Goal: Task Accomplishment & Management: Manage account settings

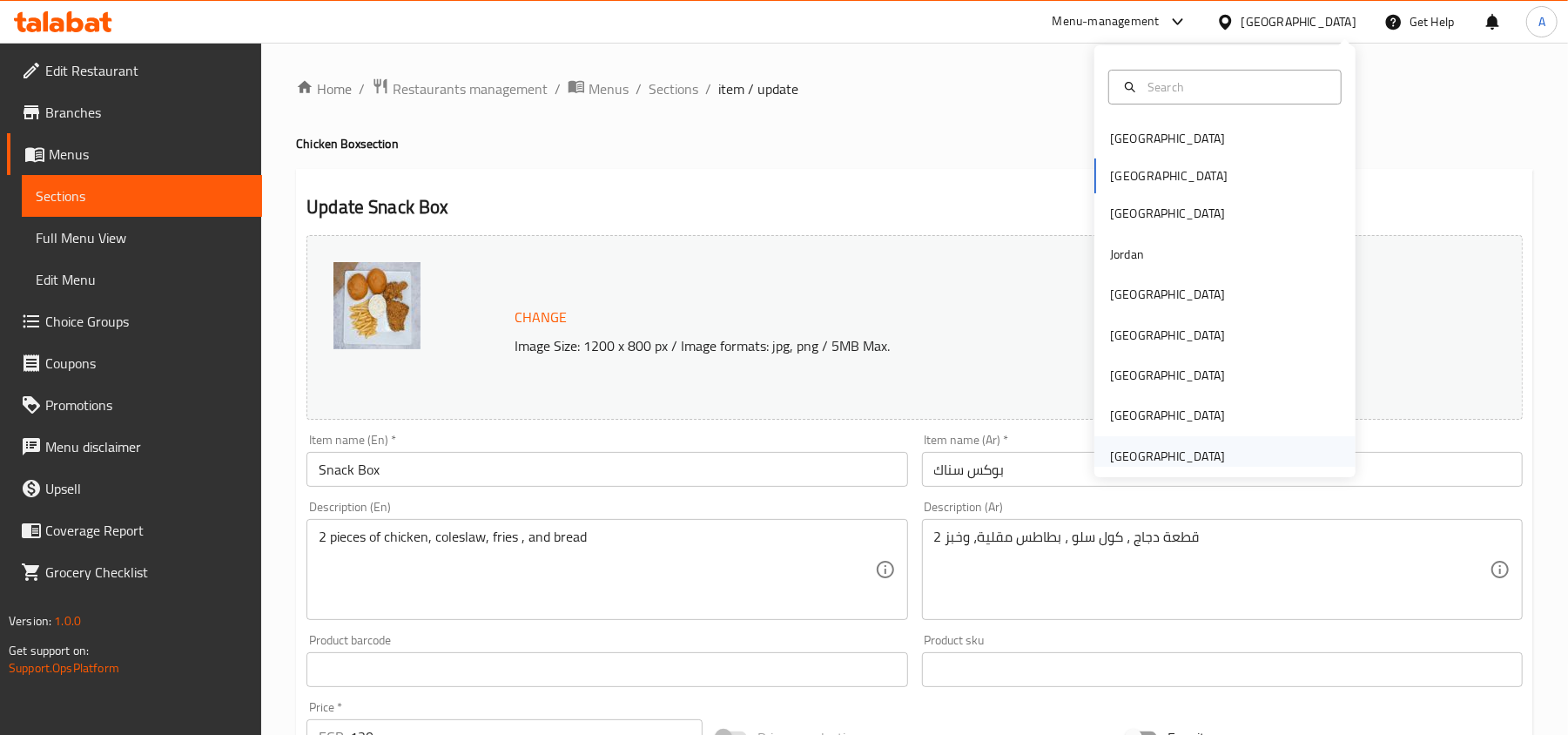
click at [1203, 455] on div "[GEOGRAPHIC_DATA]" at bounding box center [1167, 456] width 115 height 20
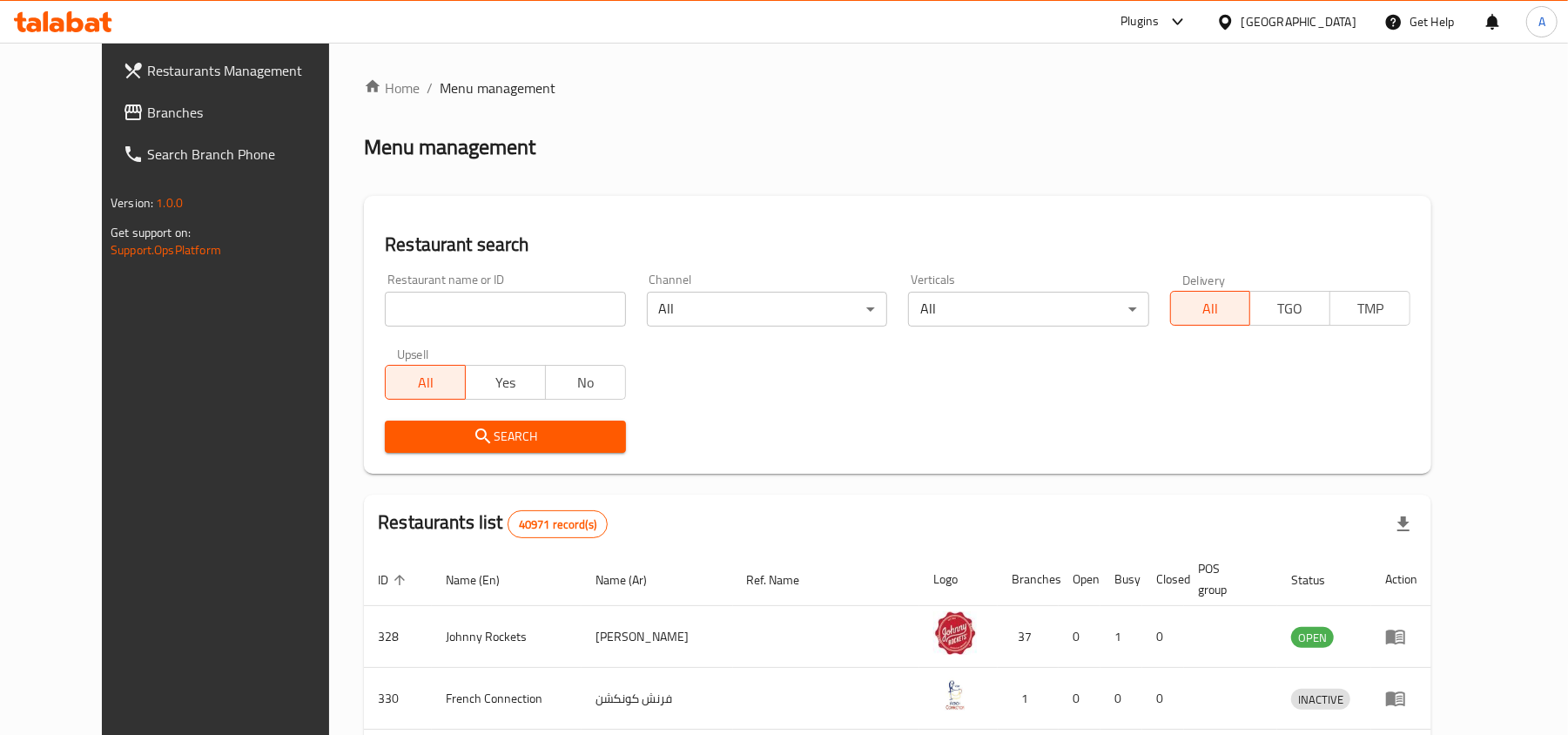
click at [385, 318] on input "search" at bounding box center [505, 309] width 241 height 35
click at [147, 104] on span "Branches" at bounding box center [249, 112] width 203 height 21
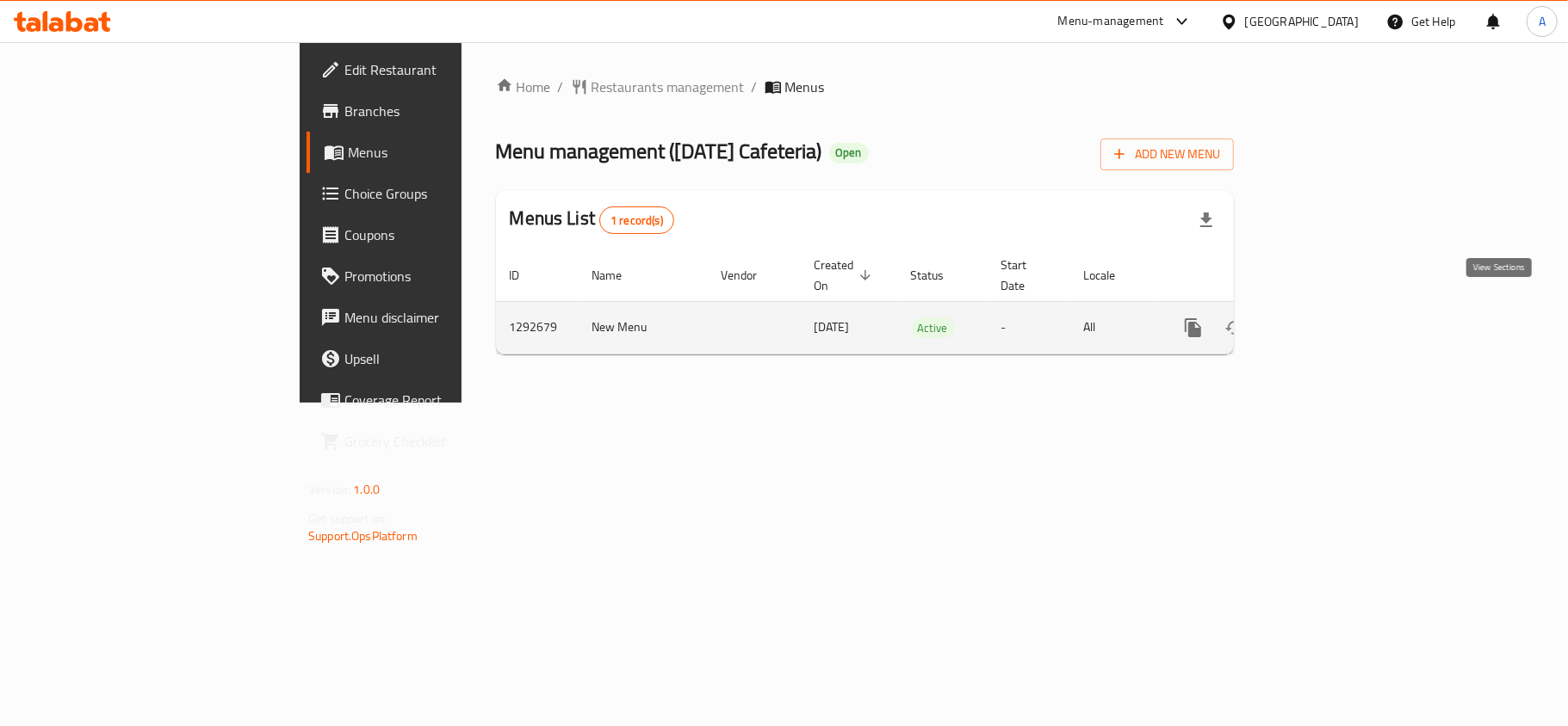
click at [1327, 318] on icon "enhanced table" at bounding box center [1317, 328] width 20 height 20
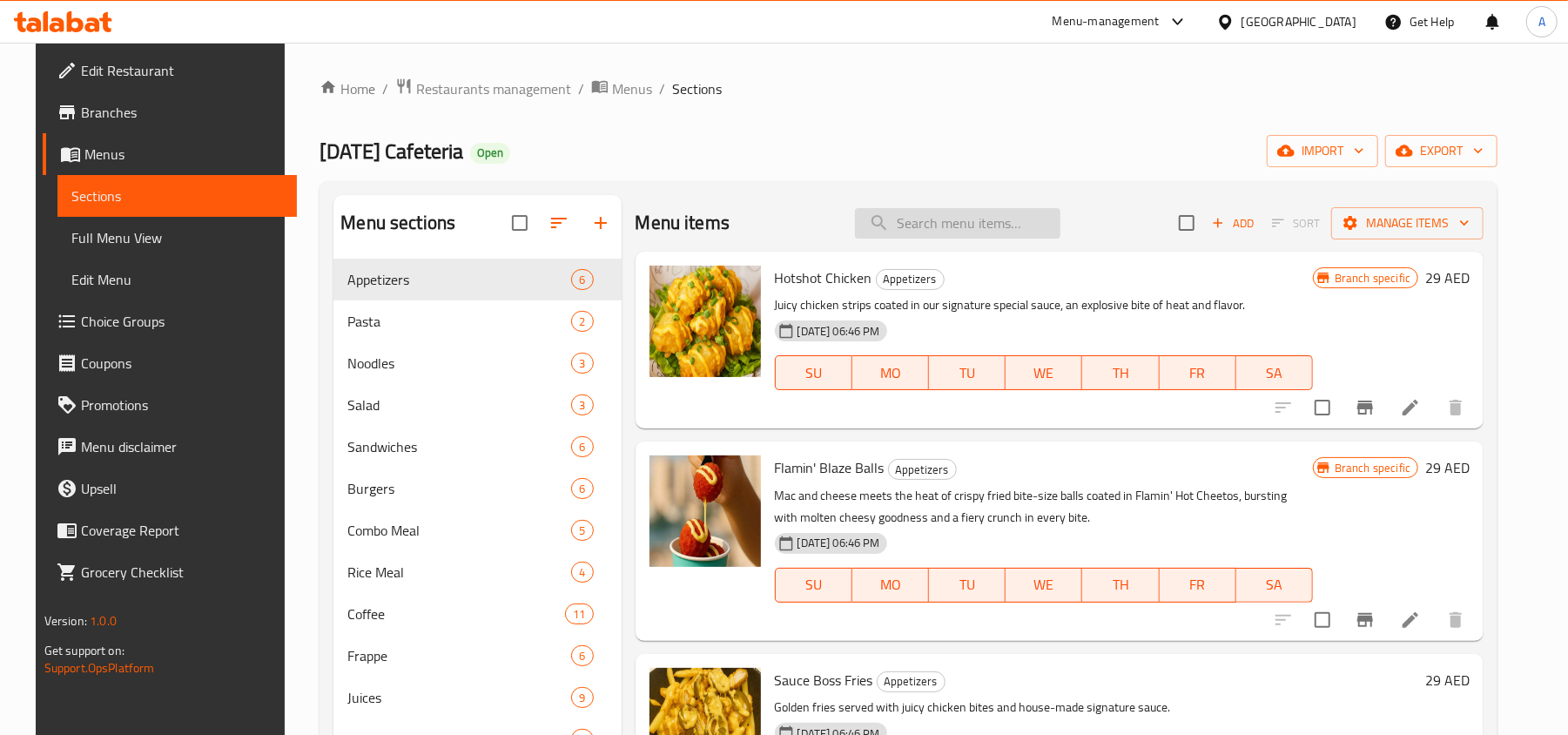
click at [930, 227] on input "search" at bounding box center [957, 223] width 205 height 31
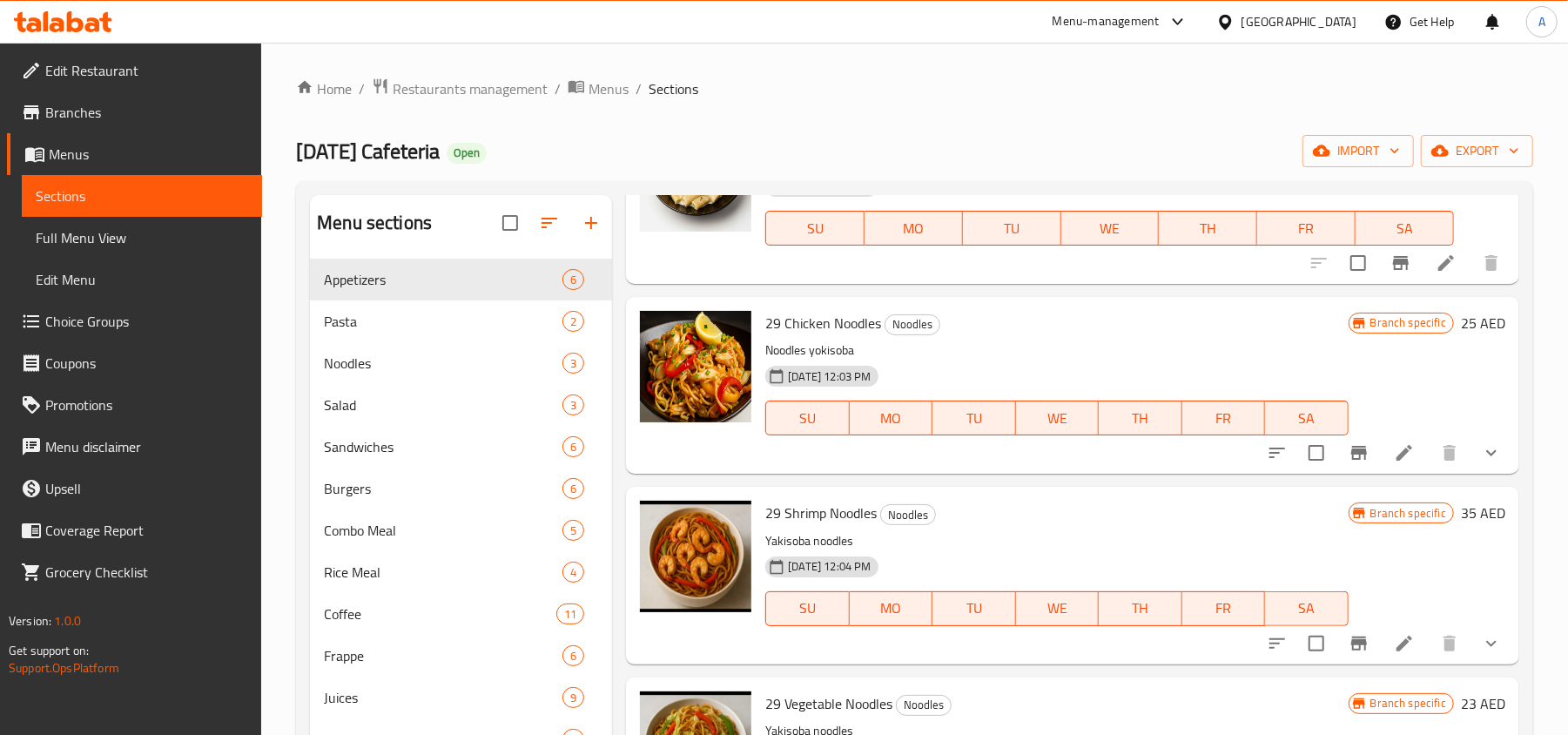
scroll to position [465, 0]
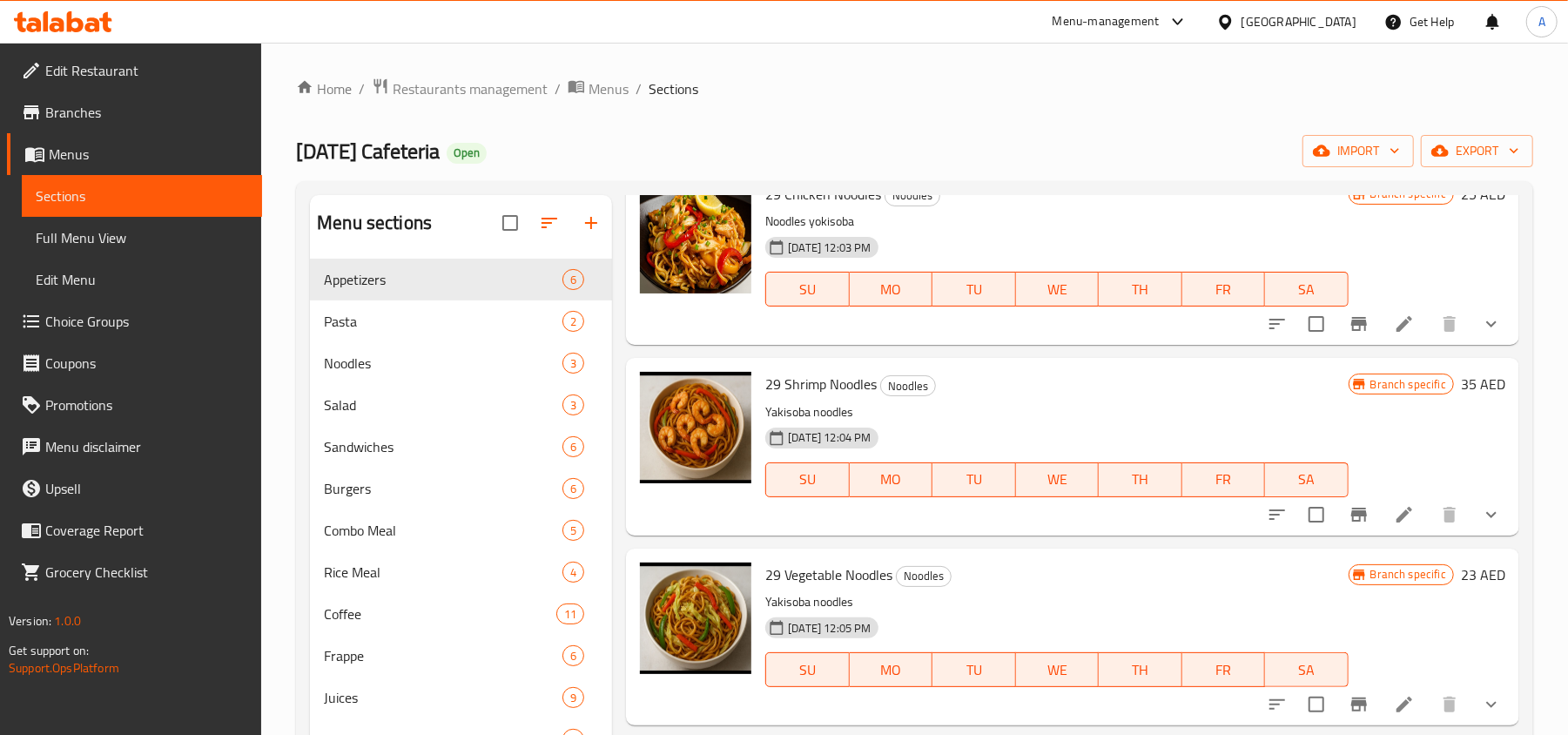
type input "29"
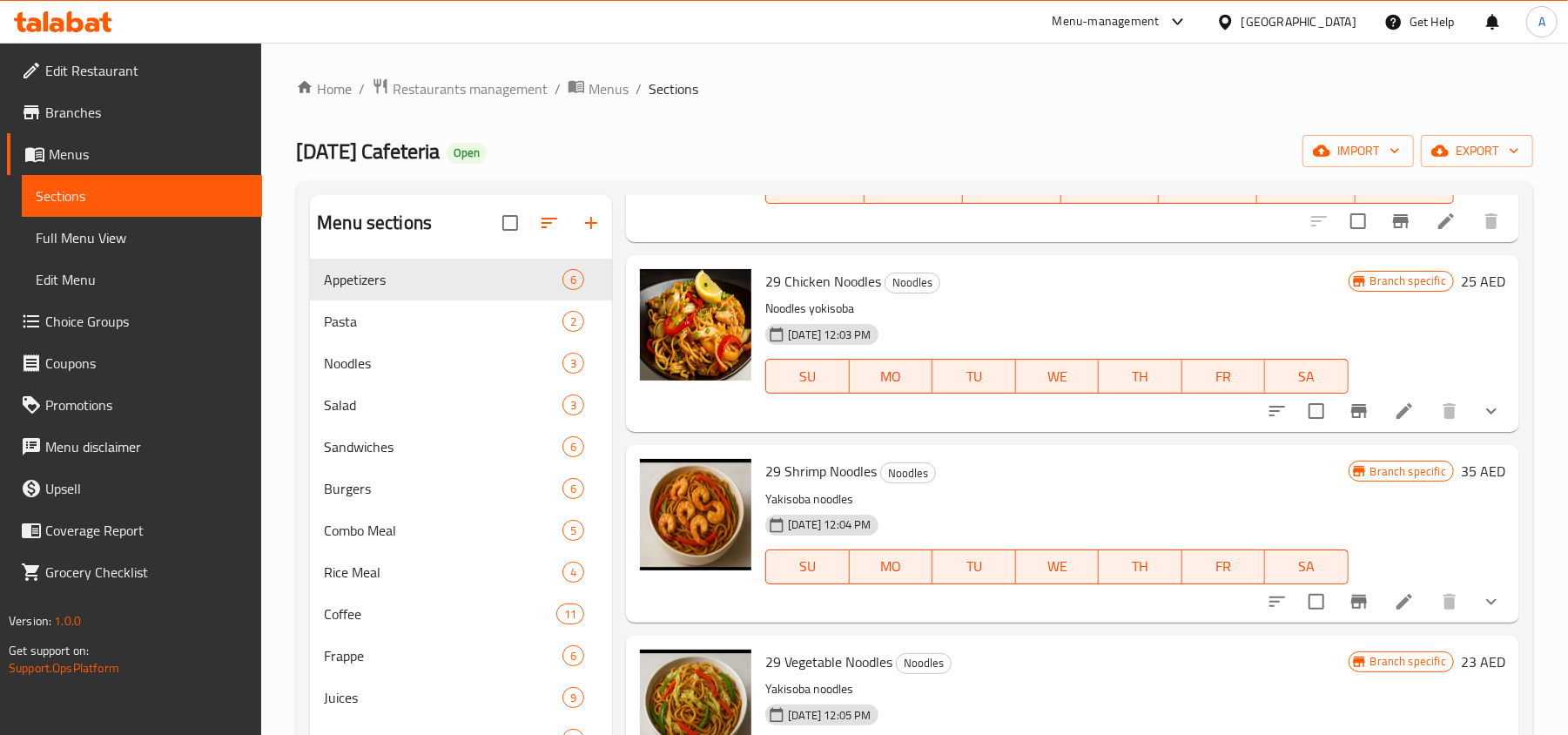
scroll to position [231, 0]
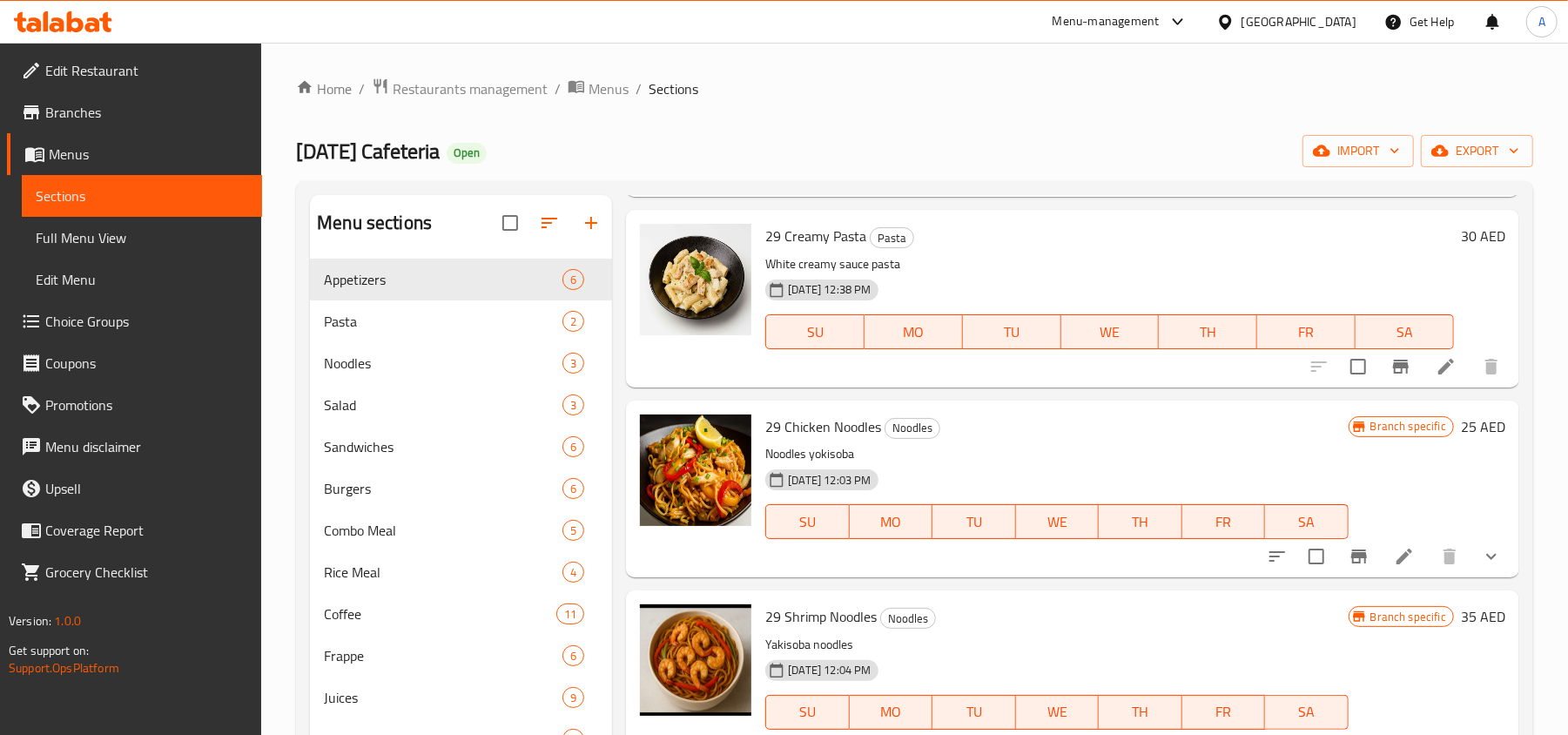
click at [1396, 559] on icon at bounding box center [1404, 556] width 16 height 16
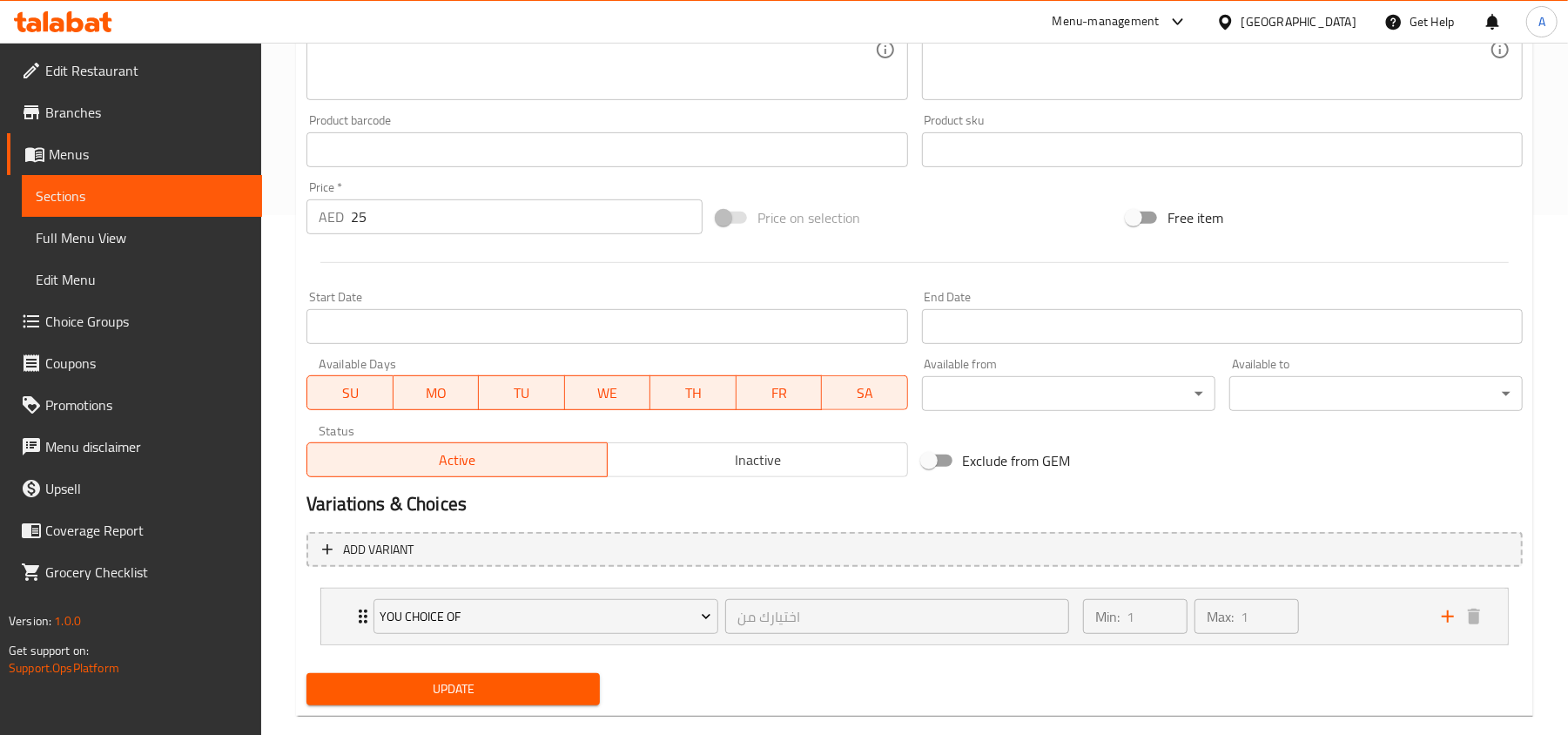
scroll to position [550, 0]
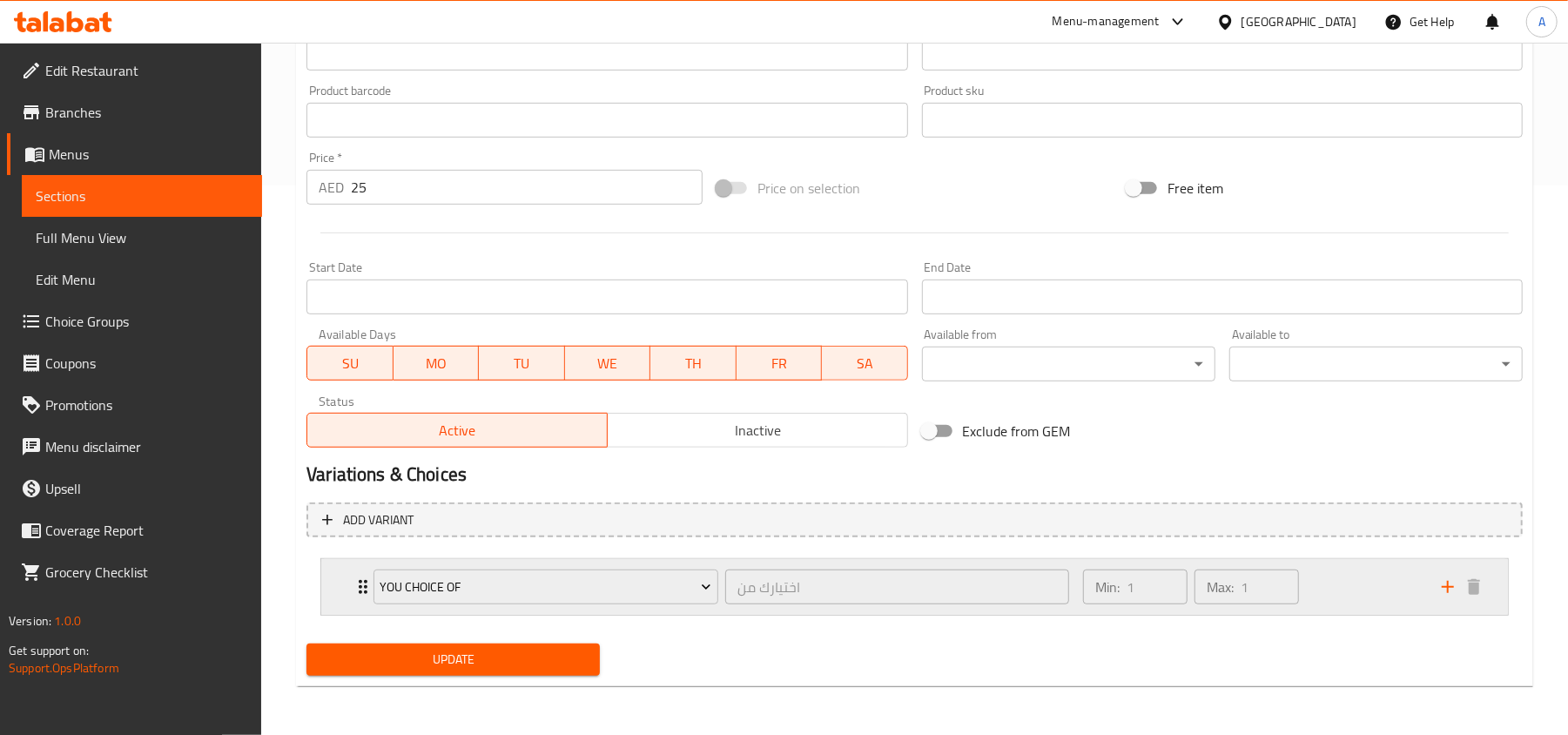
click at [355, 589] on icon "Expand" at bounding box center [363, 587] width 21 height 21
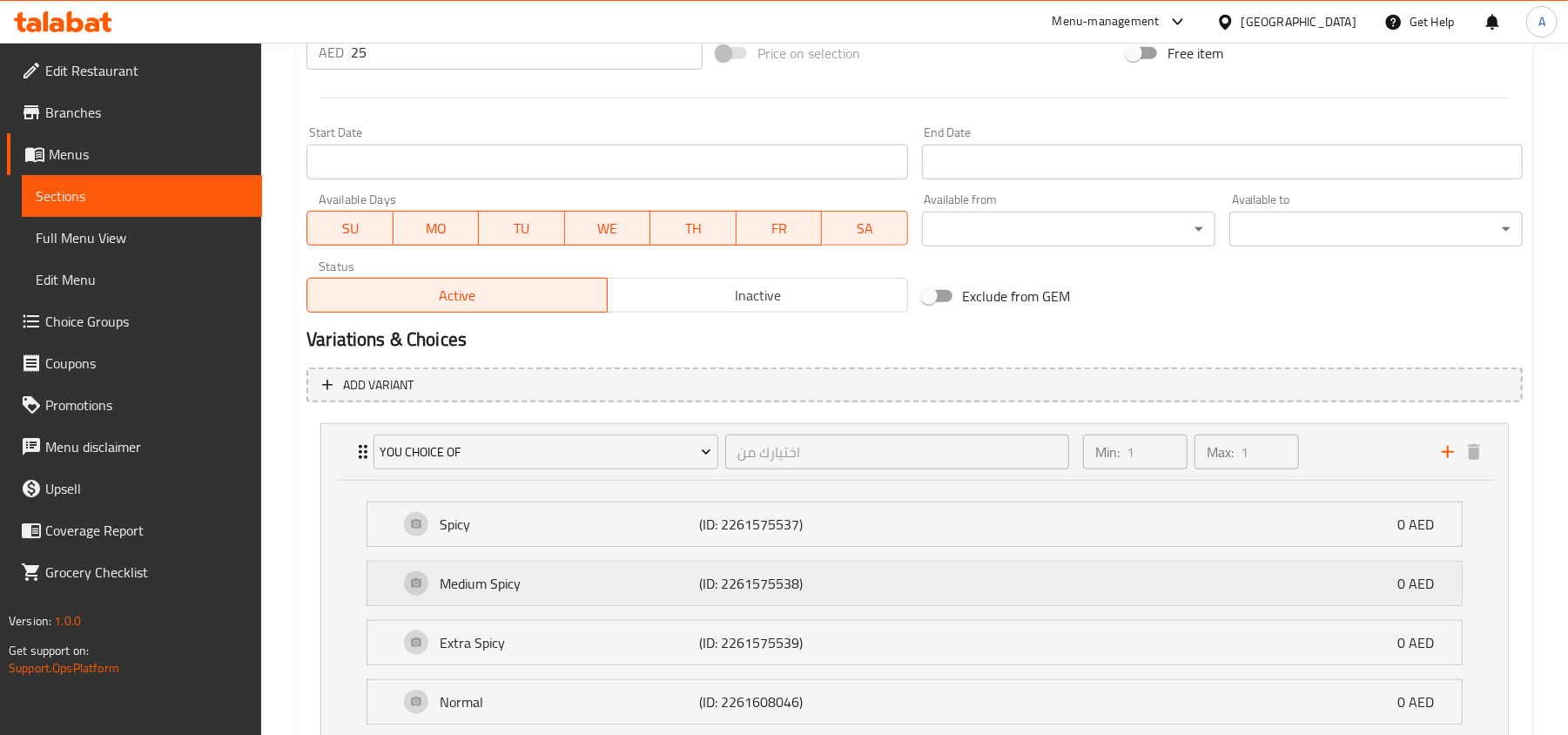
scroll to position [825, 0]
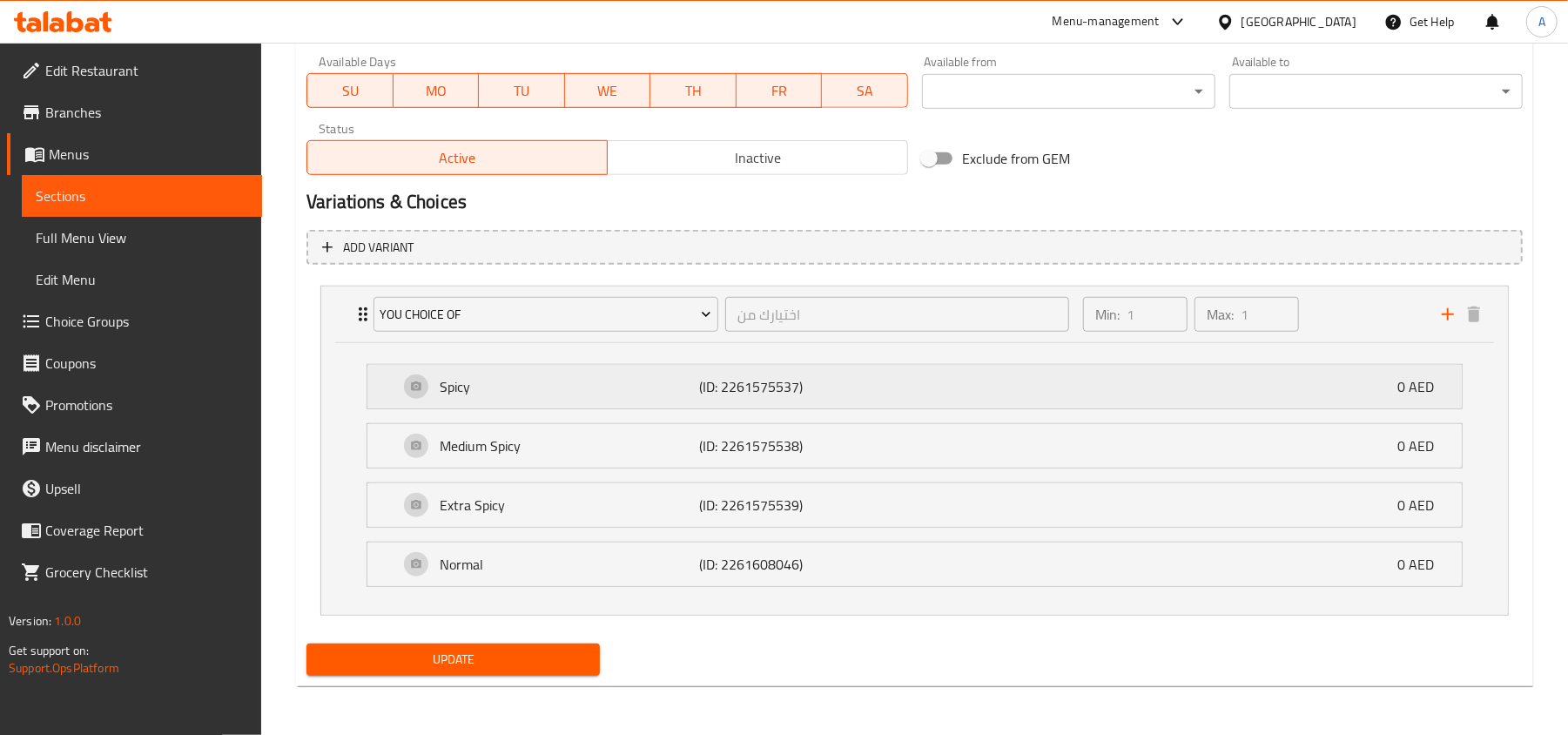
click at [670, 392] on p "Spicy" at bounding box center [570, 386] width 259 height 21
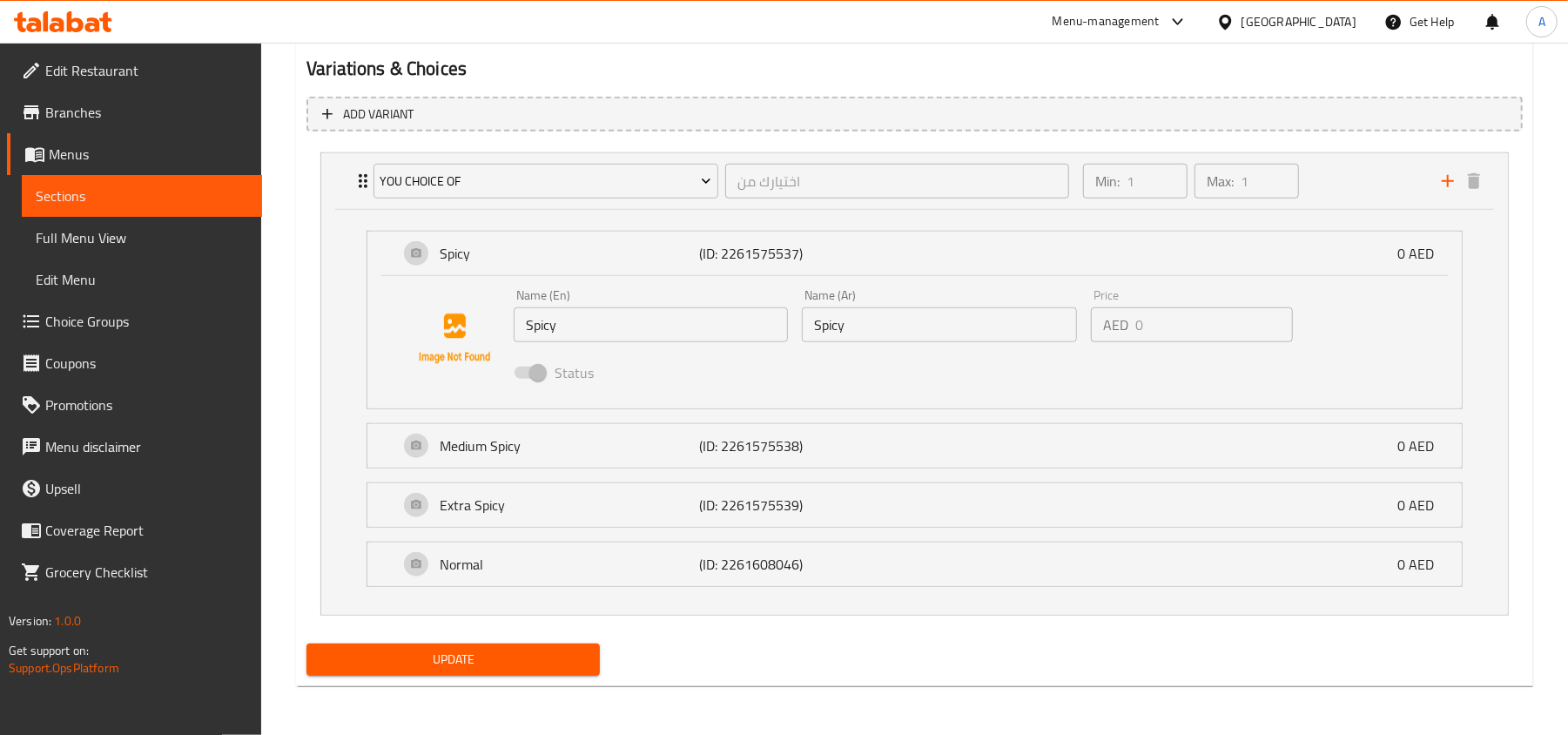
scroll to position [959, 0]
click at [744, 442] on p "(ID: 2261575538)" at bounding box center [786, 446] width 173 height 21
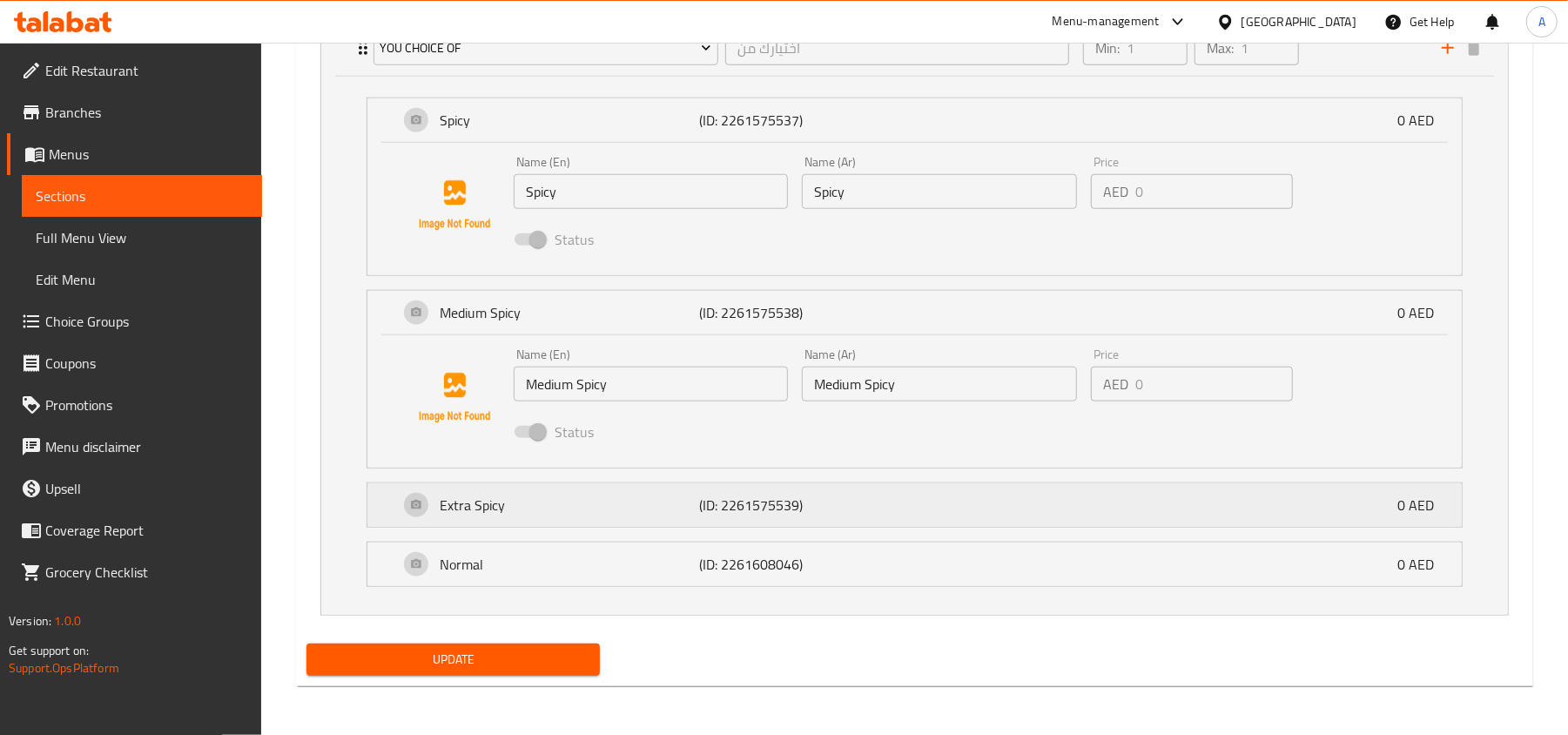
click at [791, 488] on div "Extra Spicy (ID: 2261575539) 0 AED" at bounding box center [920, 505] width 1042 height 44
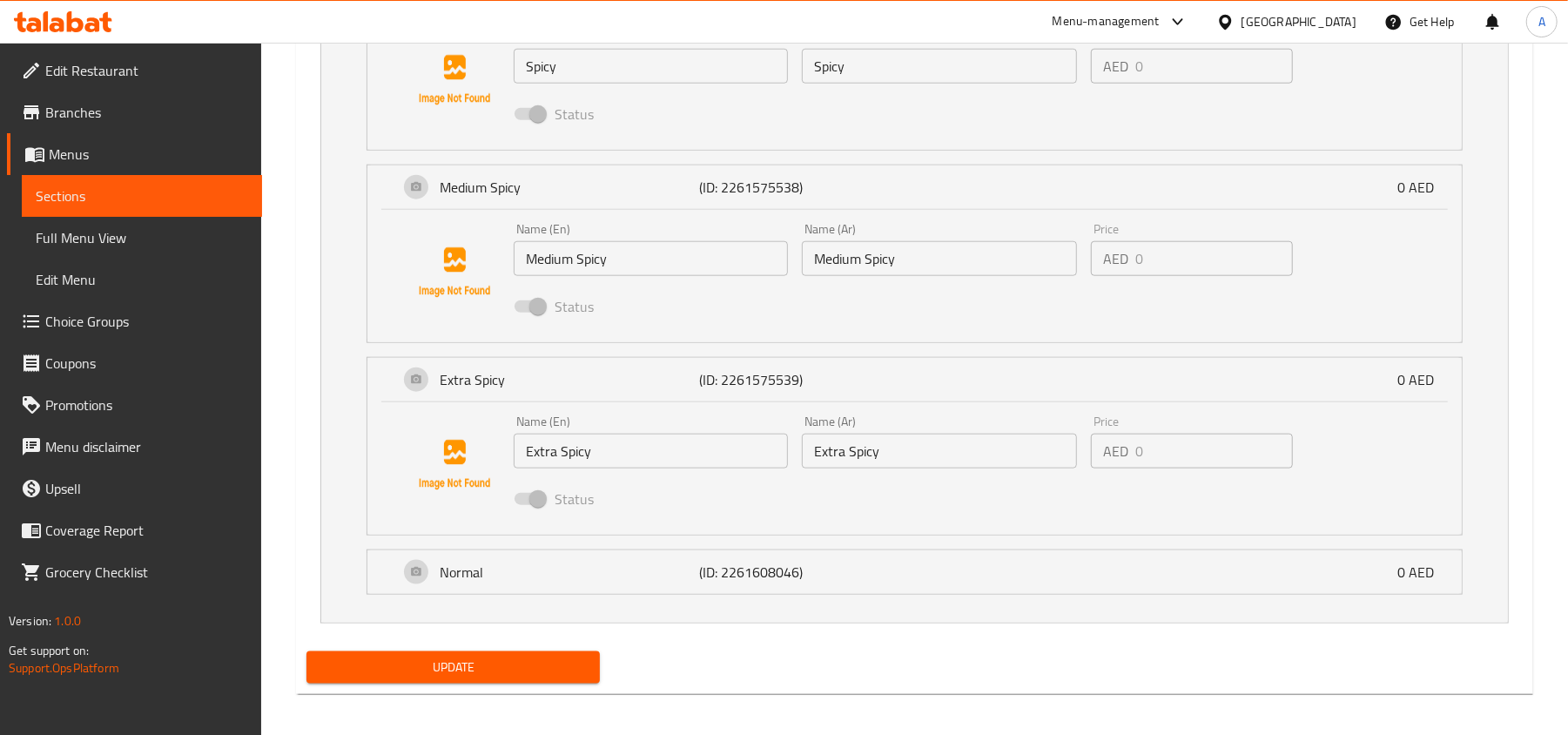
scroll to position [1225, 0]
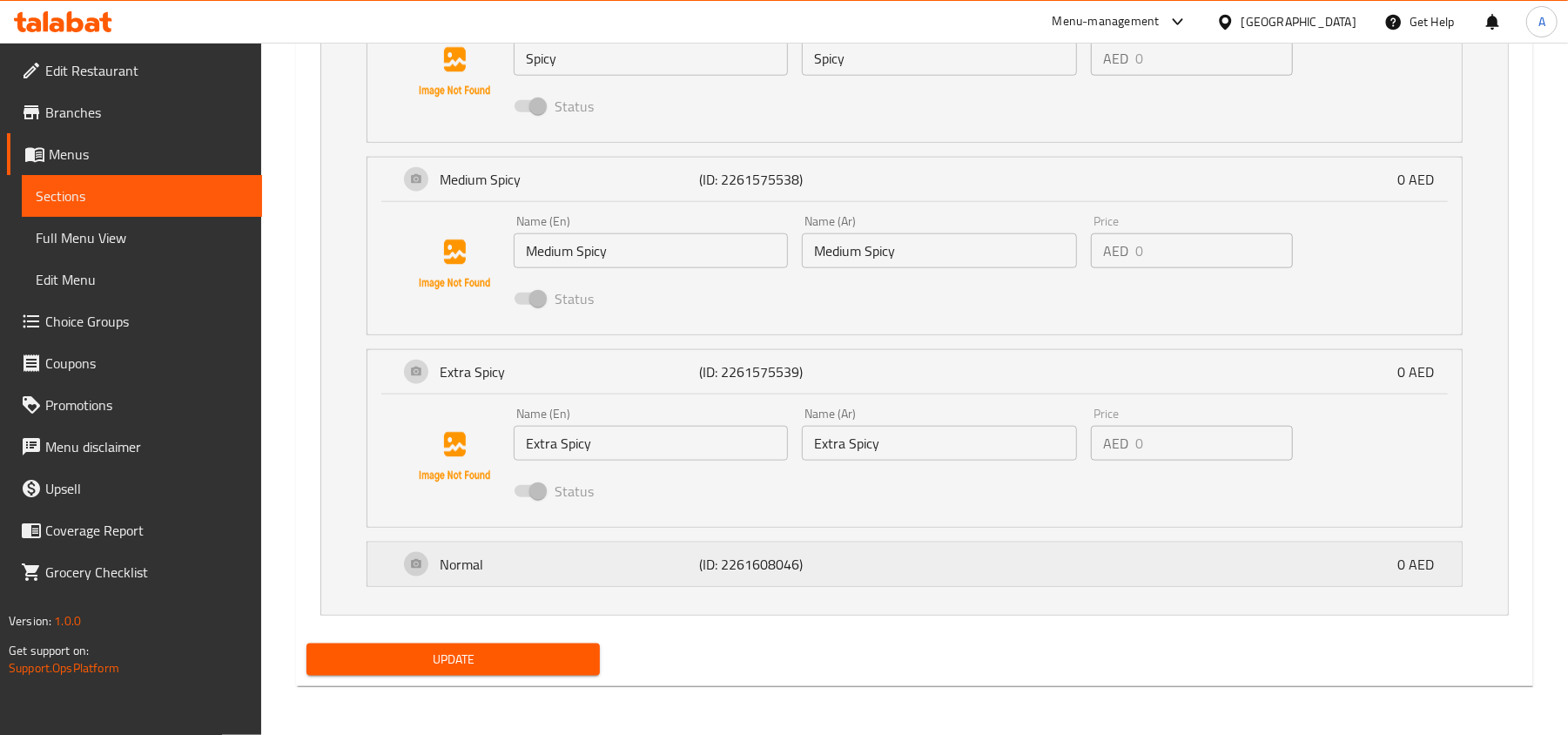
click at [829, 562] on p "(ID: 2261608046)" at bounding box center [786, 564] width 173 height 21
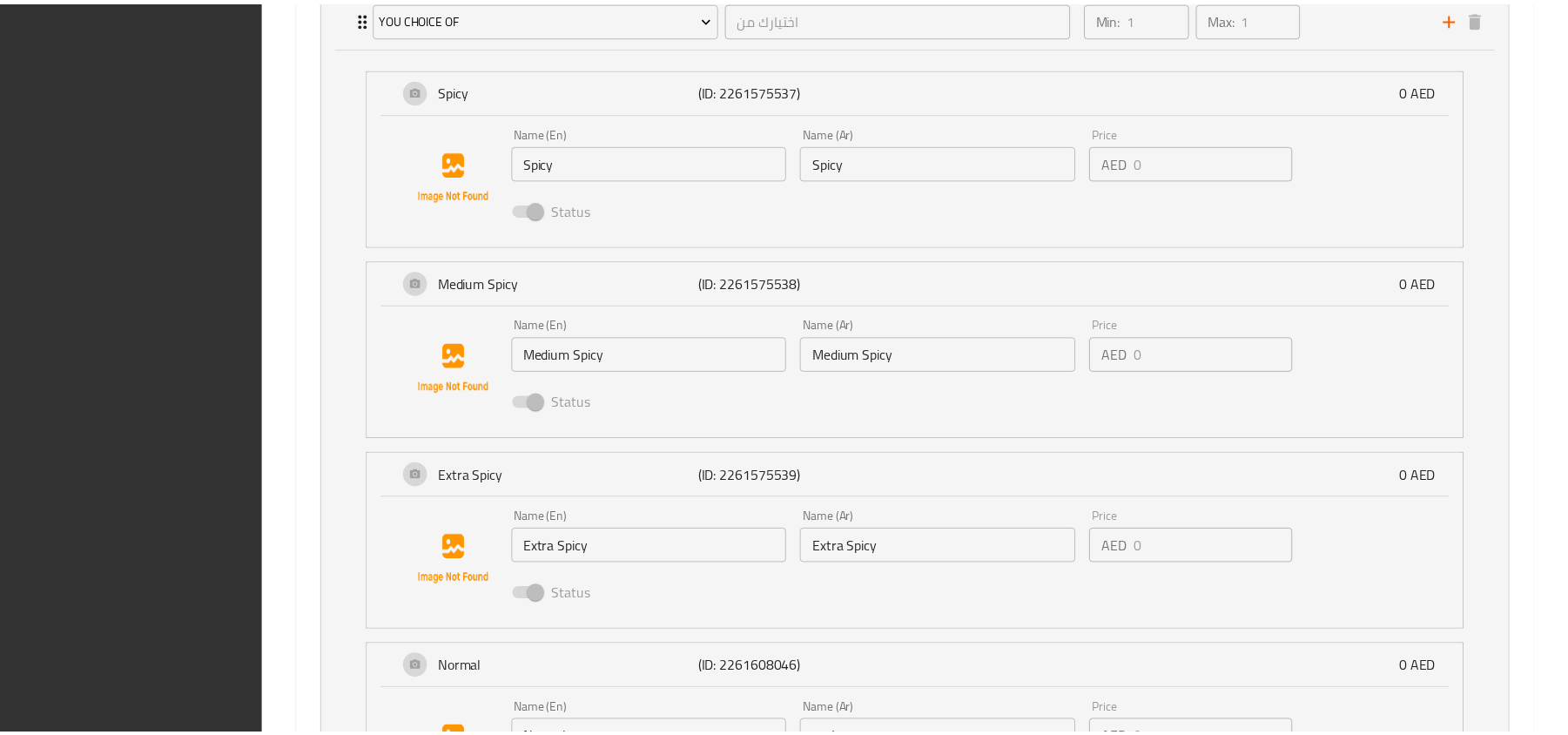
scroll to position [1359, 0]
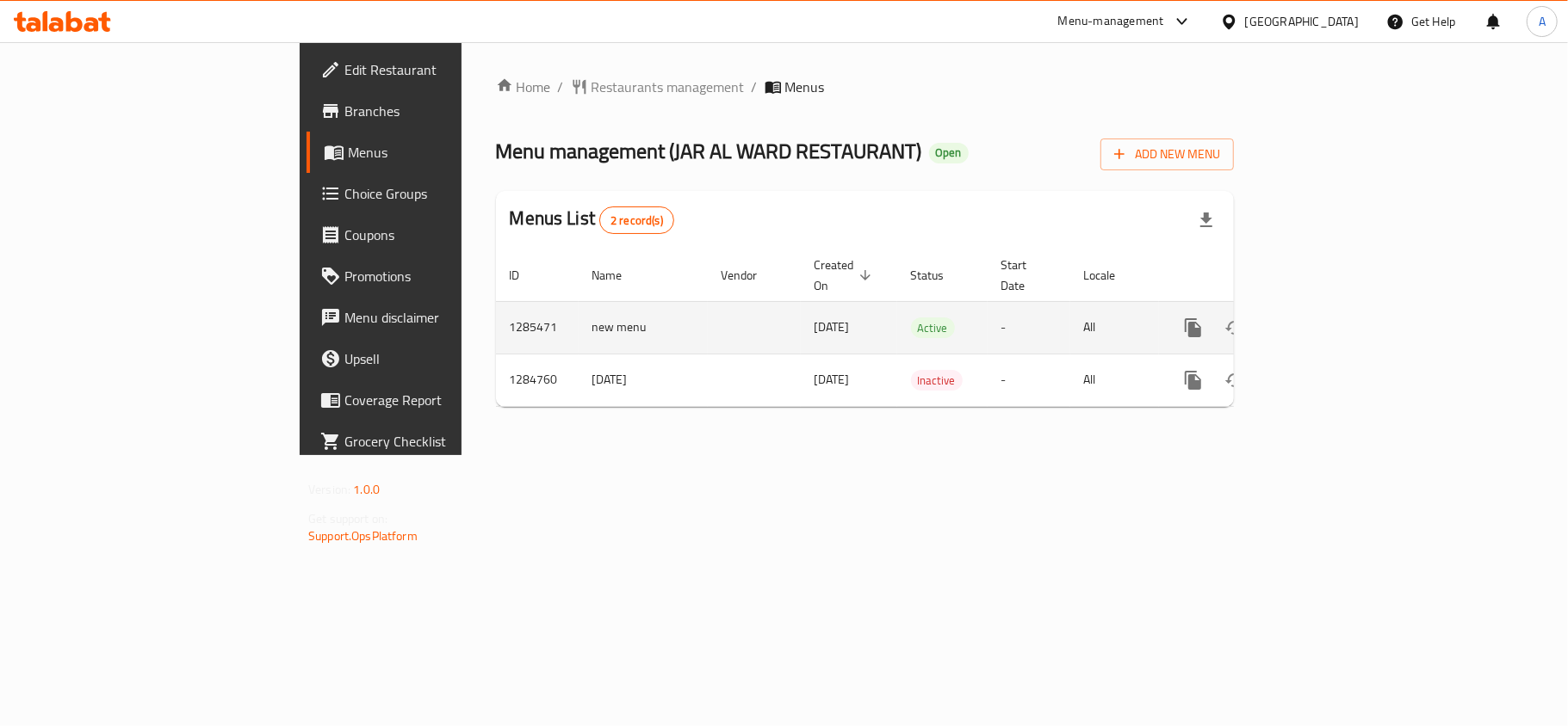
click at [1327, 318] on icon "enhanced table" at bounding box center [1317, 328] width 20 height 20
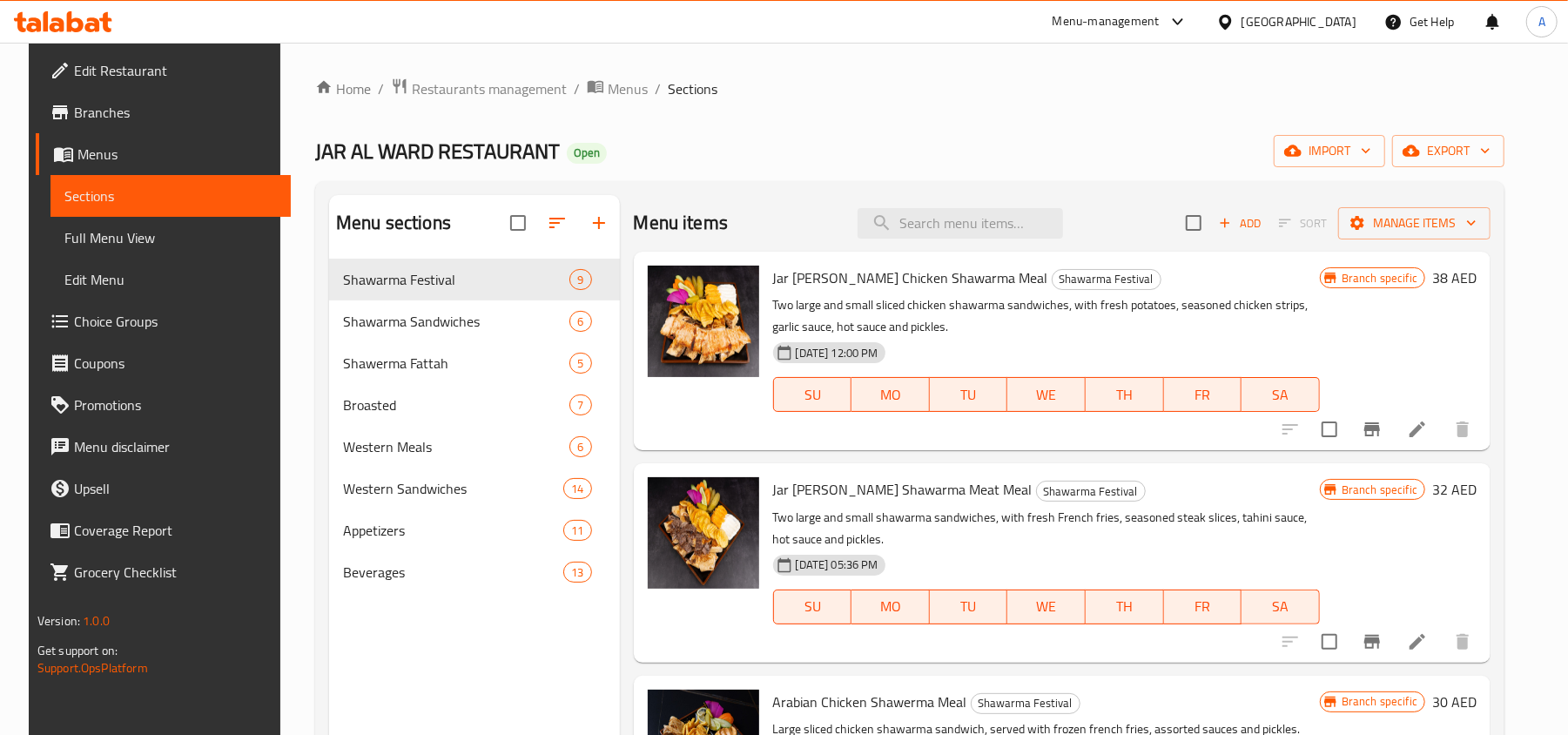
click at [1123, 165] on div "JAR AL WARD RESTAURANT Open import export" at bounding box center [910, 151] width 1190 height 33
click at [1052, 270] on span "Shawarma Festival" at bounding box center [1107, 279] width 108 height 20
click at [997, 225] on input "search" at bounding box center [960, 223] width 205 height 31
paste input "Orange Juice"
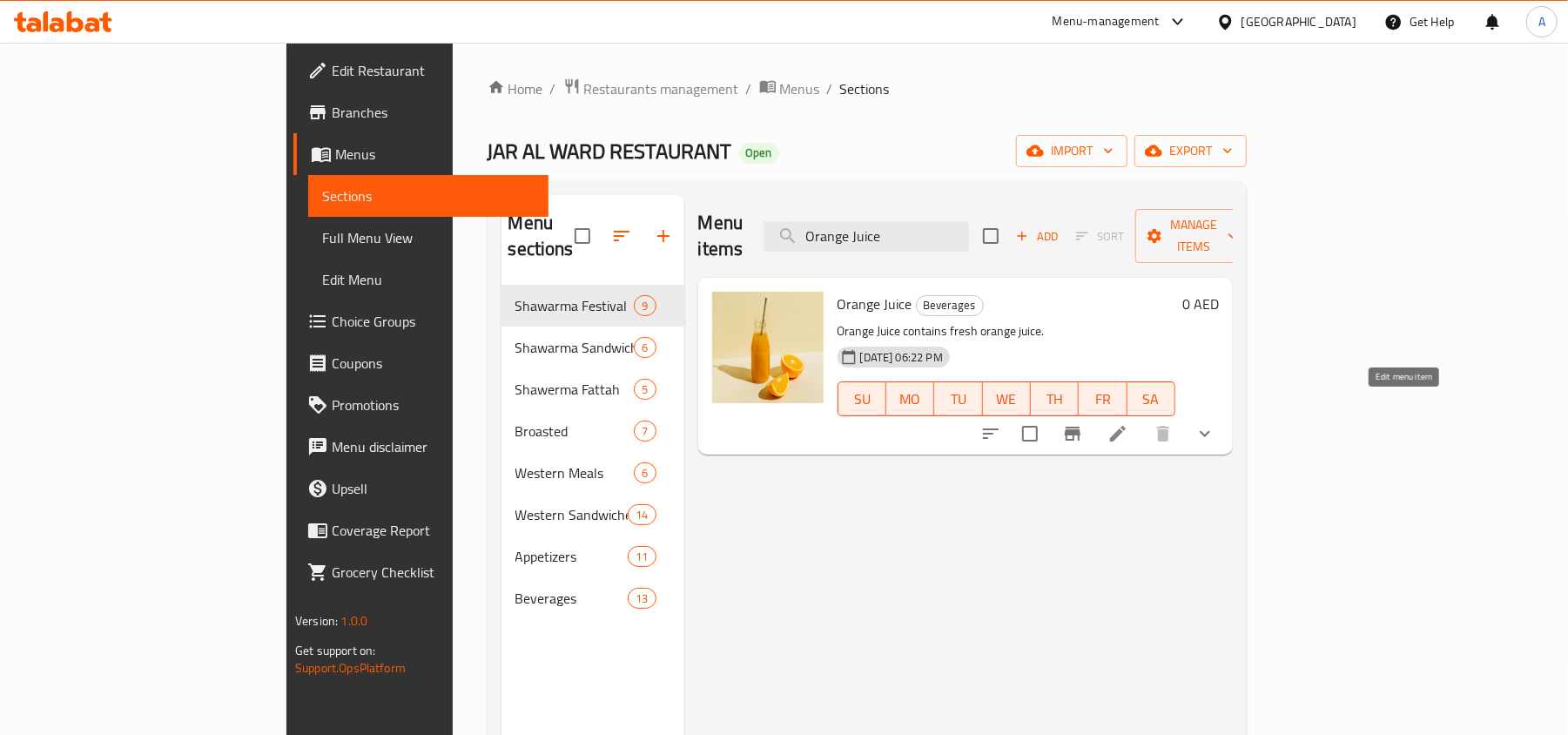
type input "Orange Juice"
click at [1128, 423] on icon at bounding box center [1118, 434] width 21 height 21
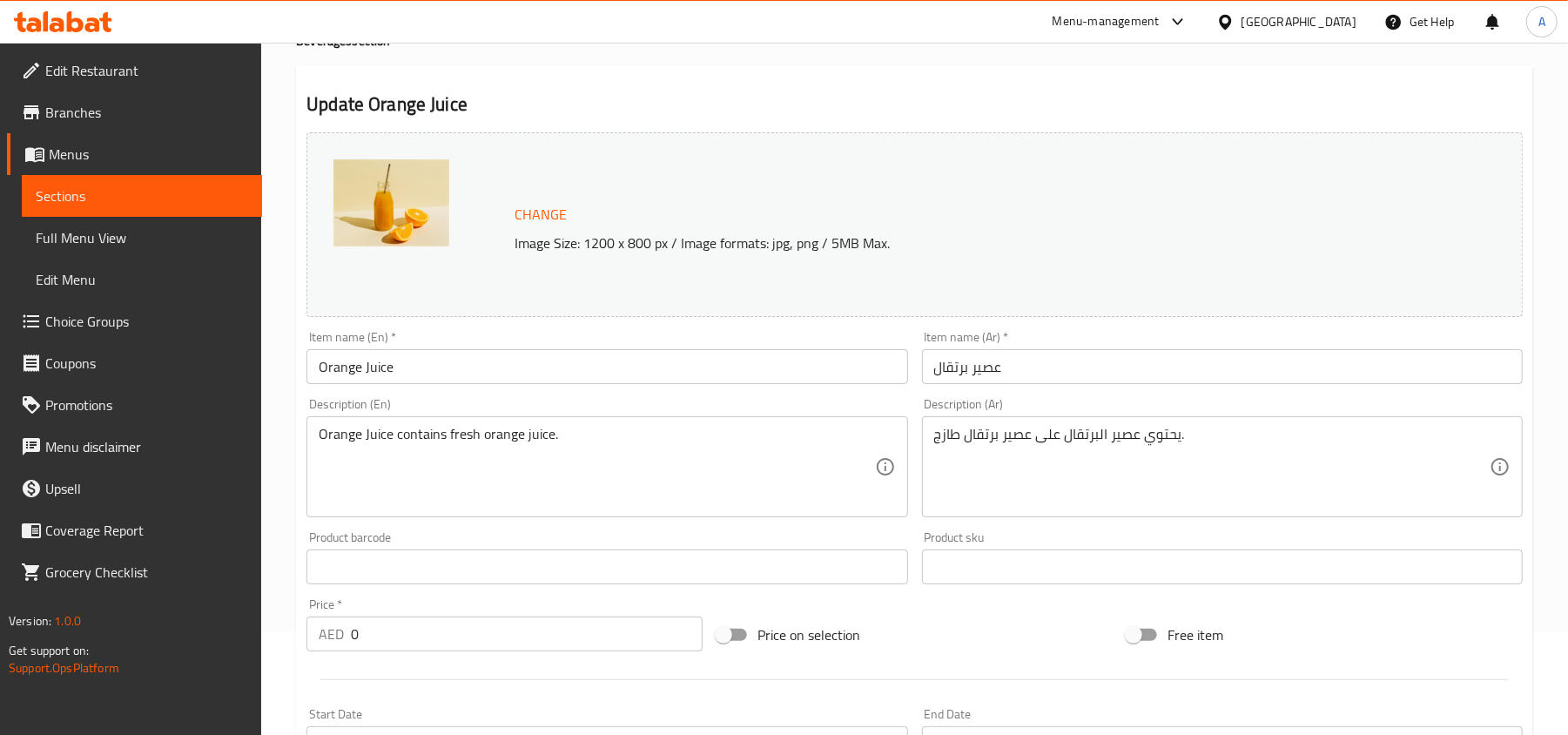
scroll to position [562, 0]
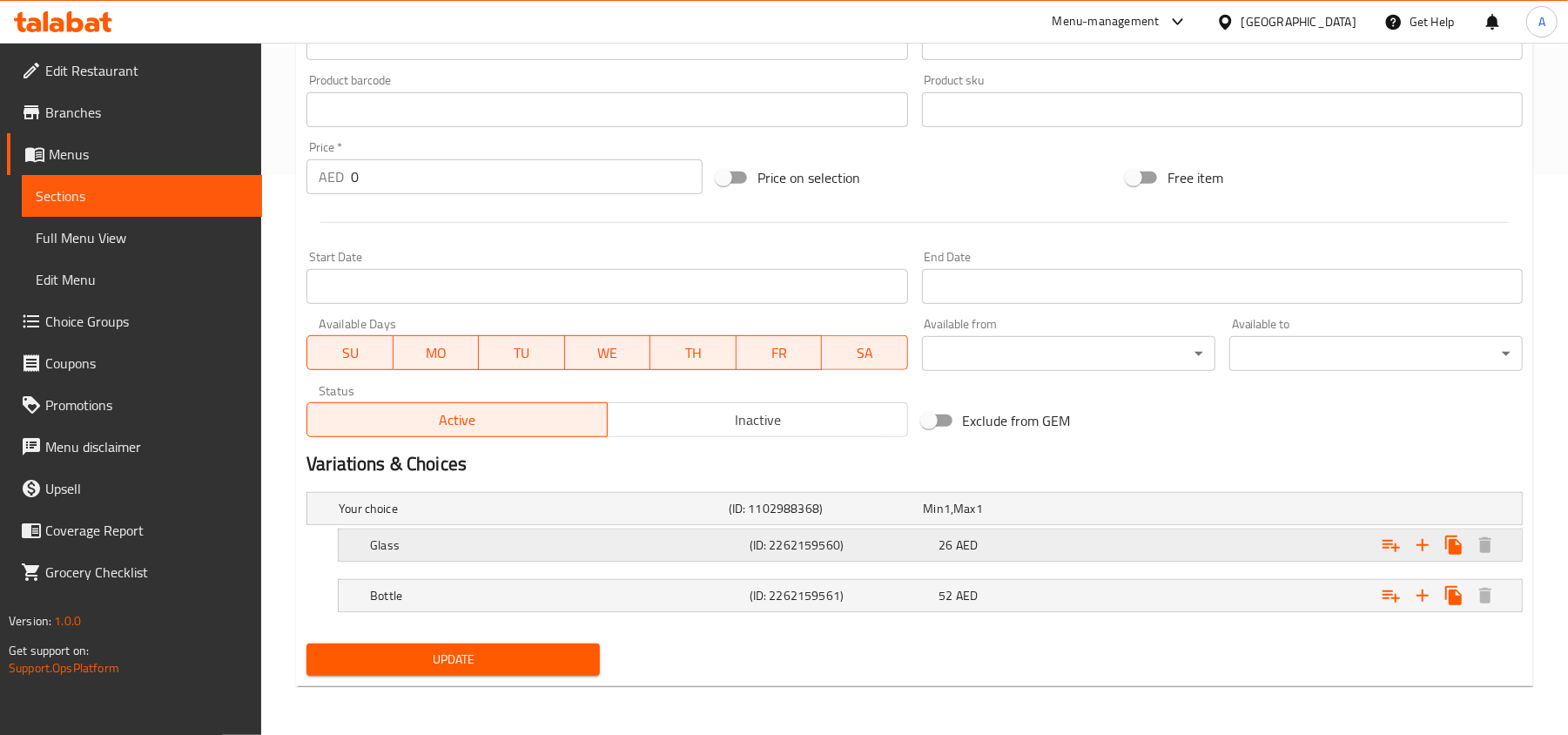
click at [853, 548] on h5 "(ID: 2262159560)" at bounding box center [841, 545] width 183 height 18
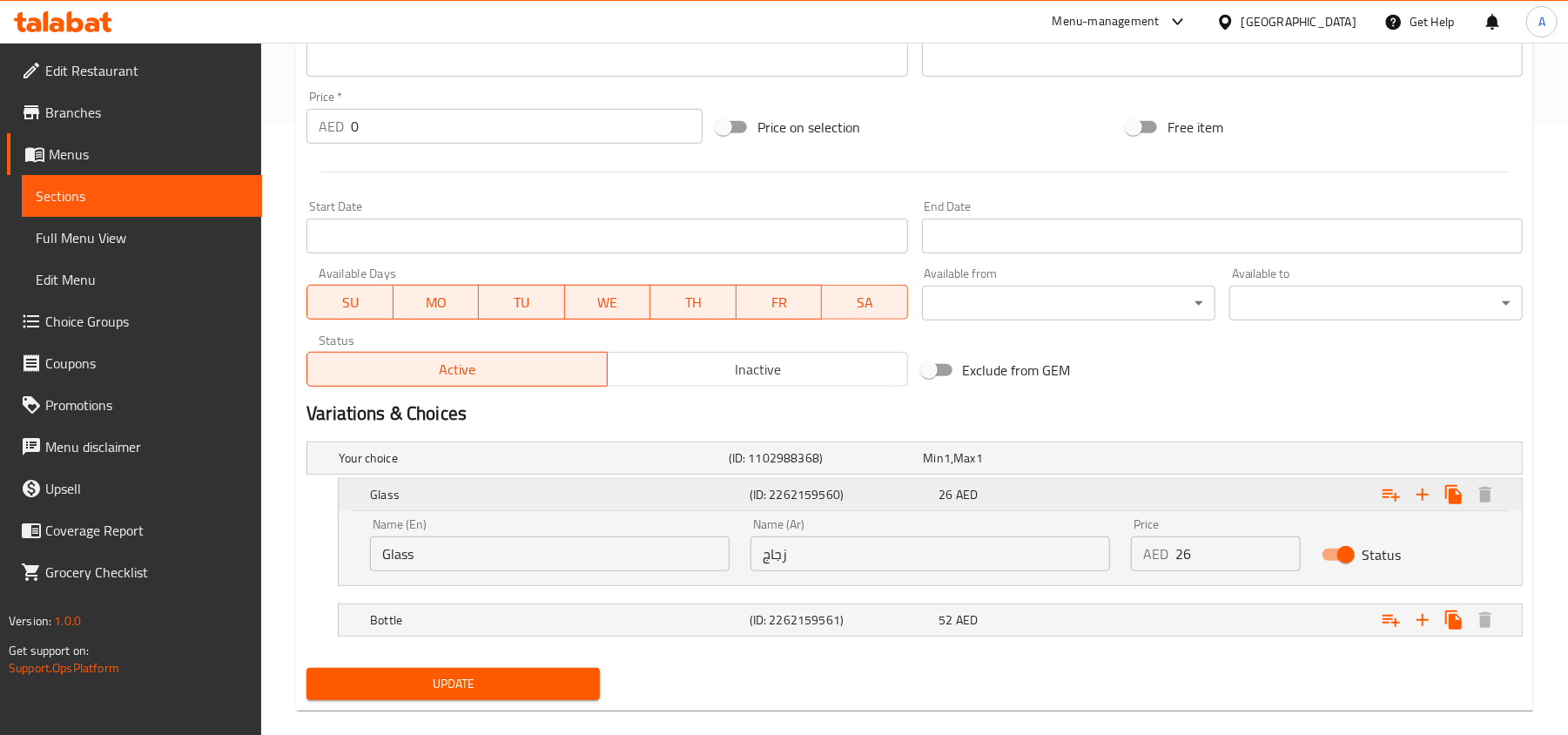
scroll to position [638, 0]
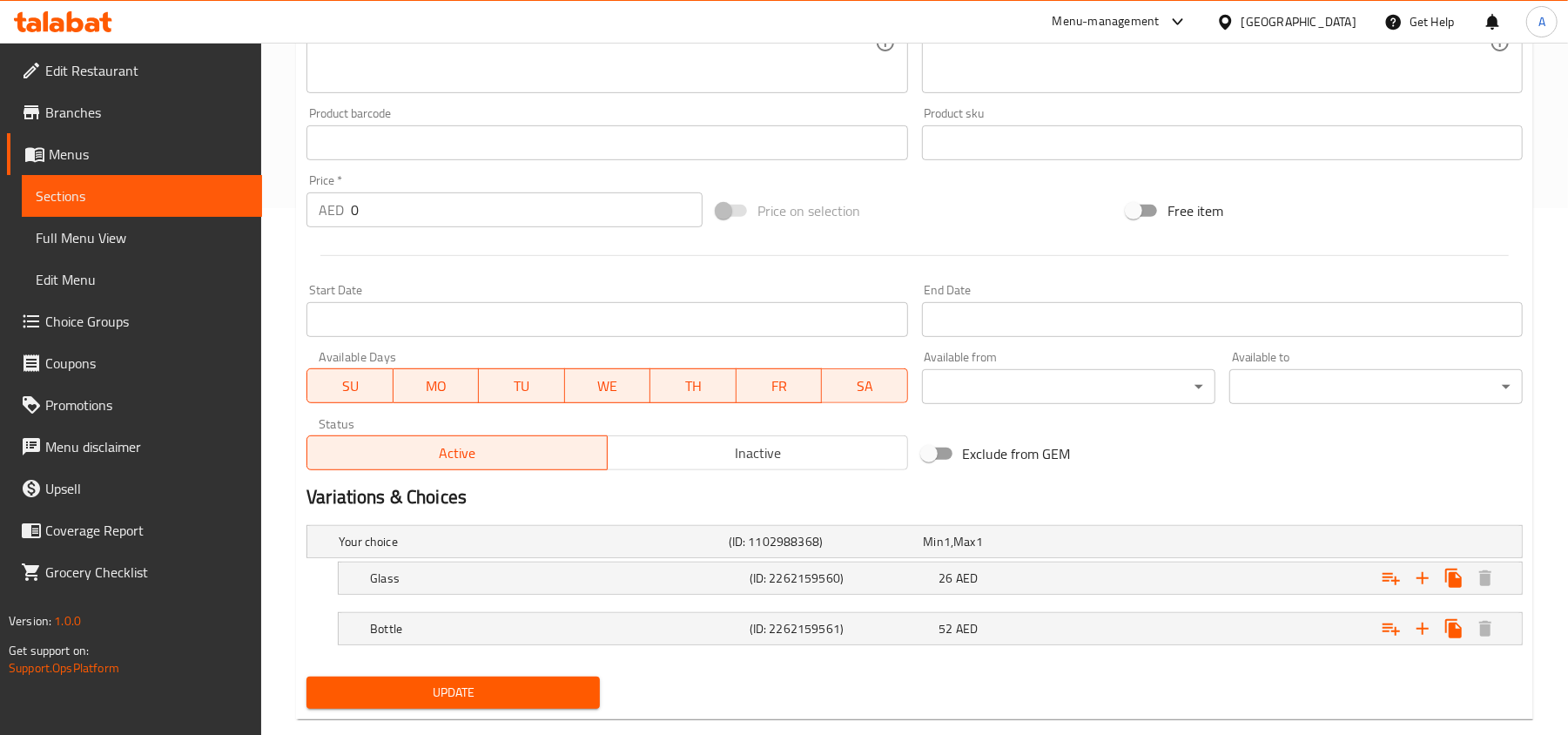
scroll to position [562, 0]
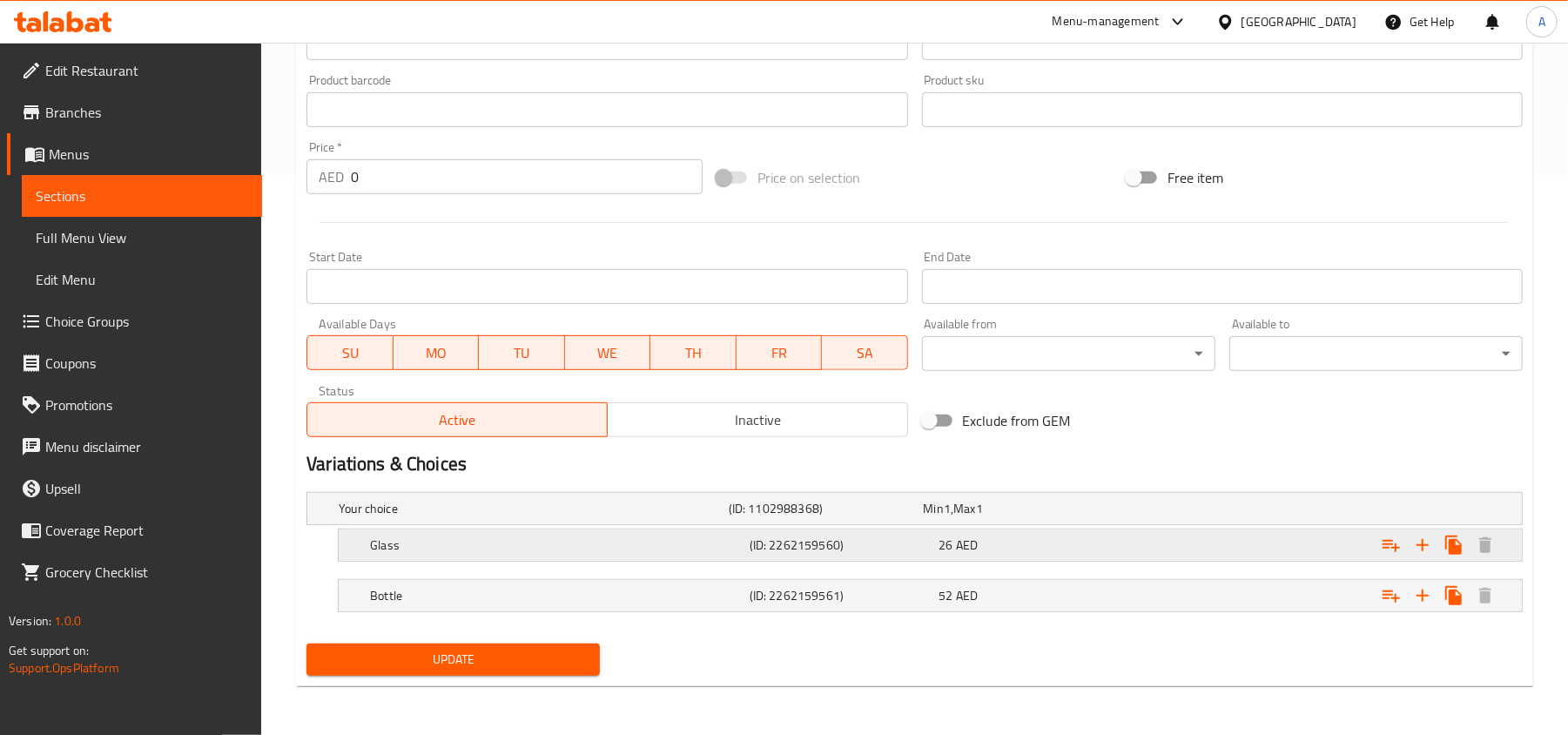
click at [706, 556] on div "Glass" at bounding box center [556, 546] width 379 height 24
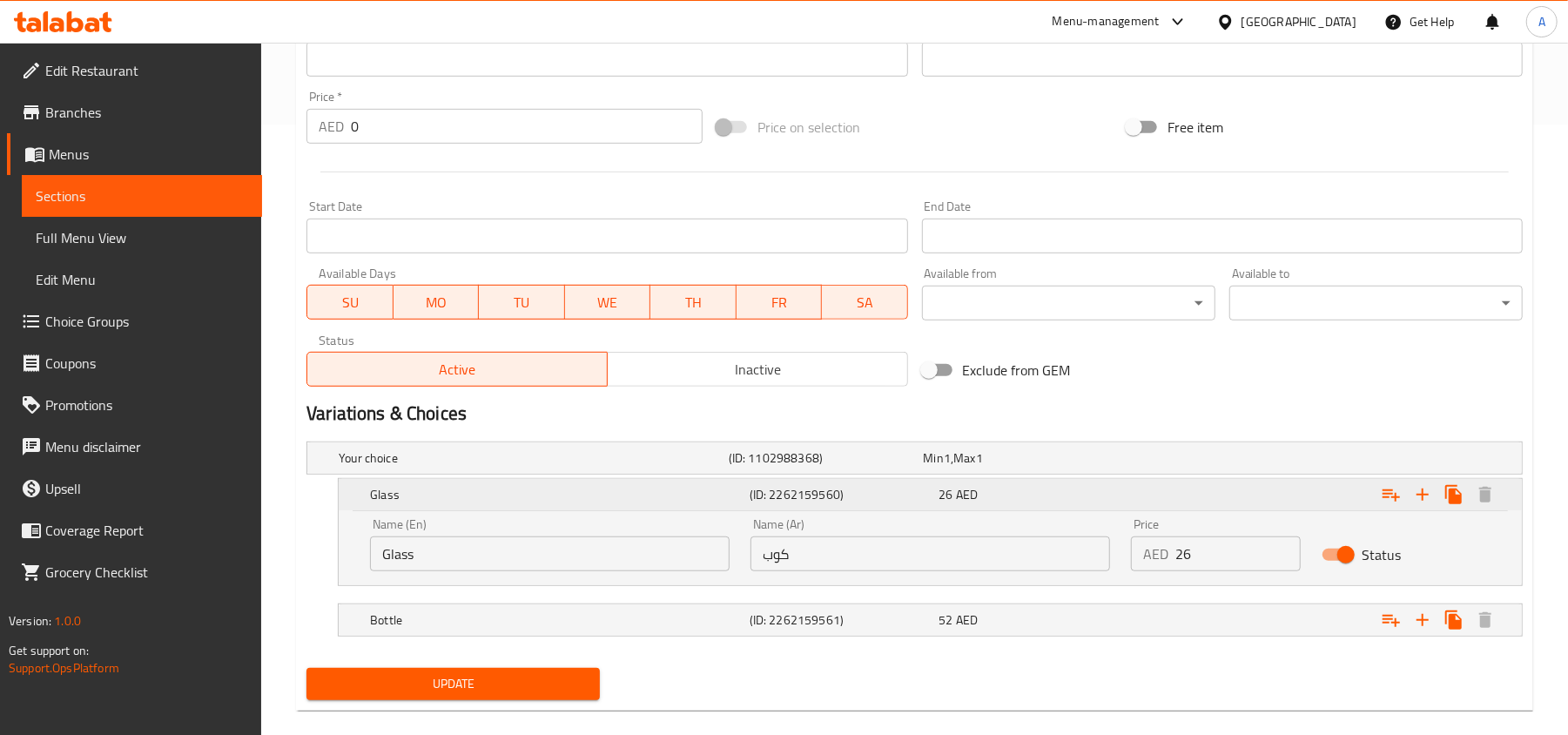
scroll to position [638, 0]
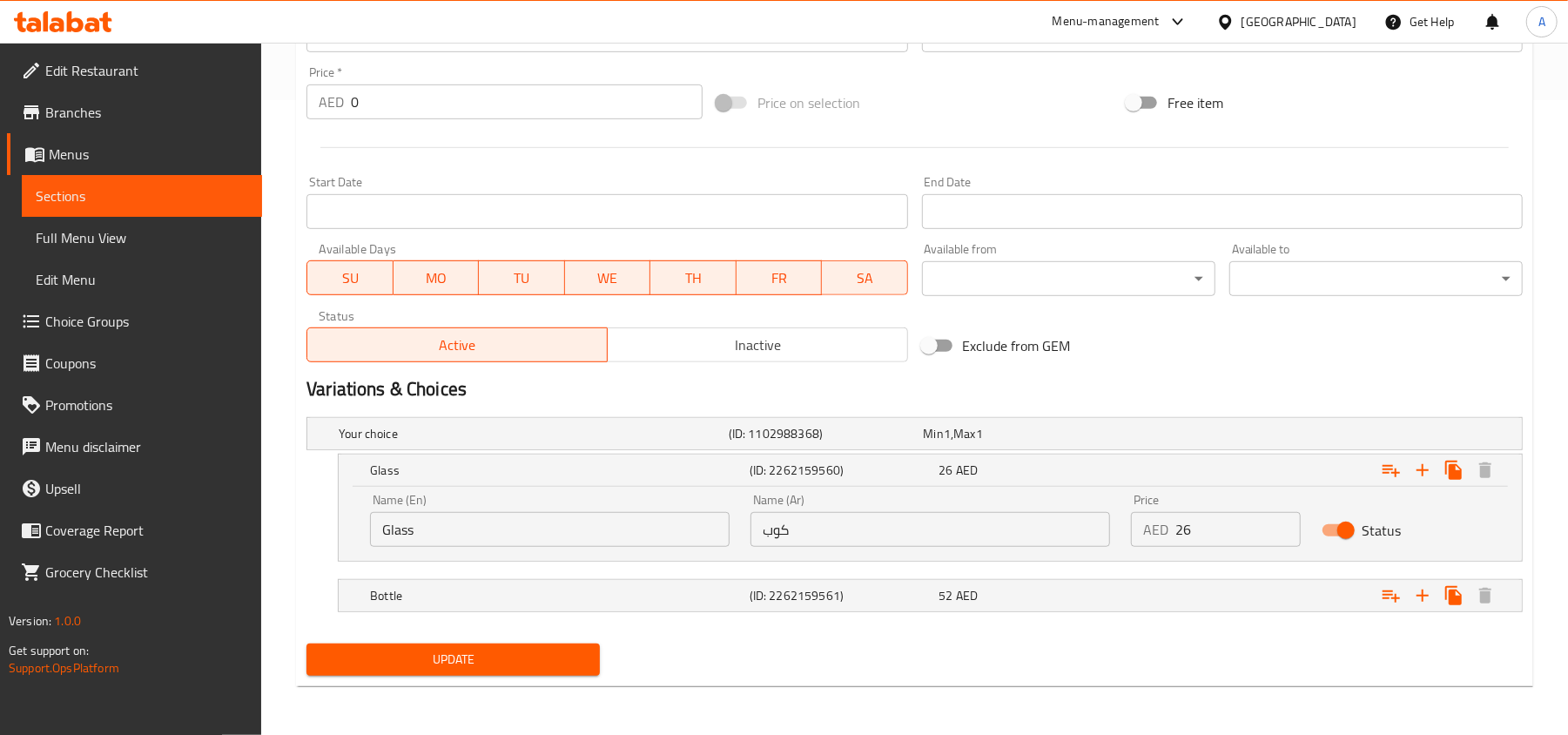
click at [641, 536] on input "Glass" at bounding box center [550, 529] width 360 height 35
type input "{"
type input "V"
type input "Cup"
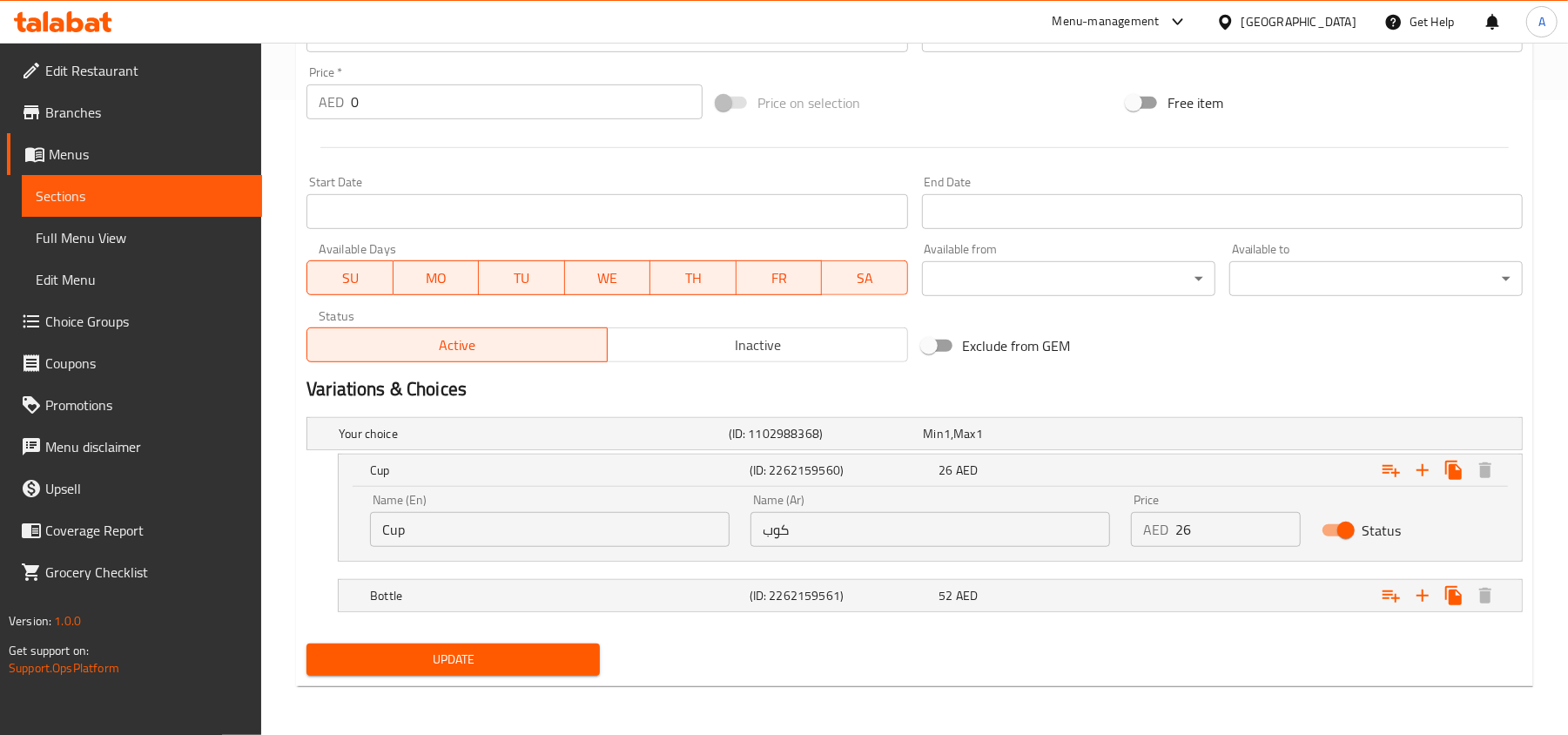
click at [533, 680] on div "Update" at bounding box center [453, 659] width 308 height 46
click at [528, 667] on span "Update" at bounding box center [453, 659] width 266 height 21
click at [890, 534] on input "كوب" at bounding box center [930, 529] width 360 height 35
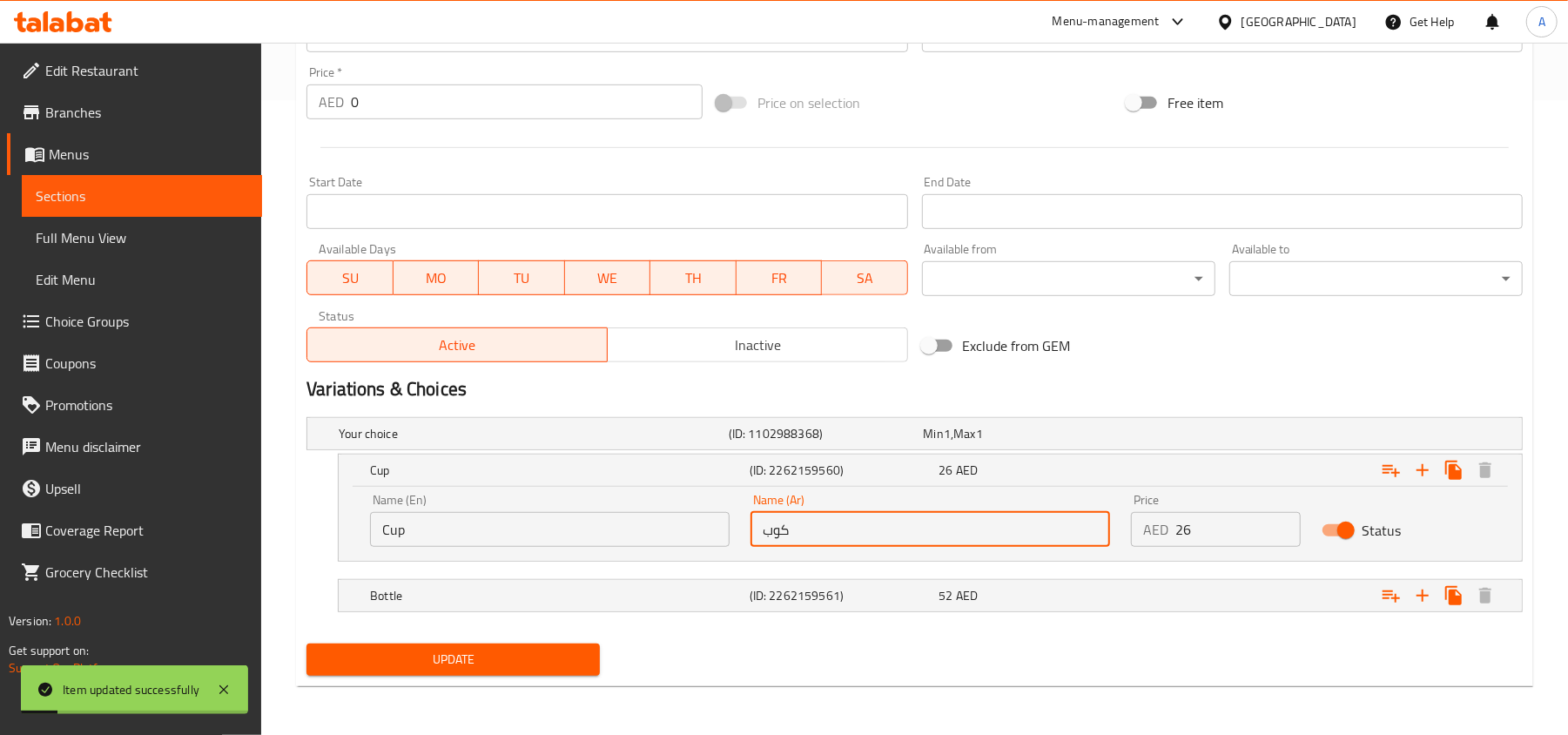
click at [890, 534] on input "كوب" at bounding box center [930, 529] width 360 height 35
click at [877, 534] on input "كوب" at bounding box center [930, 529] width 360 height 35
click at [875, 534] on input "كوب" at bounding box center [930, 529] width 360 height 35
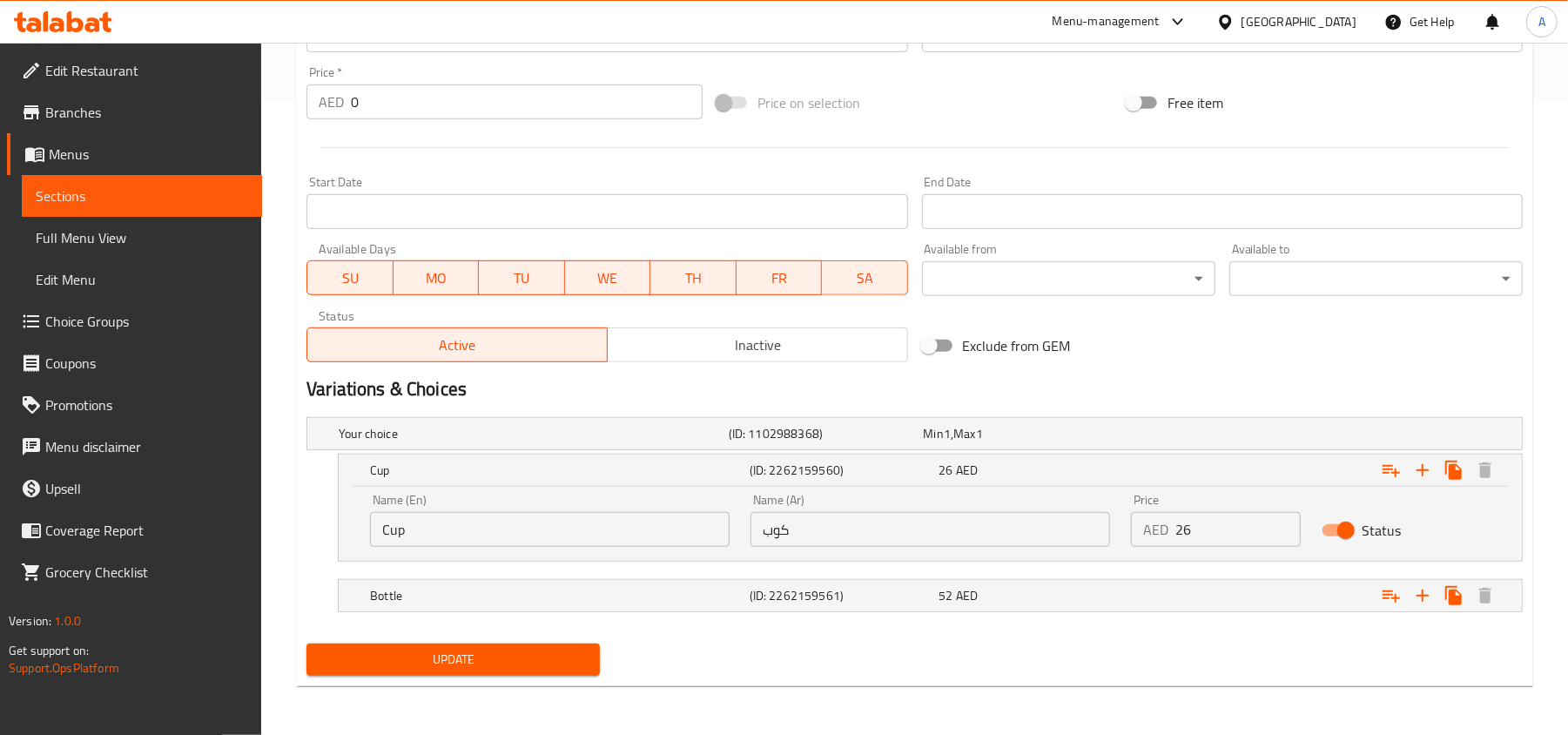
click at [550, 673] on button "Update" at bounding box center [453, 659] width 294 height 33
click at [847, 594] on h5 "(ID: 2262159561)" at bounding box center [841, 595] width 183 height 18
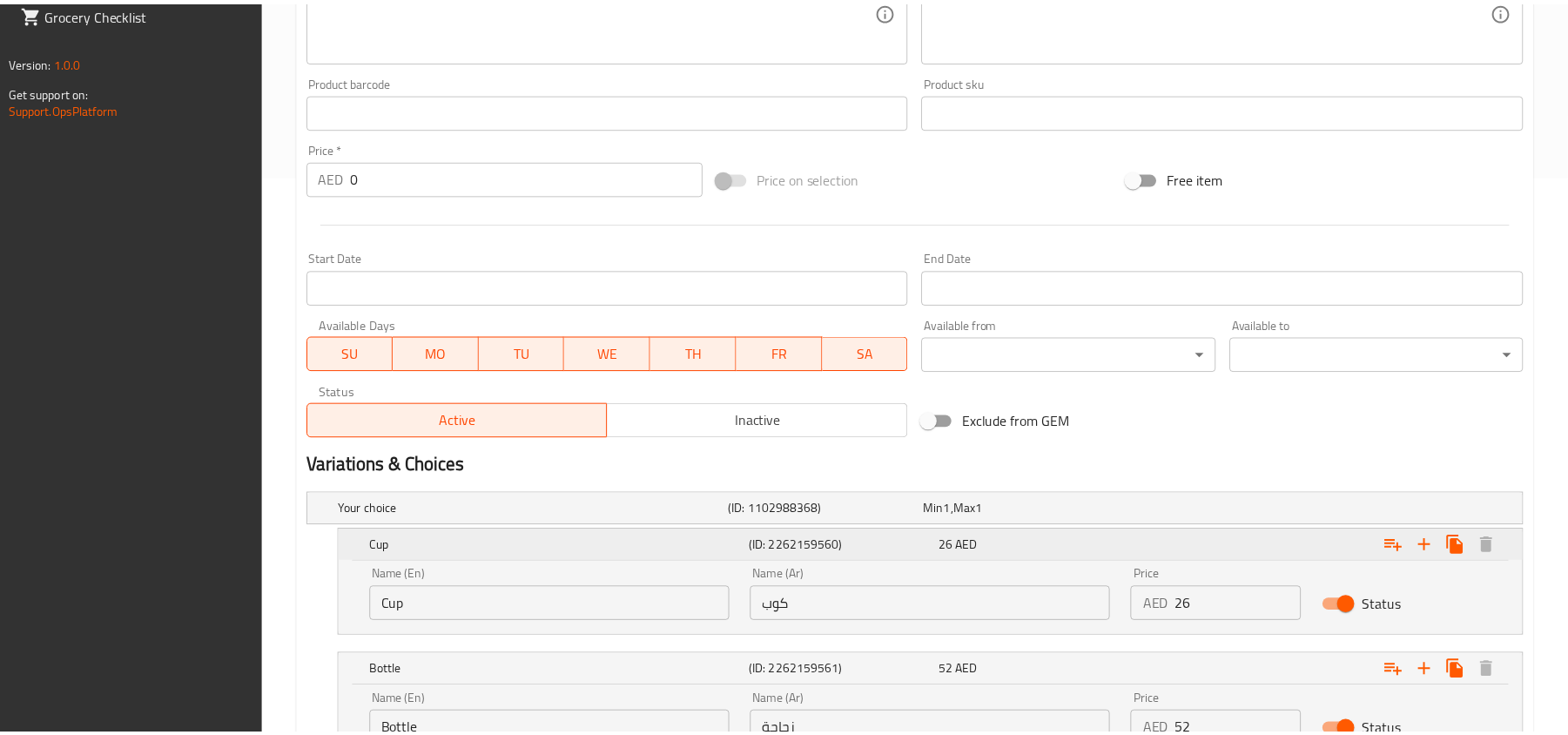
scroll to position [712, 0]
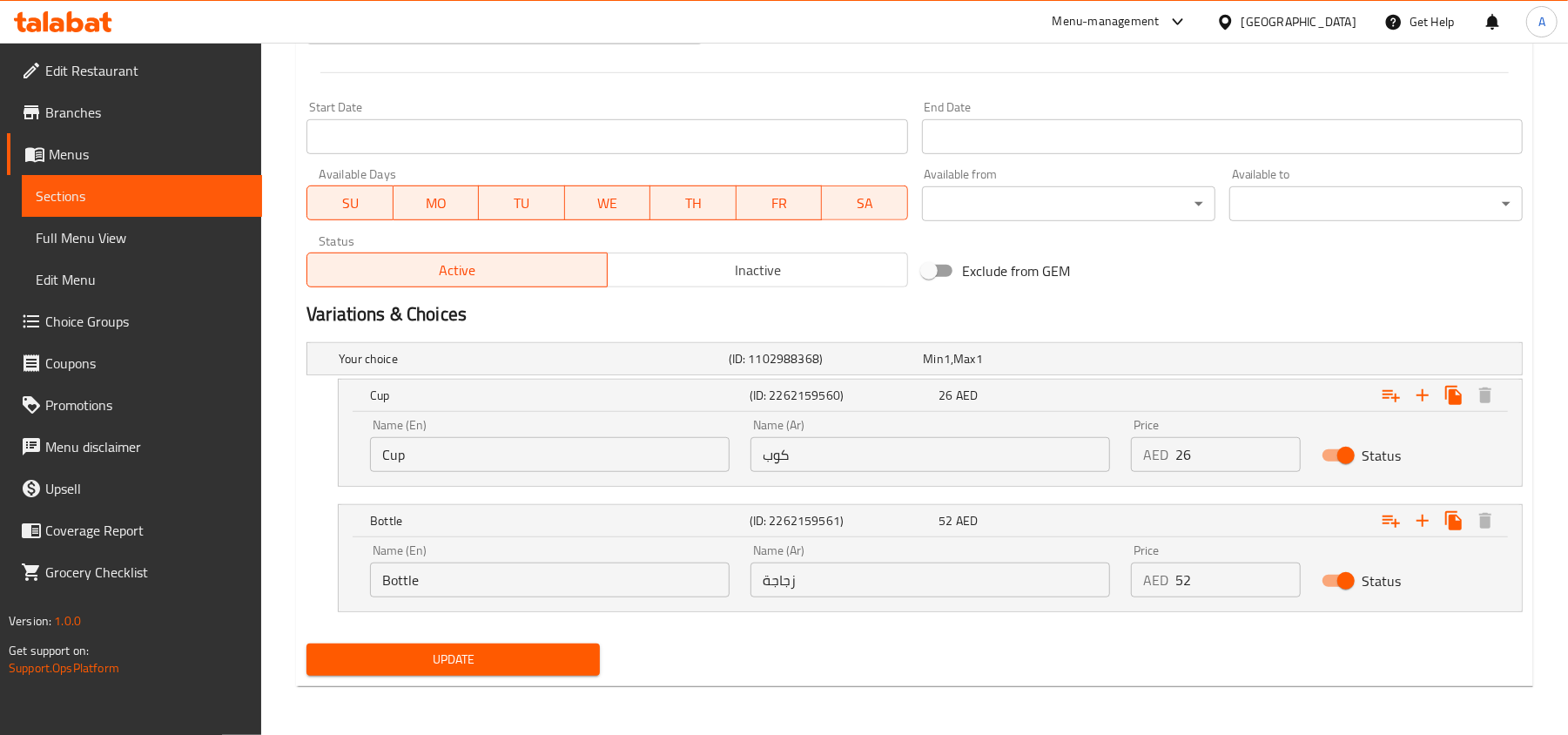
click at [133, 118] on span "Branches" at bounding box center [147, 112] width 203 height 21
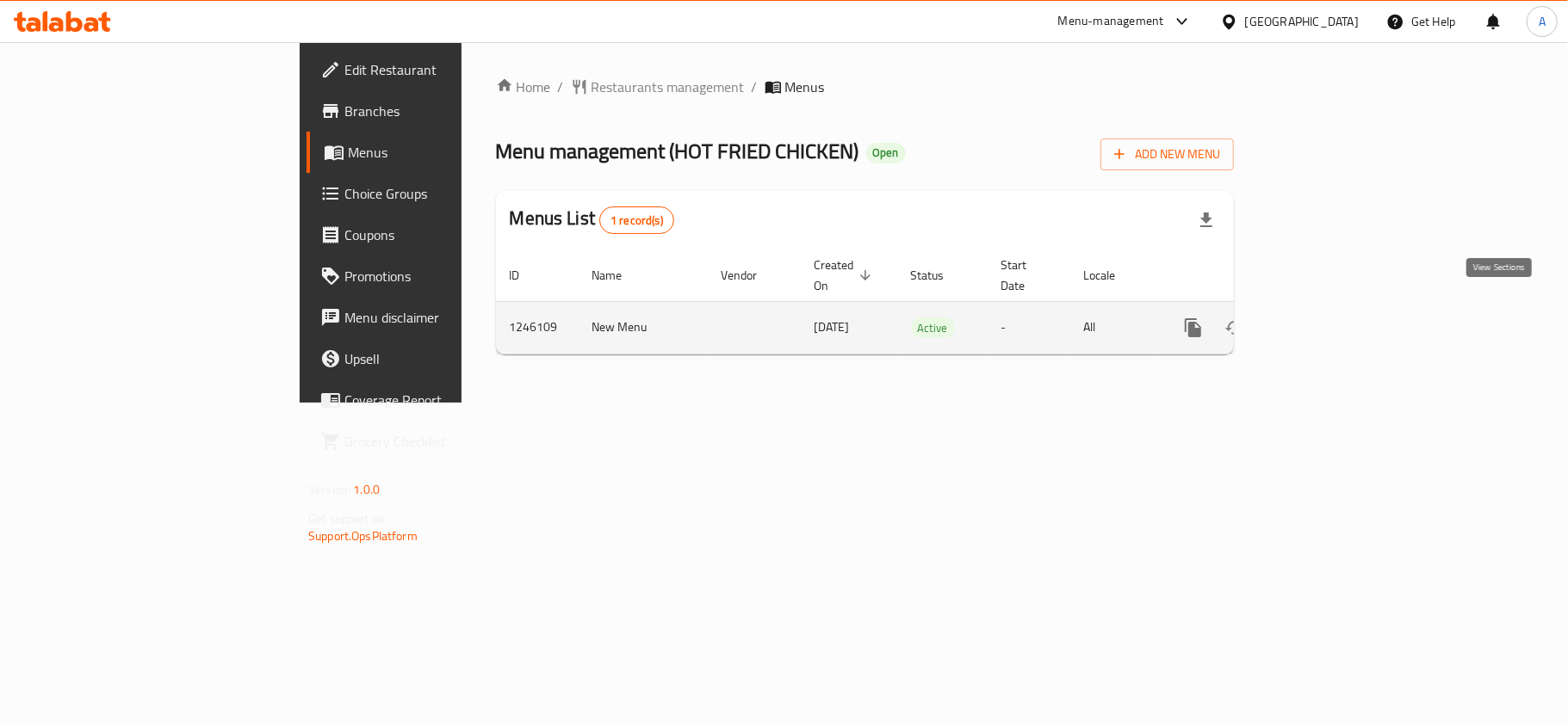
click at [1338, 307] on link "enhanced table" at bounding box center [1317, 327] width 41 height 41
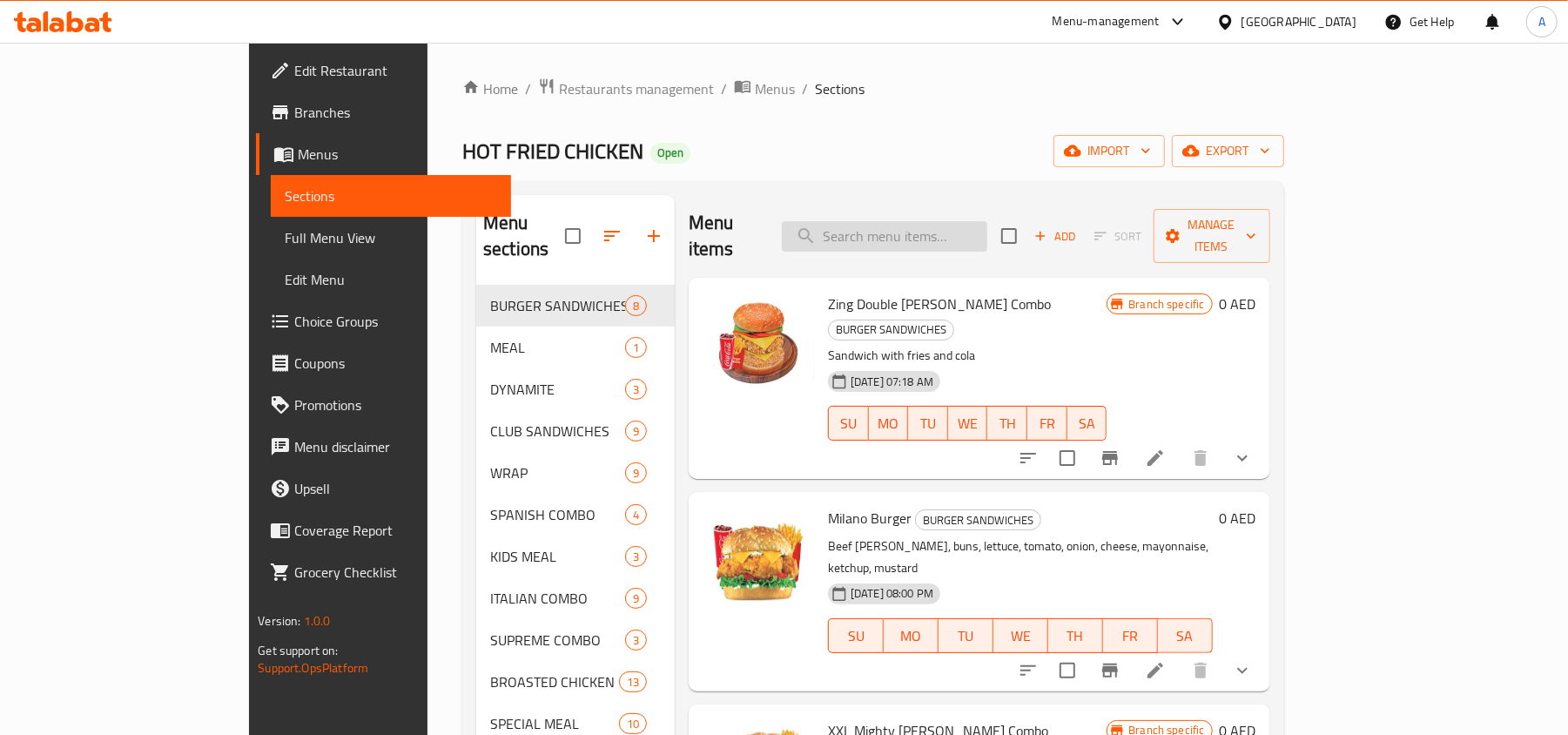
click at [987, 221] on input "search" at bounding box center [885, 236] width 205 height 31
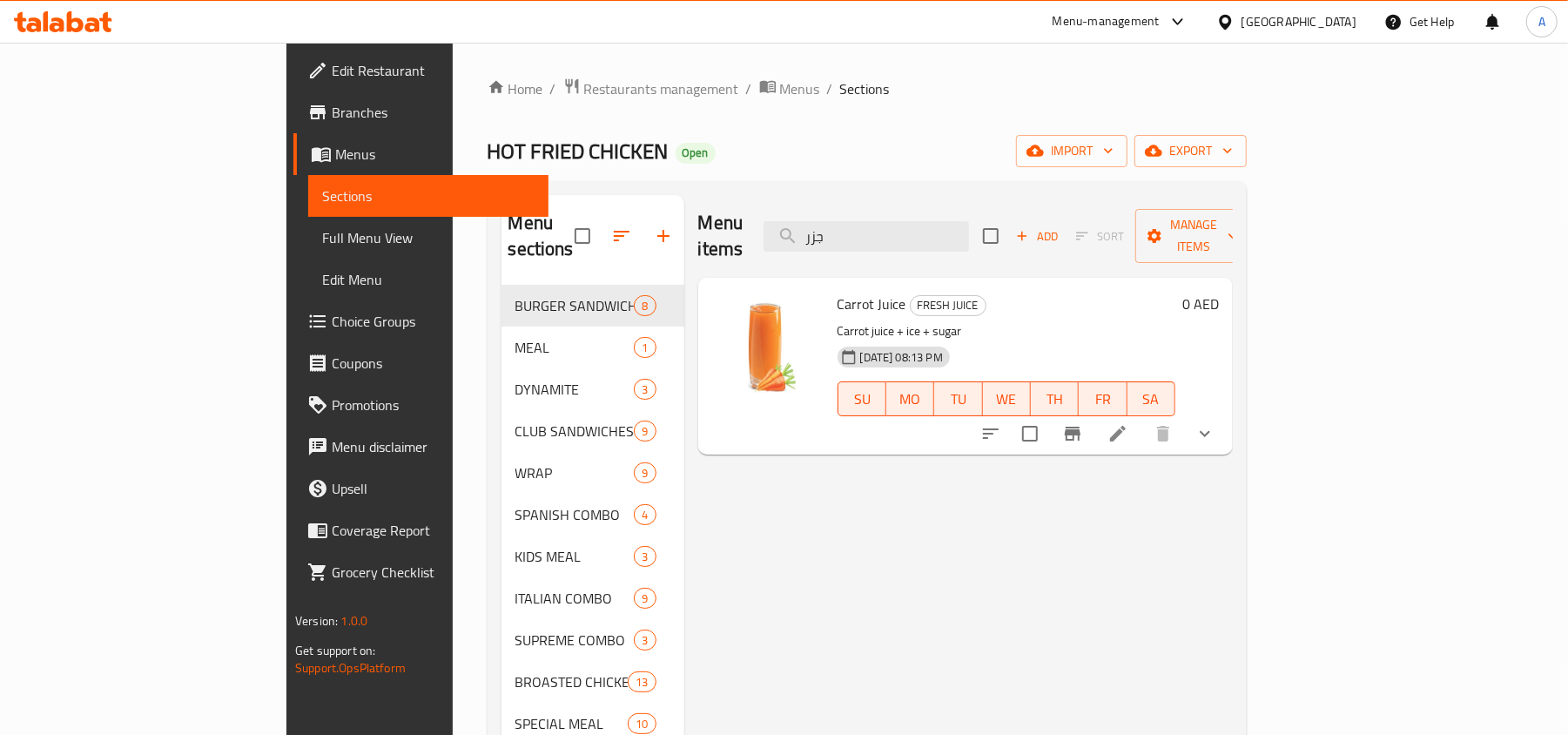
type input "جزر"
click at [1226, 413] on button "show more" at bounding box center [1204, 434] width 42 height 42
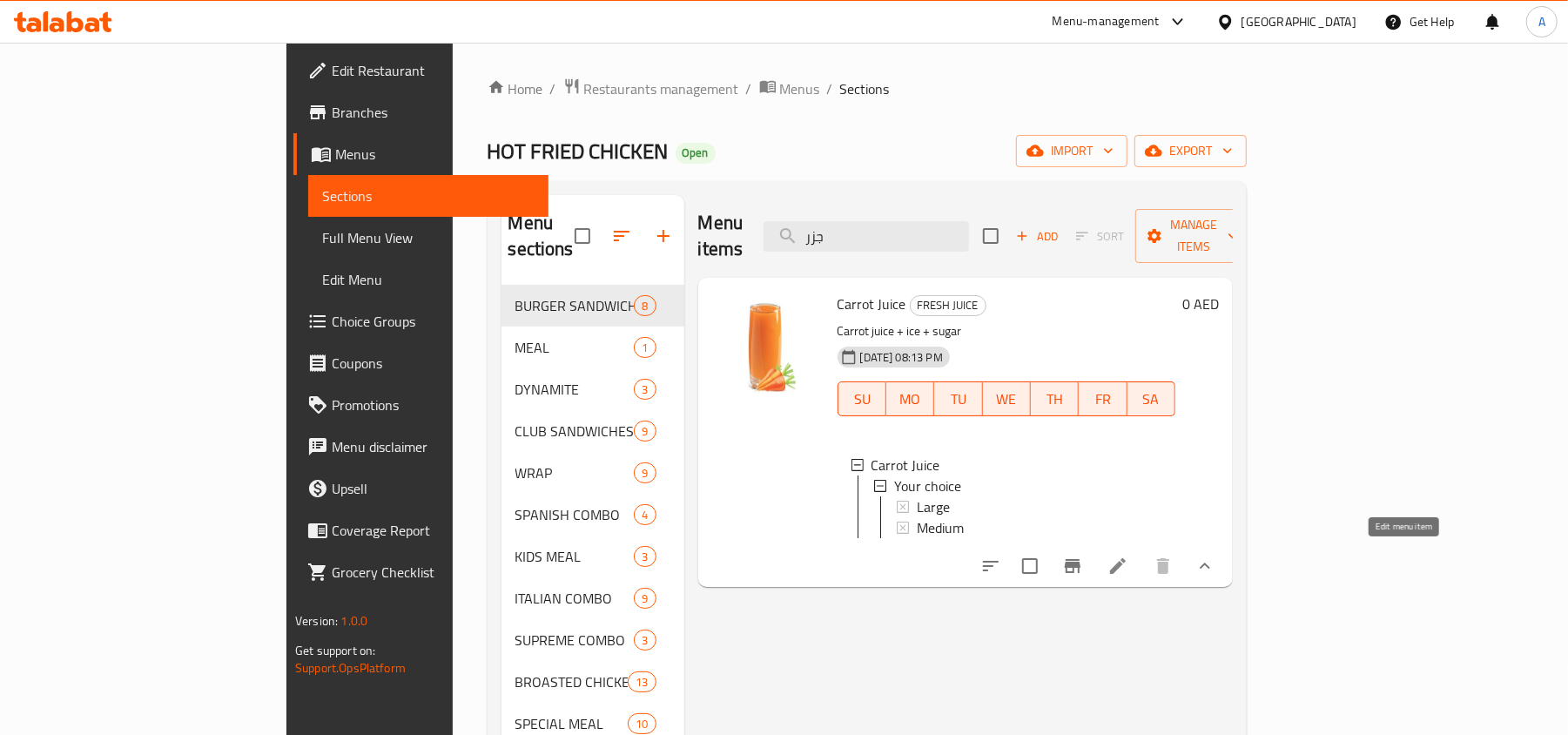
click at [1126, 560] on icon at bounding box center [1118, 566] width 16 height 16
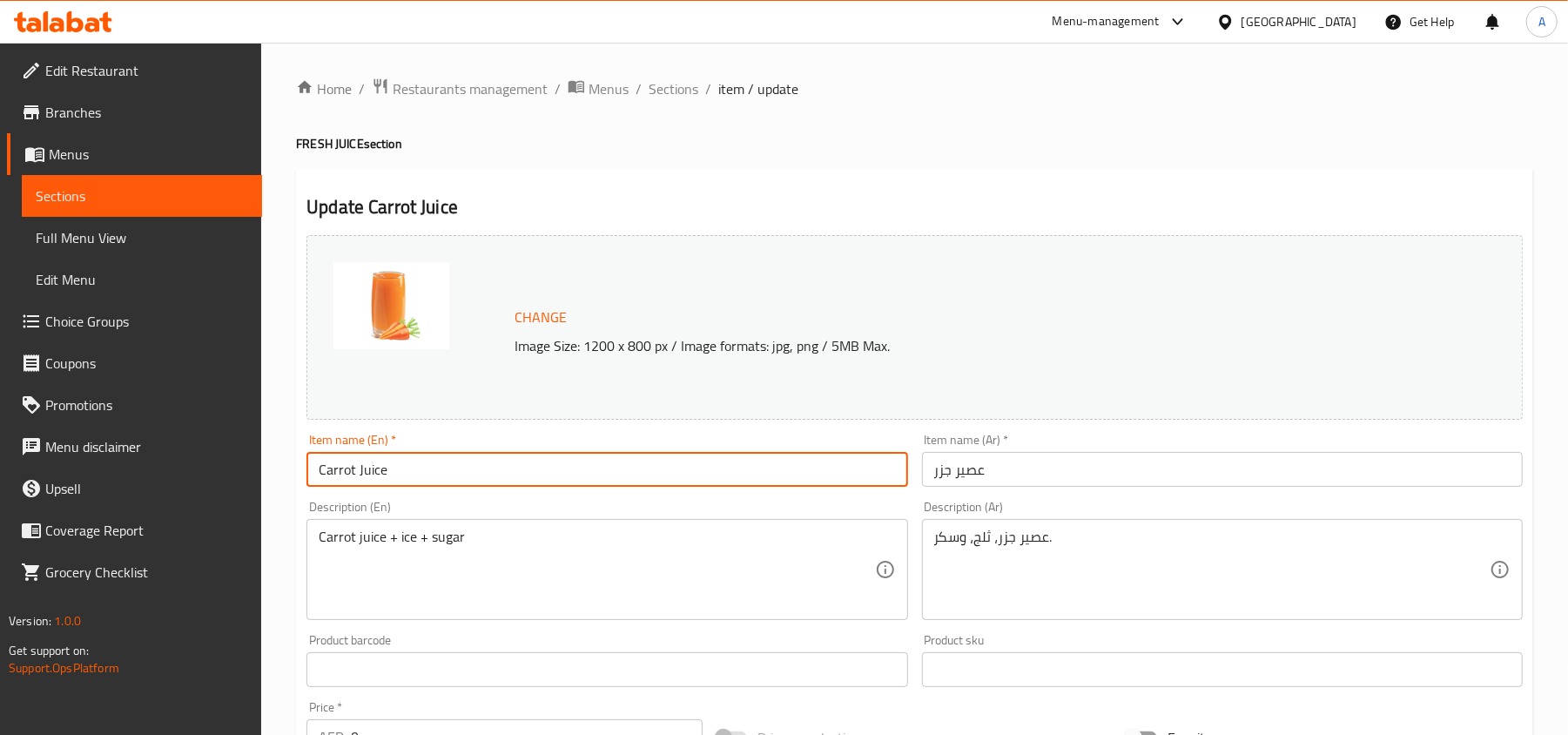
click at [430, 454] on input "Carrot Juice" at bounding box center [607, 469] width 600 height 35
click at [152, 181] on link "Sections" at bounding box center [142, 196] width 241 height 42
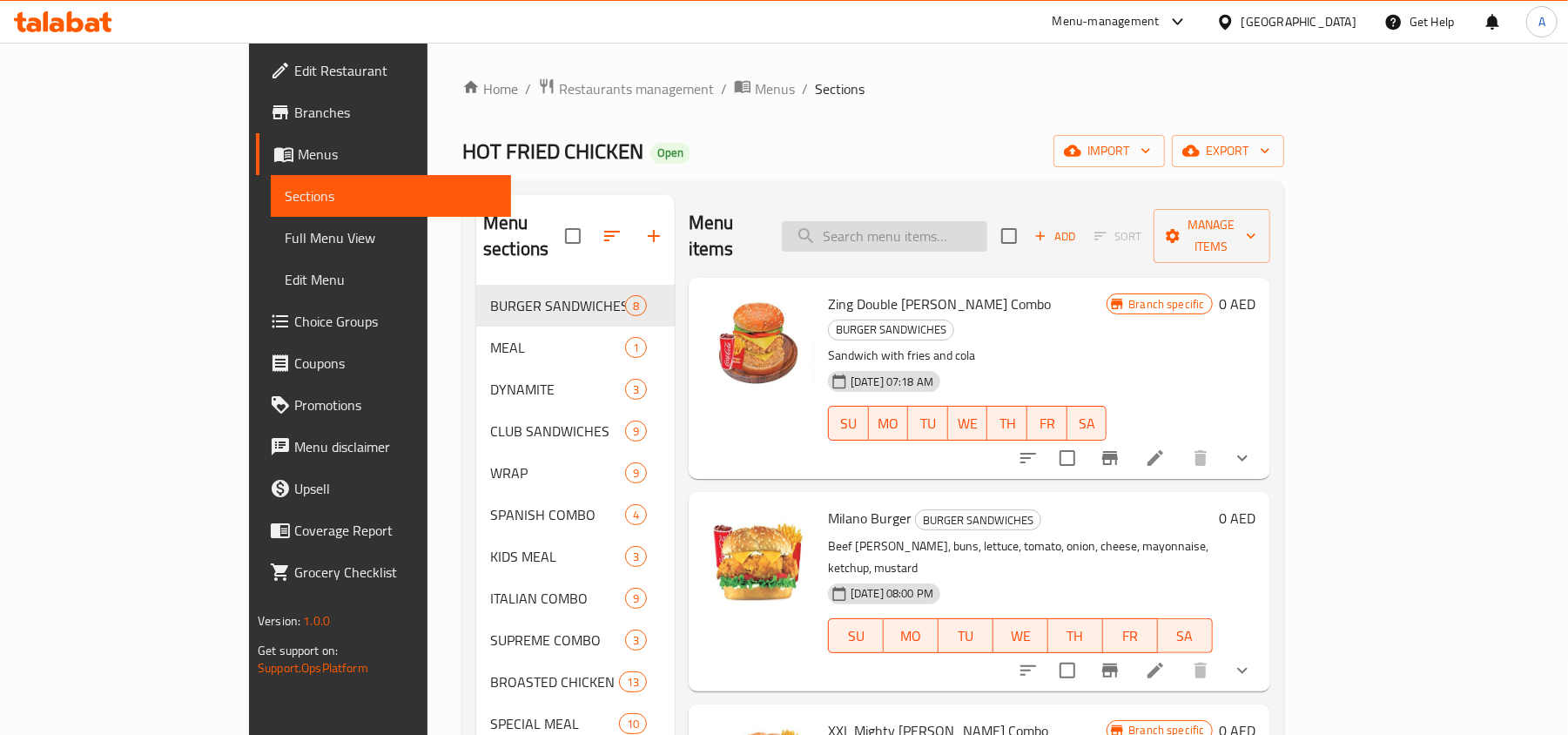
click at [987, 221] on input "search" at bounding box center [885, 236] width 205 height 31
paste input "Carrot Juice"
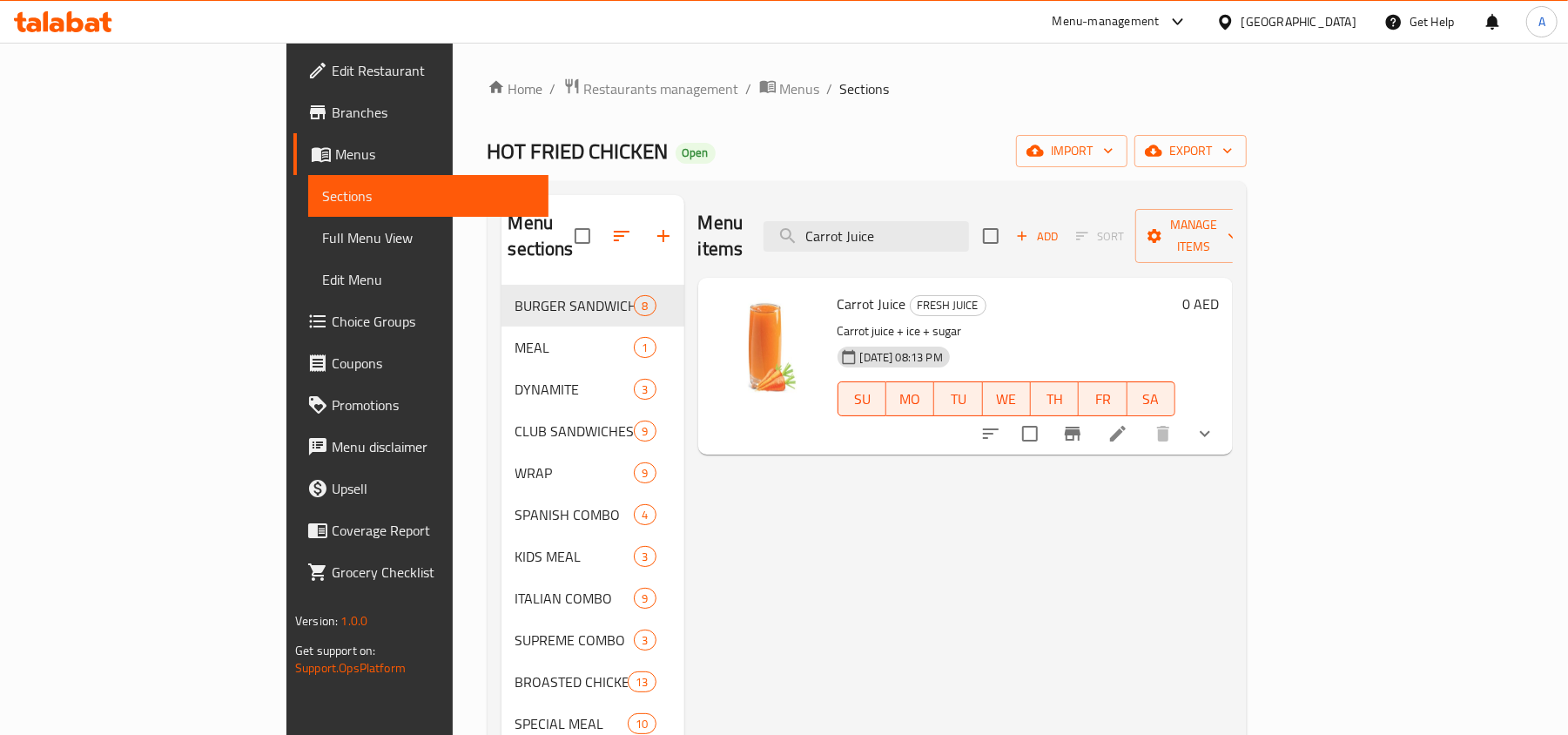
type input "Carrot Juice"
click at [1226, 413] on button "show more" at bounding box center [1204, 434] width 42 height 42
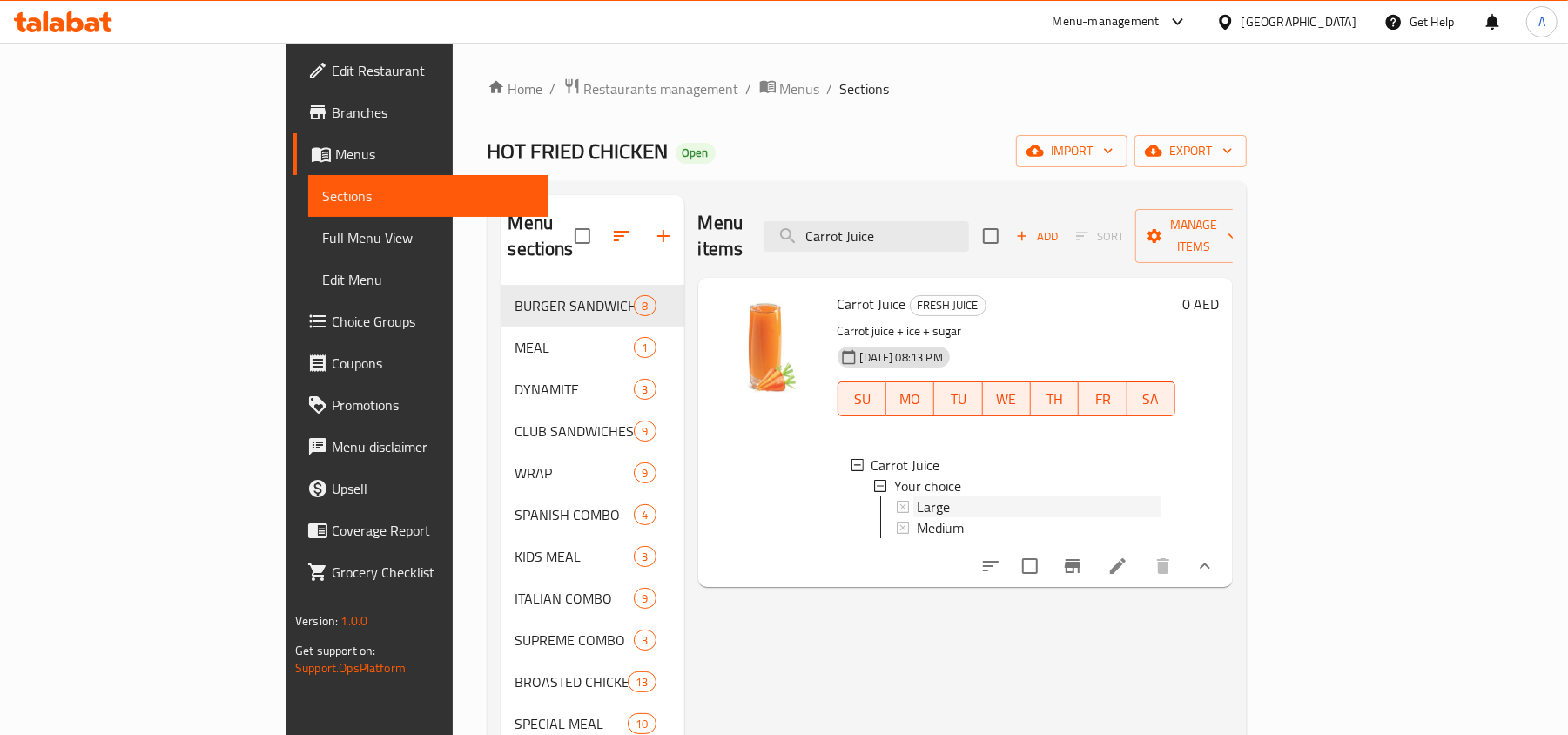
click at [973, 496] on div "Large" at bounding box center [1038, 506] width 244 height 21
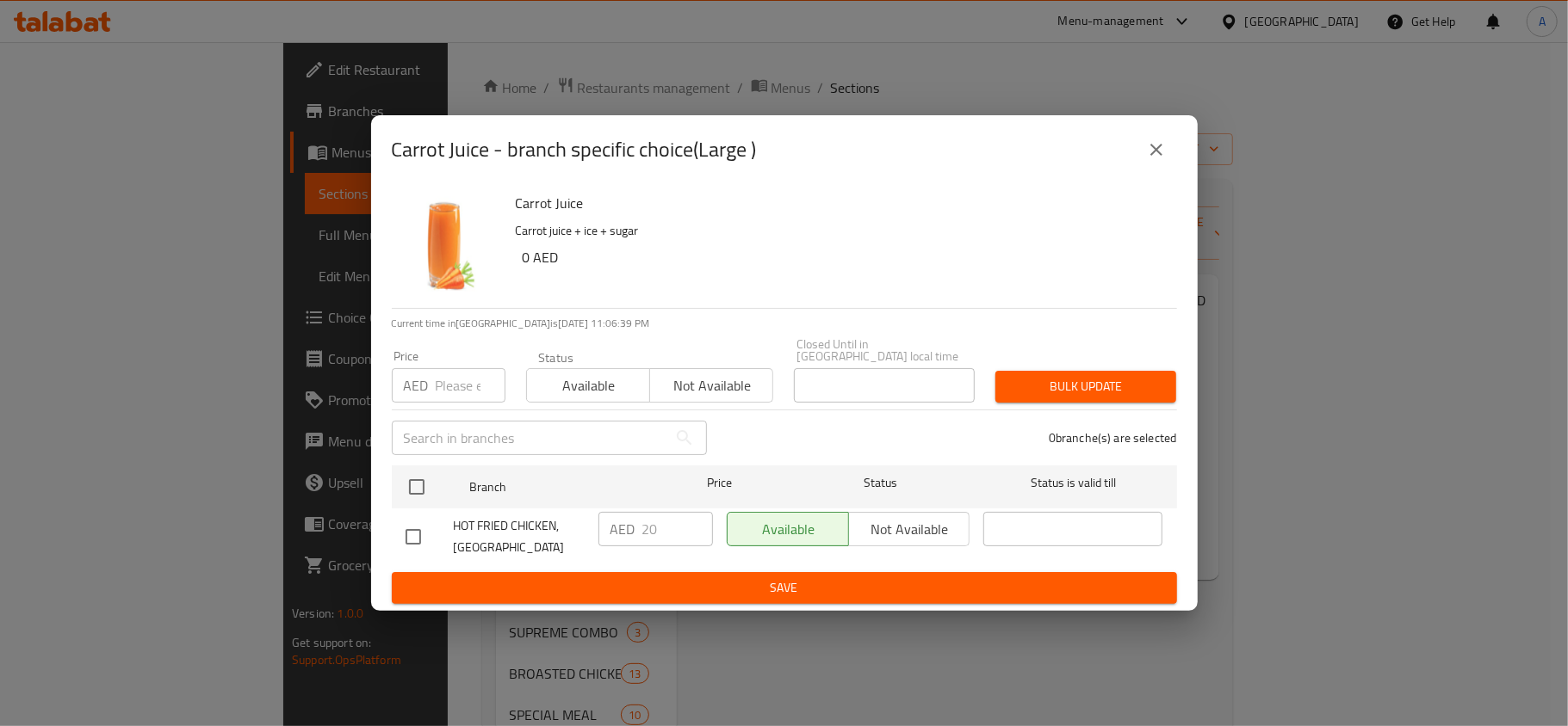
click at [1171, 163] on button "close" at bounding box center [1156, 149] width 41 height 41
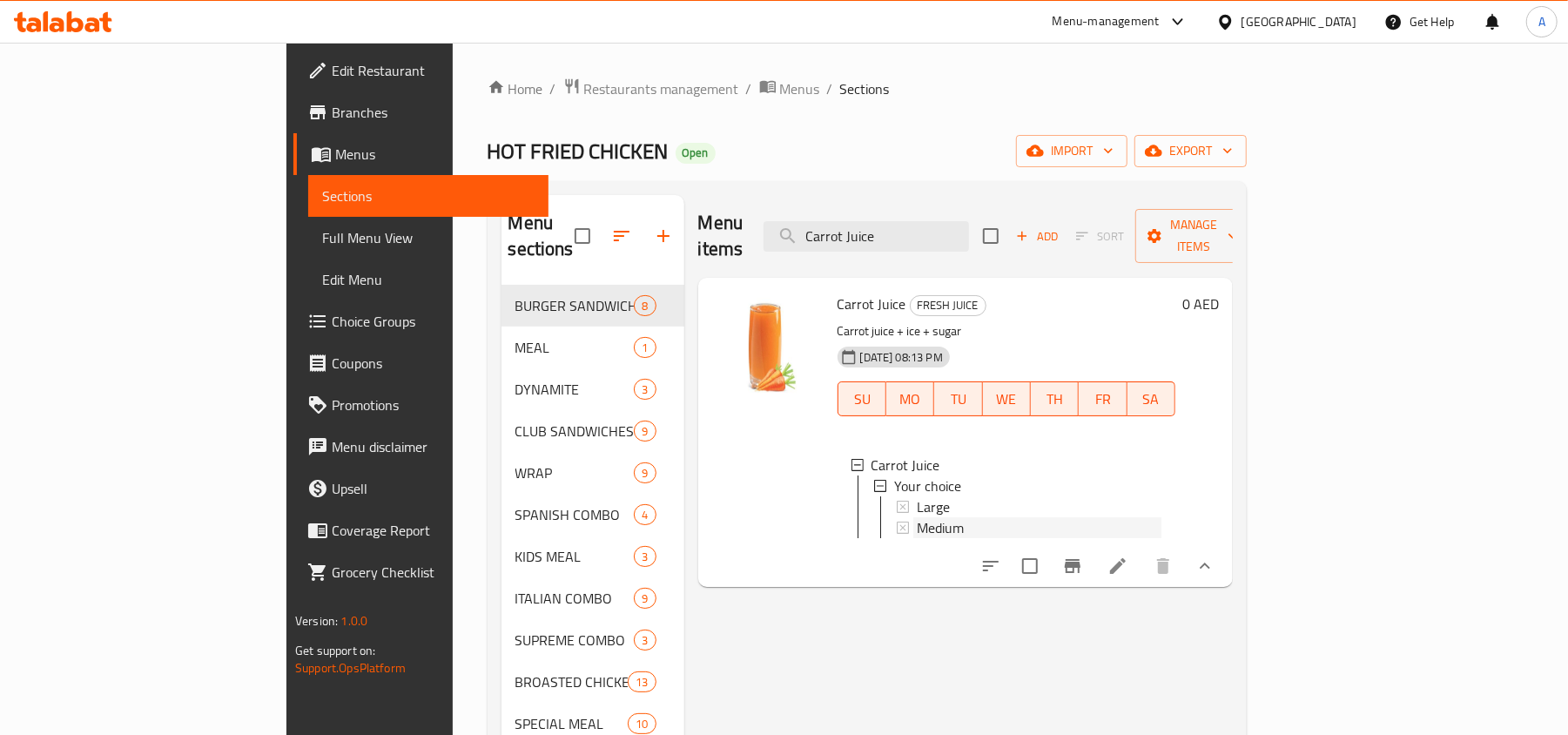
click at [916, 518] on span "Medium" at bounding box center [940, 528] width 47 height 21
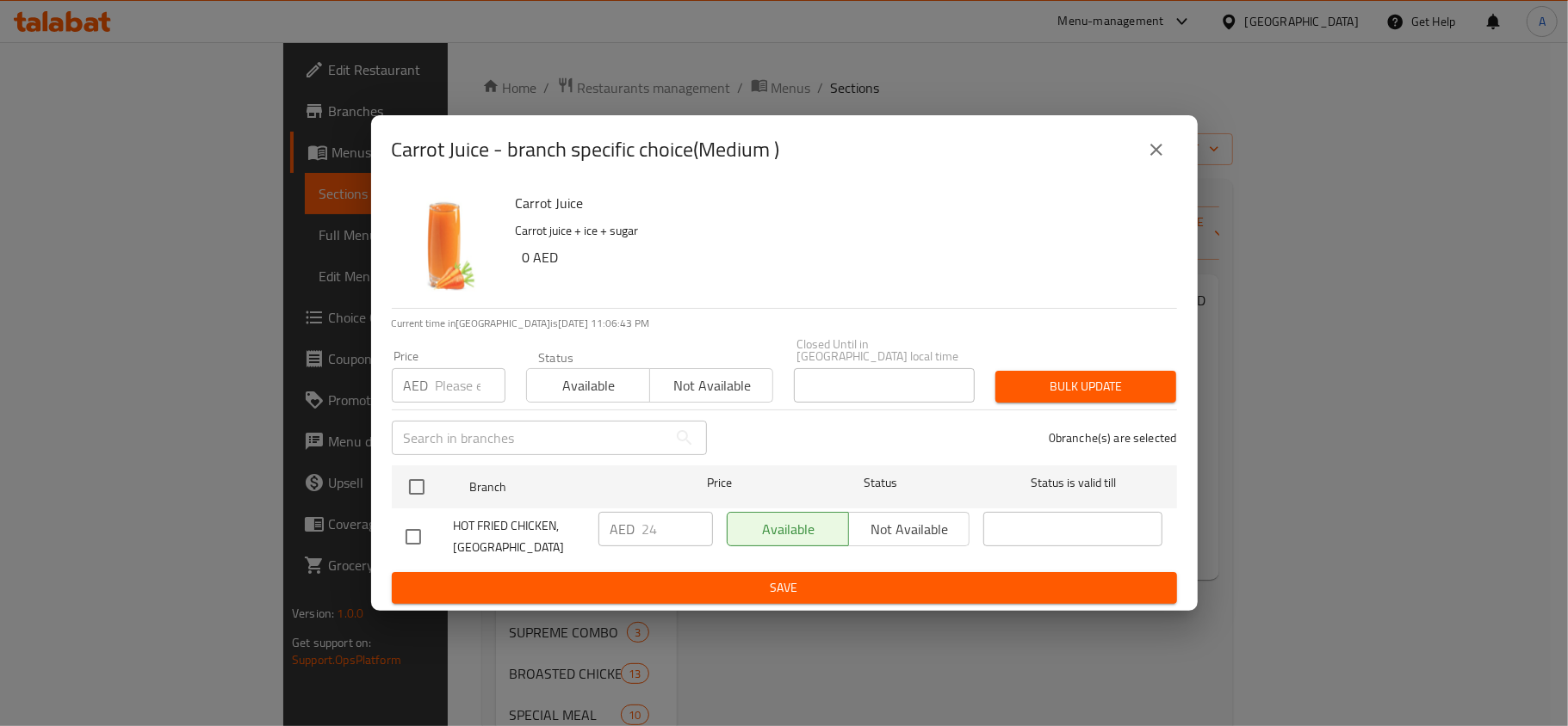
click at [1167, 139] on button "close" at bounding box center [1156, 149] width 41 height 41
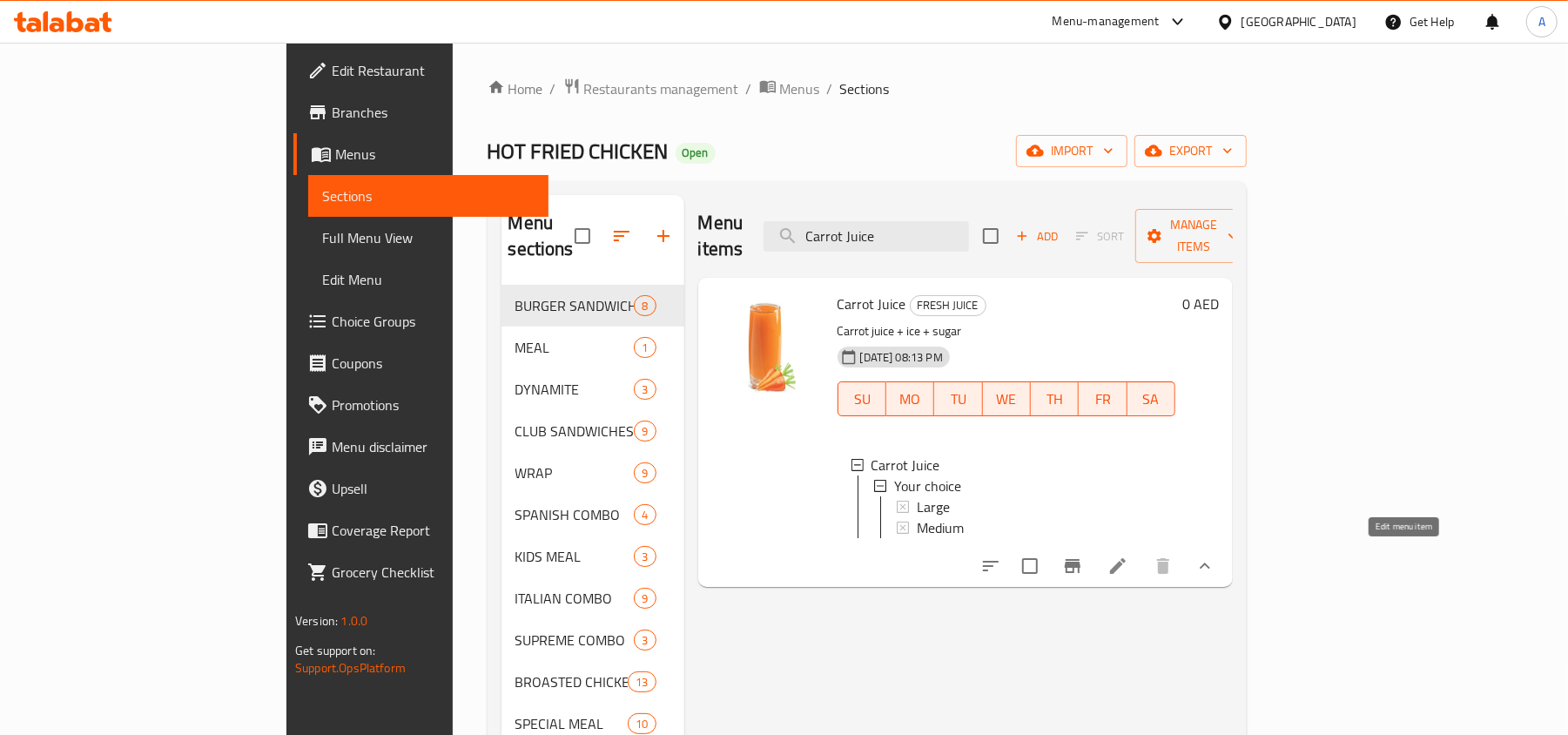
click at [1128, 556] on icon at bounding box center [1118, 566] width 21 height 21
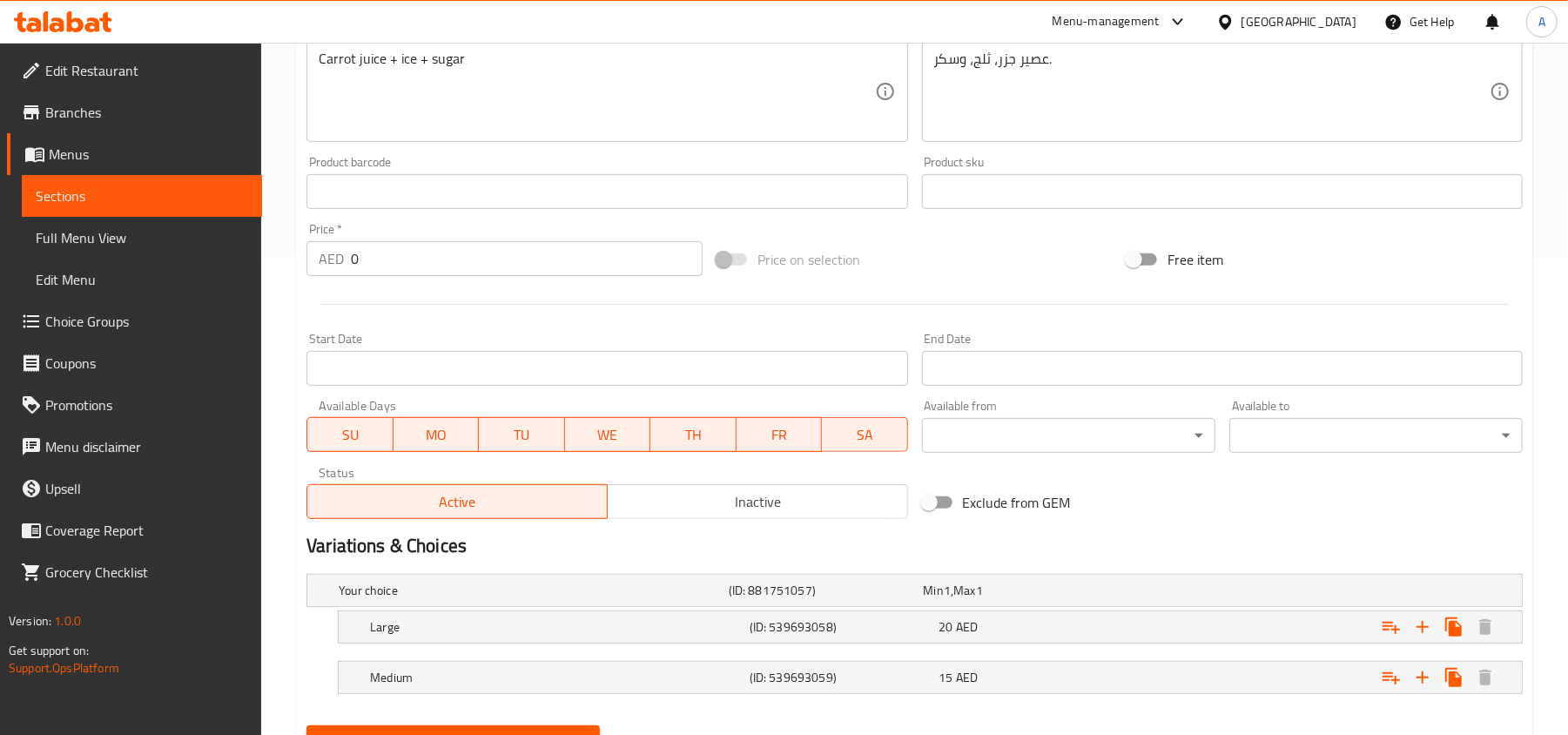
scroll to position [562, 0]
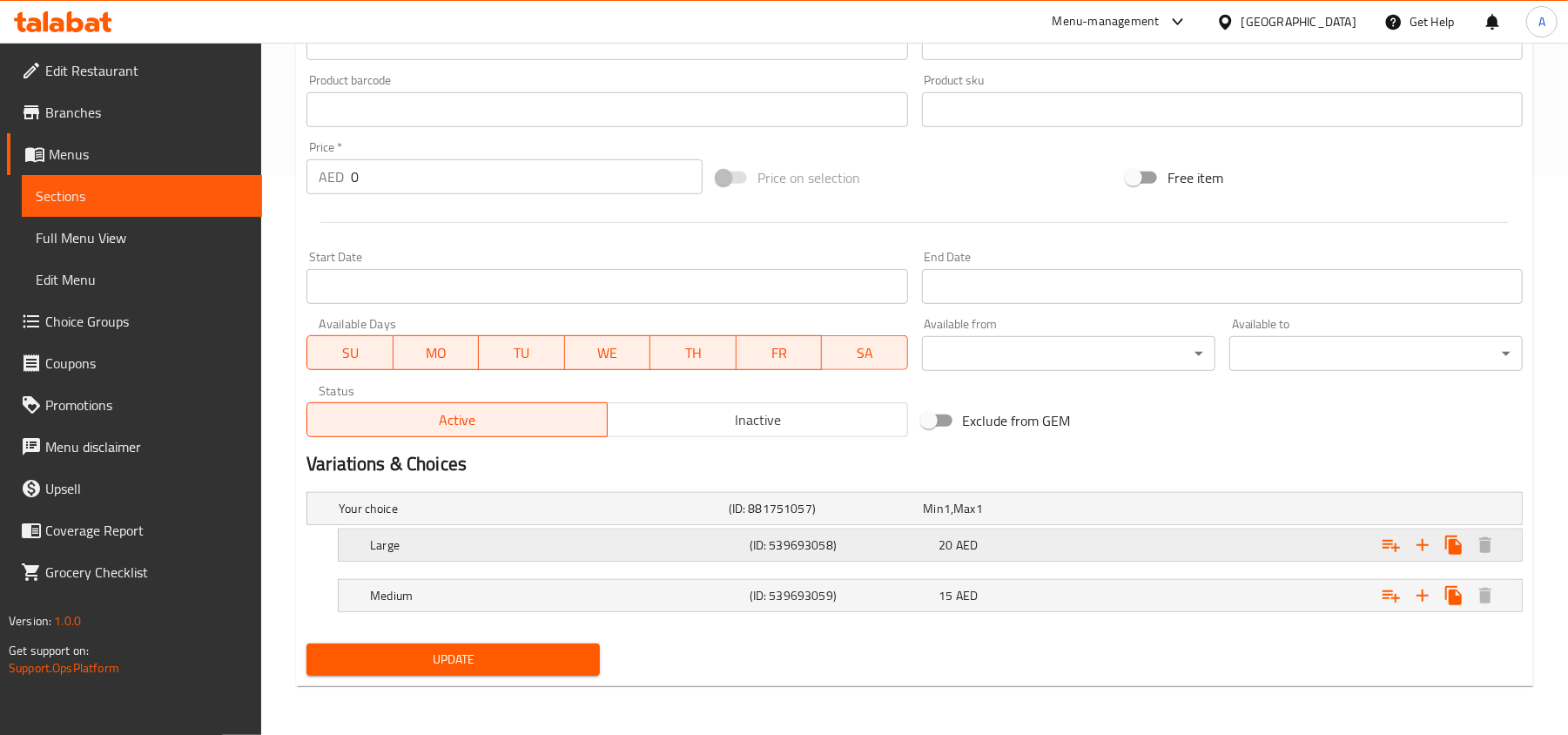
click at [860, 538] on h5 "(ID: 539693058)" at bounding box center [841, 545] width 183 height 18
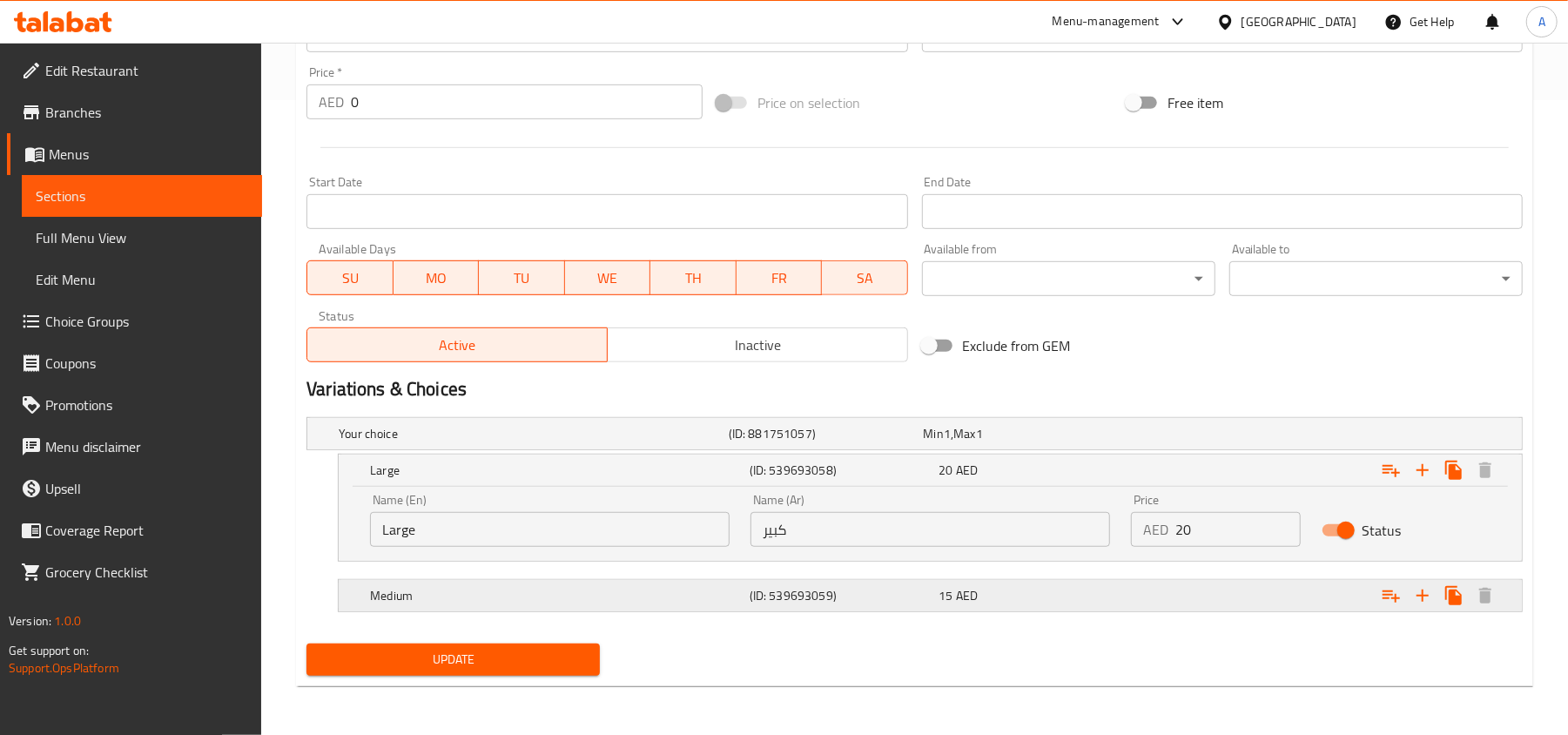
click at [871, 600] on h5 "(ID: 539693059)" at bounding box center [841, 595] width 183 height 18
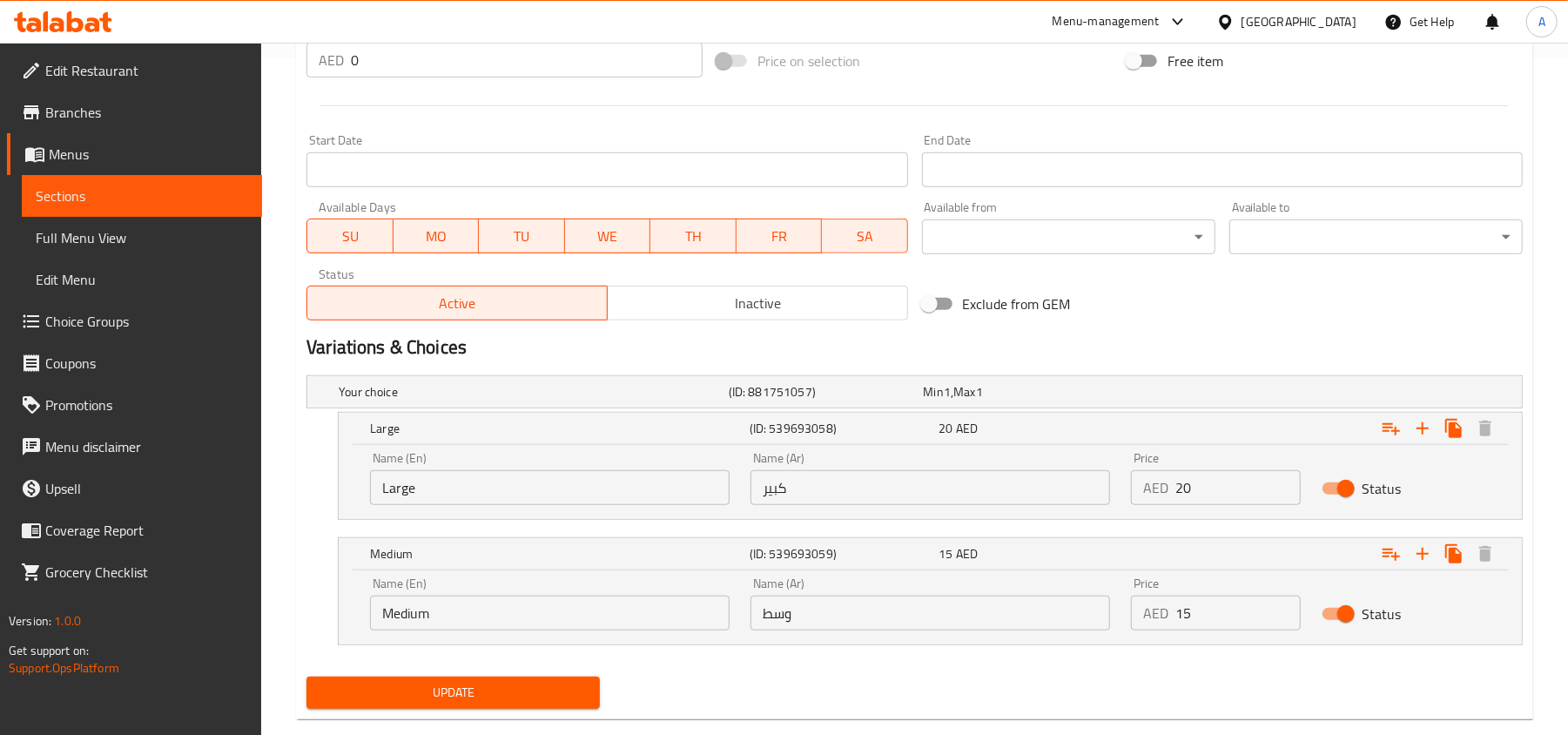
scroll to position [712, 0]
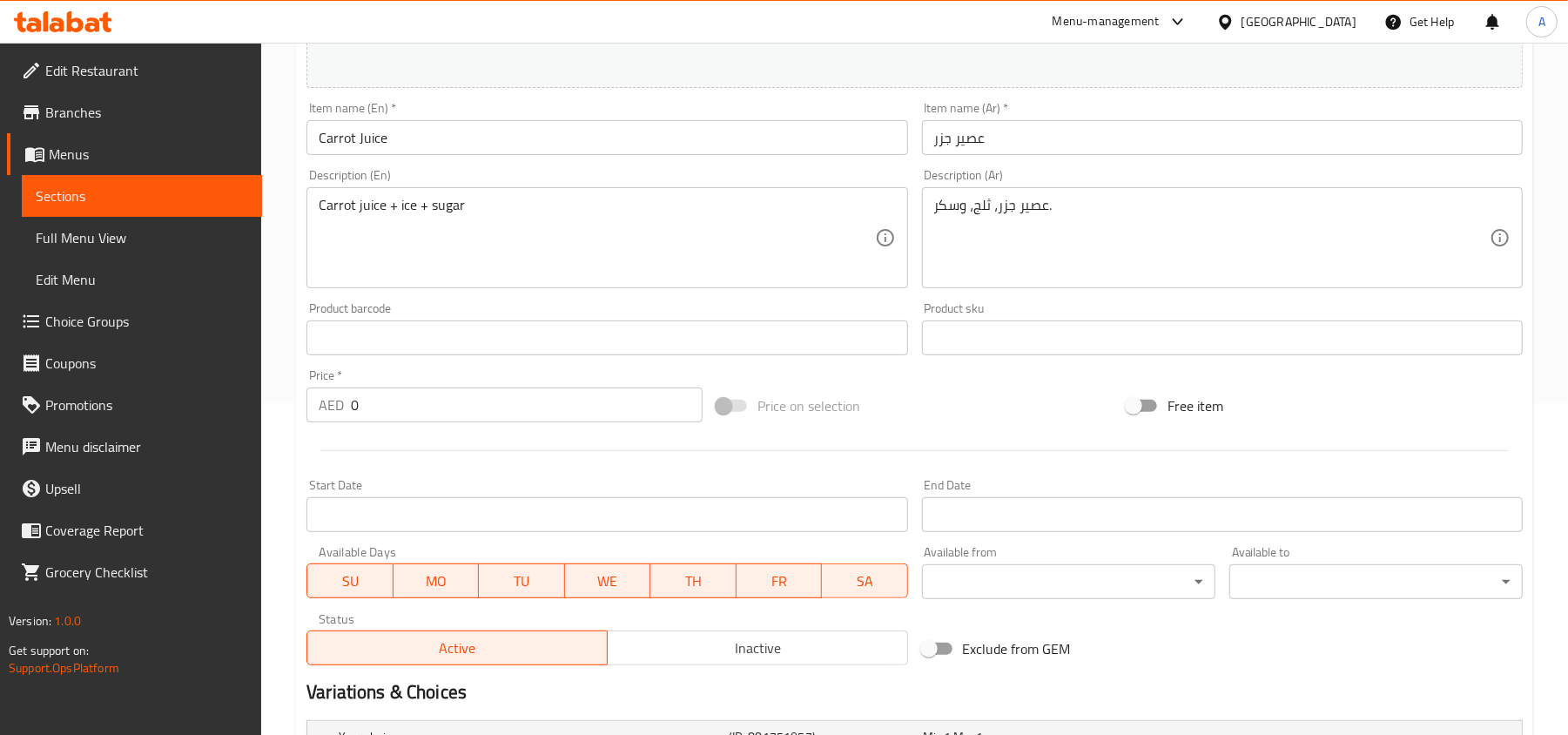
scroll to position [329, 0]
click at [479, 150] on input "Carrot Juice" at bounding box center [607, 140] width 600 height 35
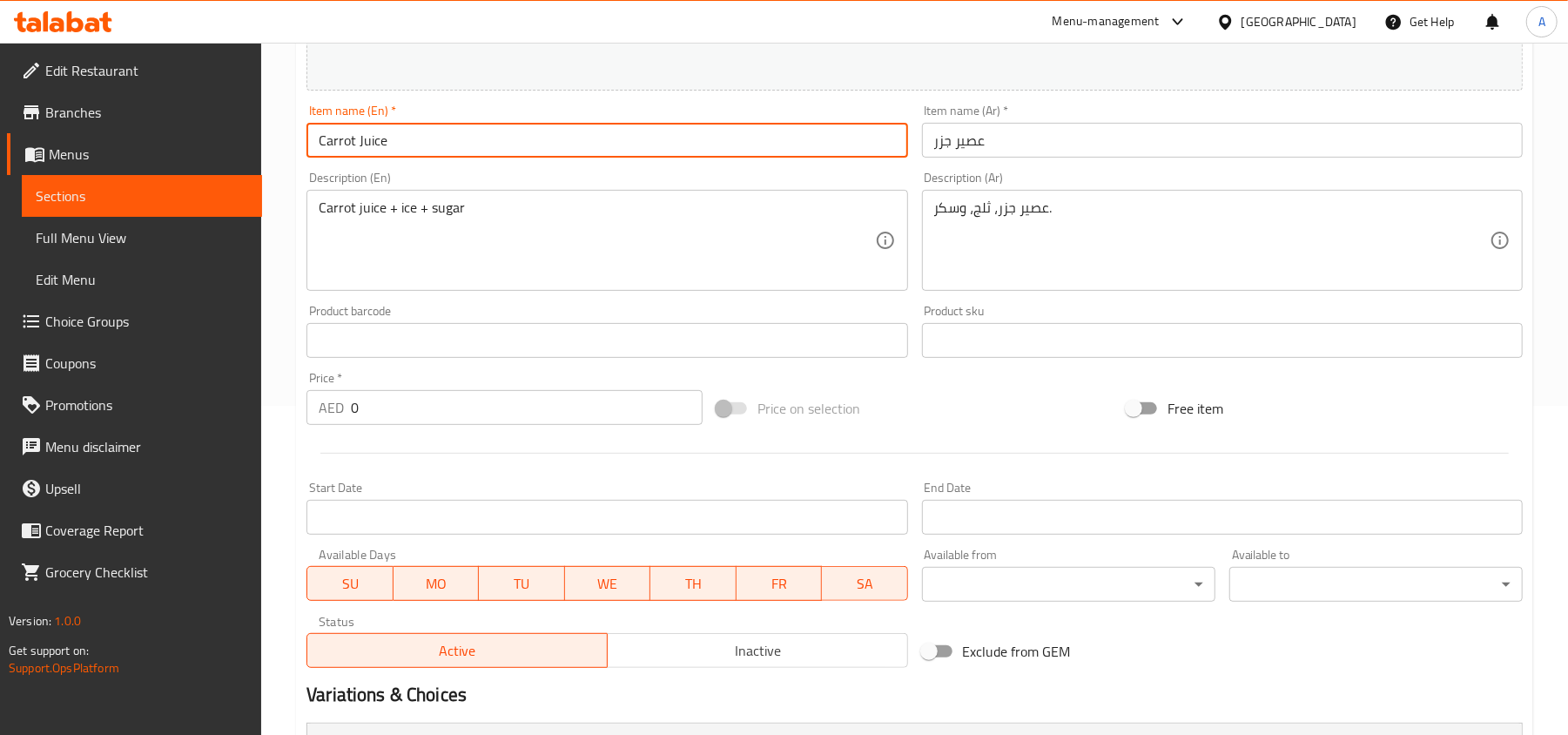
click at [478, 150] on input "Carrot Juice" at bounding box center [607, 140] width 600 height 35
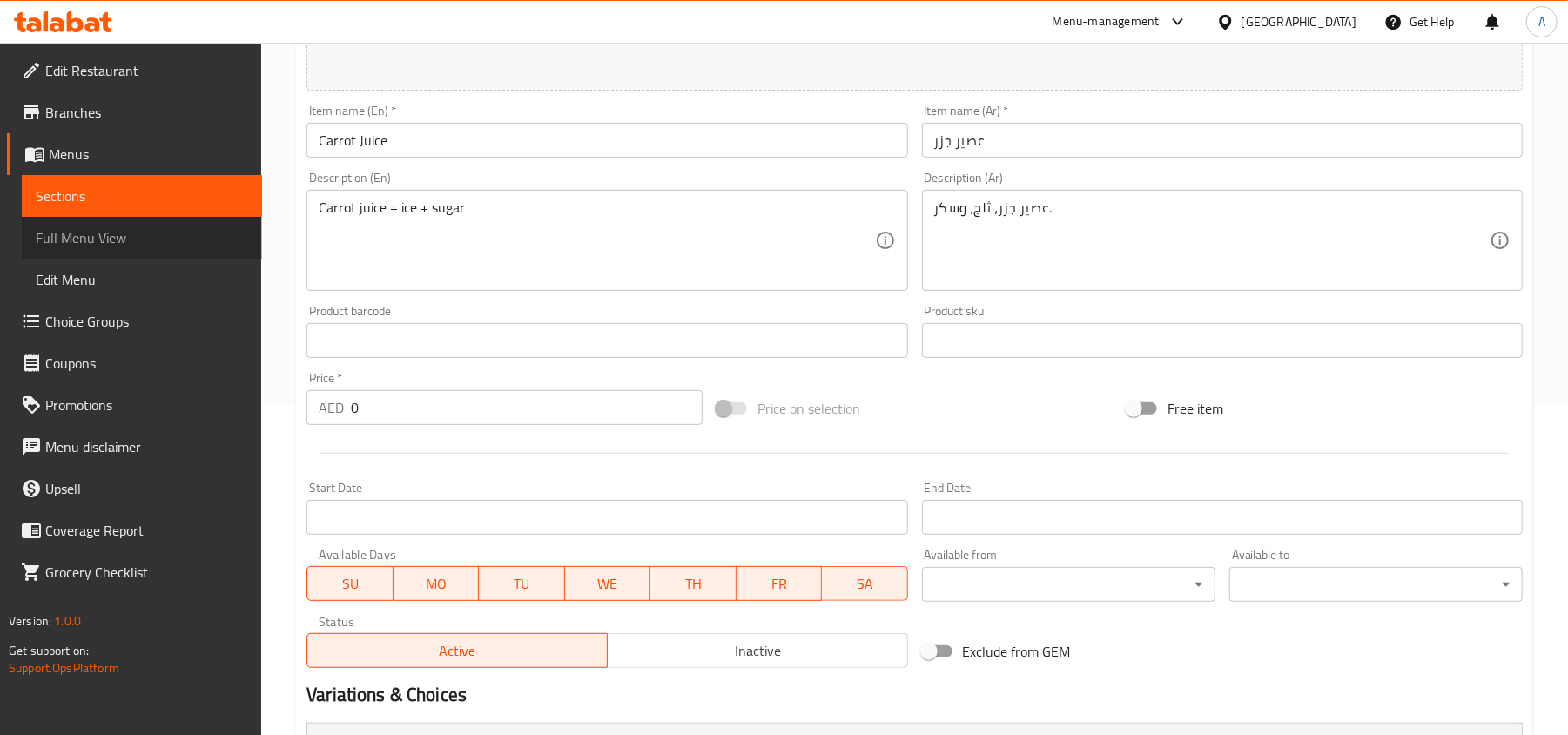
click at [178, 217] on link "Full Menu View" at bounding box center [142, 238] width 241 height 42
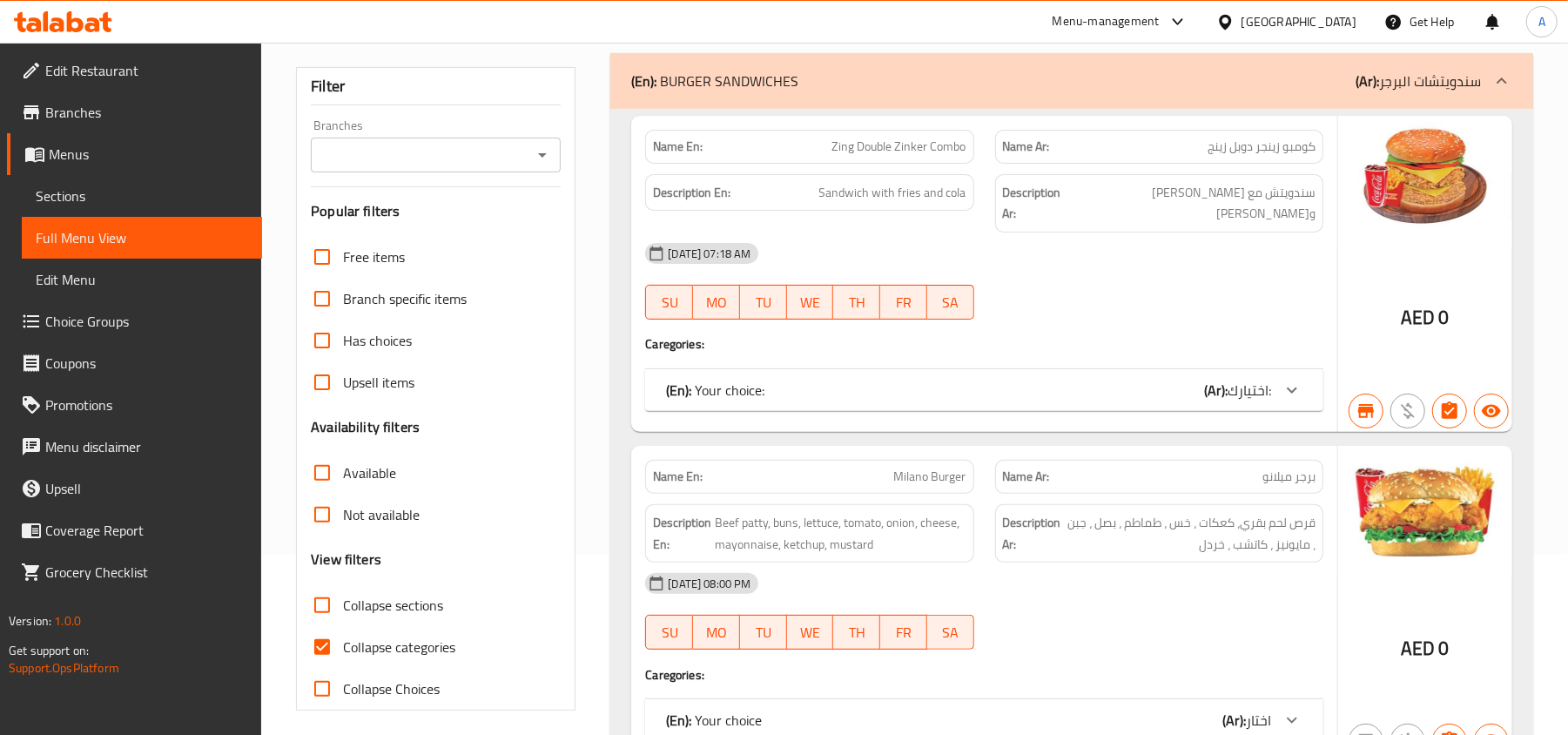
click at [141, 187] on span "Sections" at bounding box center [142, 196] width 213 height 21
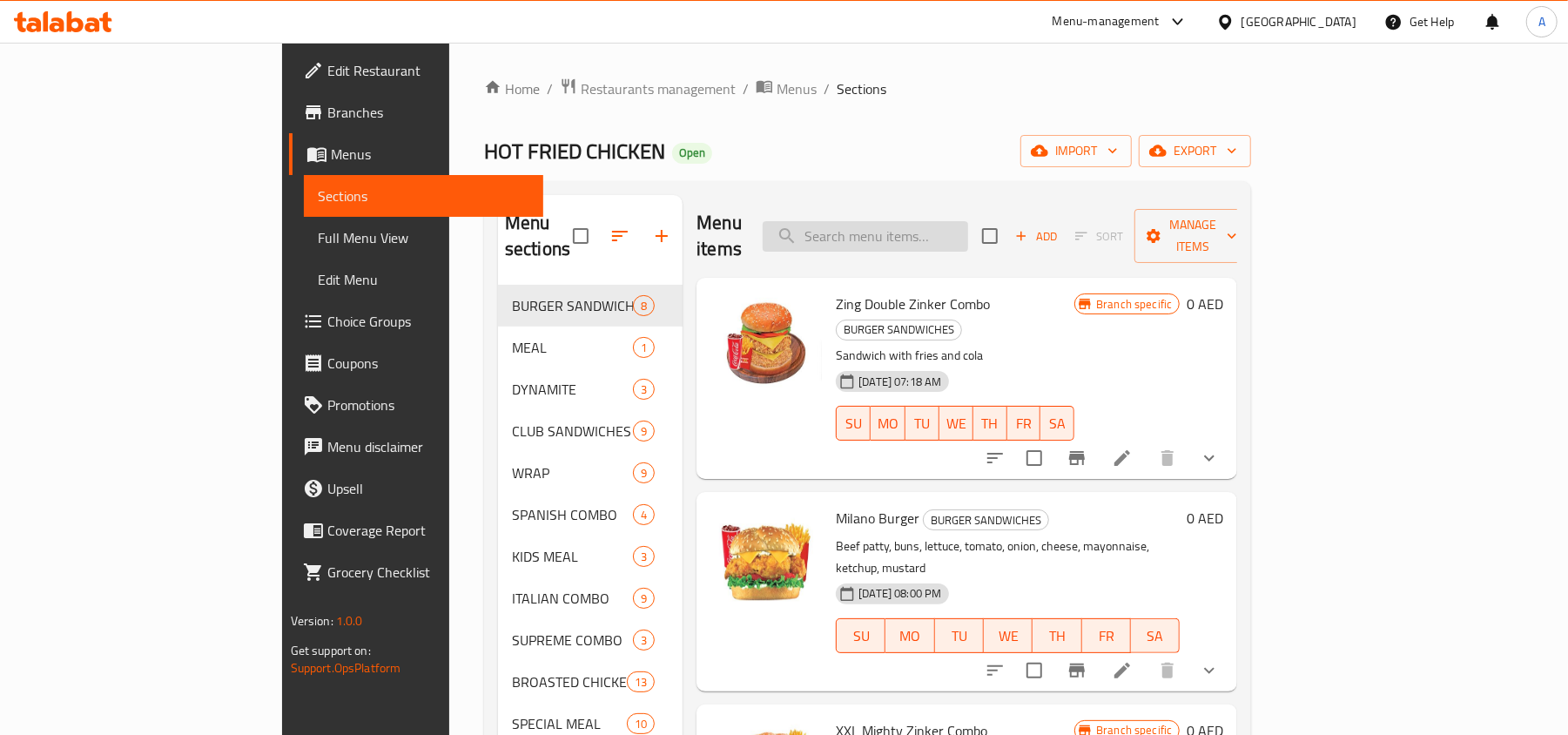
click at [888, 227] on input "search" at bounding box center [865, 236] width 205 height 31
paste input "Carrot Juice"
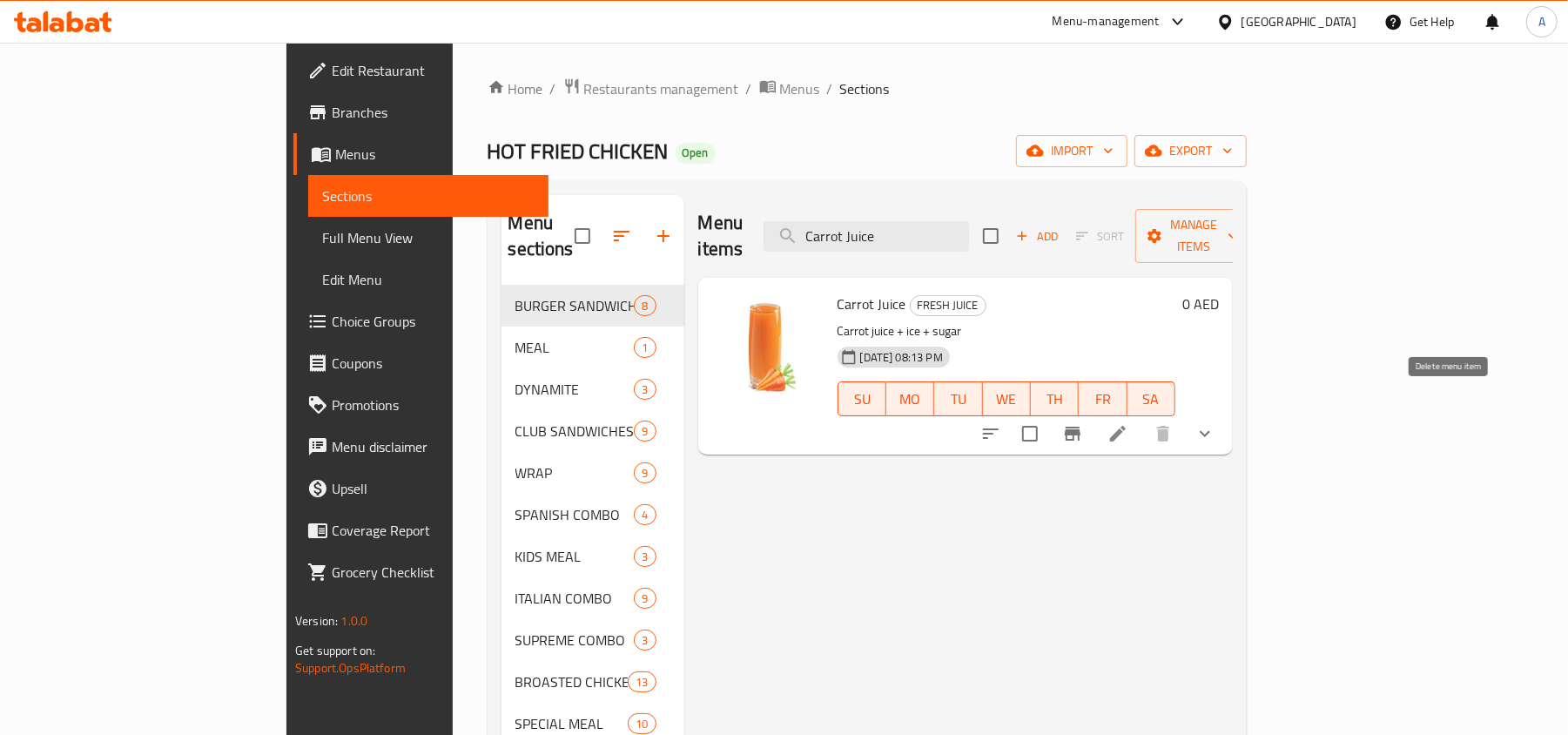
type input "Carrot Juice"
click at [1216, 423] on icon "show more" at bounding box center [1204, 434] width 21 height 21
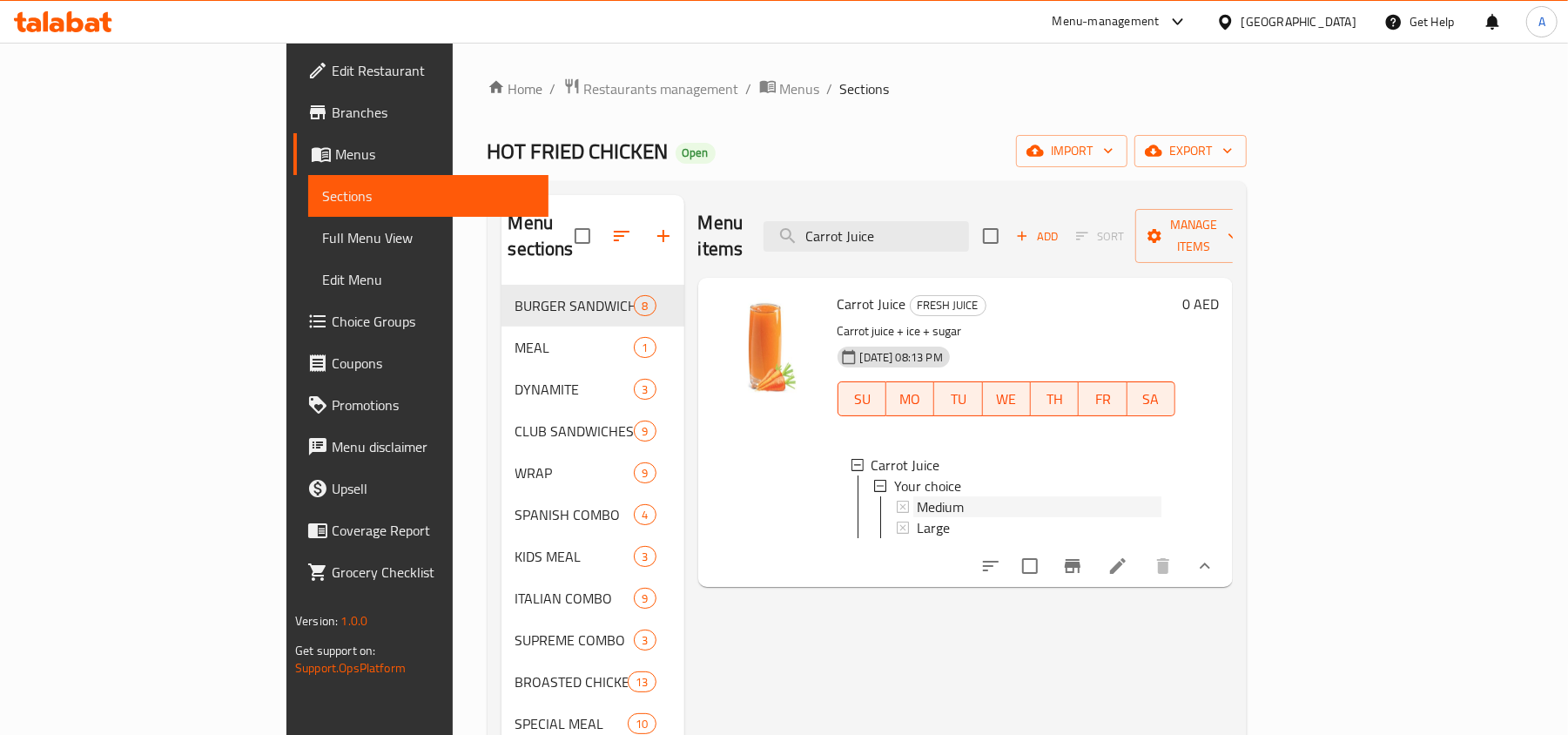
click at [916, 496] on div "Medium" at bounding box center [1038, 506] width 244 height 21
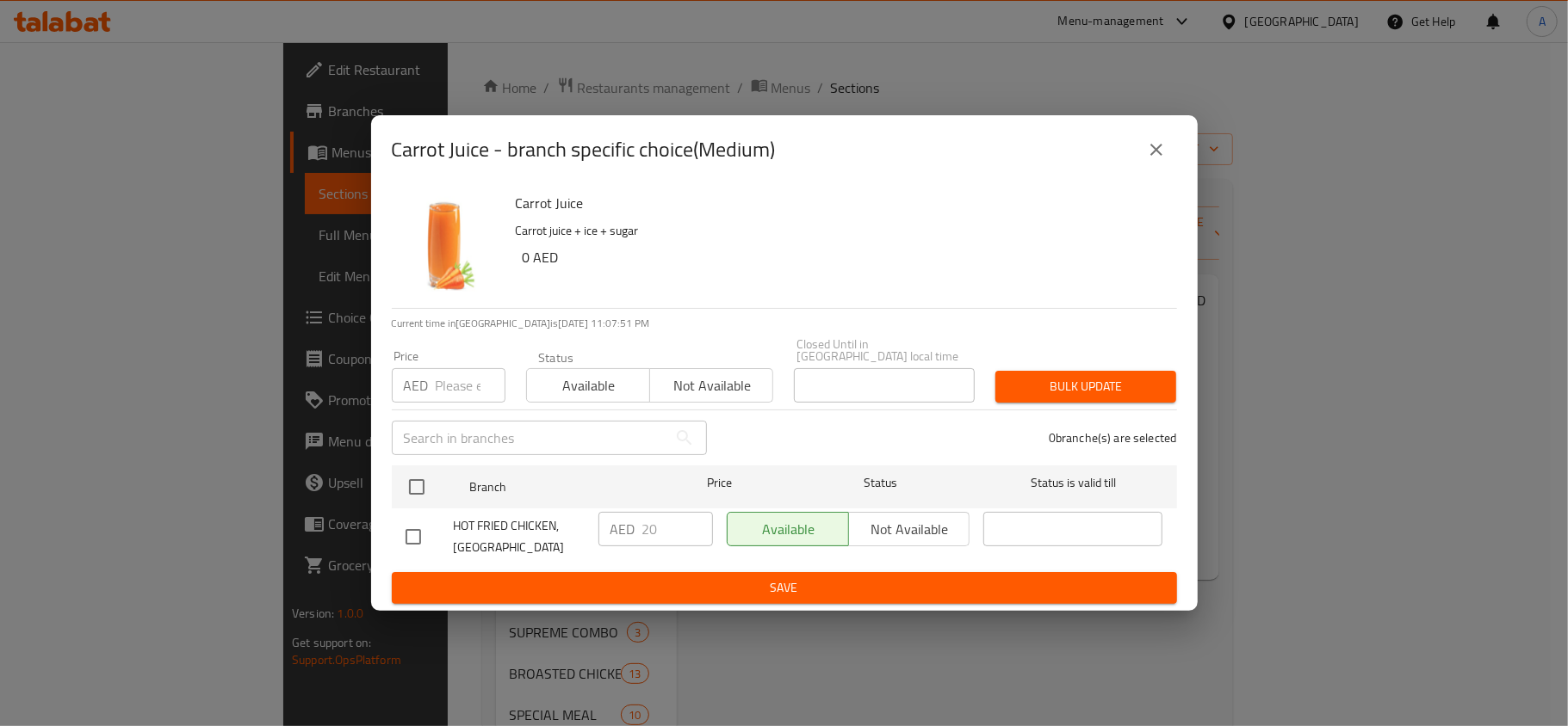
click at [1200, 170] on div "Carrot Juice - branch specific choice(Medium) Carrot Juice Carrot juice + ice +…" at bounding box center [784, 363] width 1568 height 726
click at [1164, 153] on icon "close" at bounding box center [1156, 149] width 20 height 20
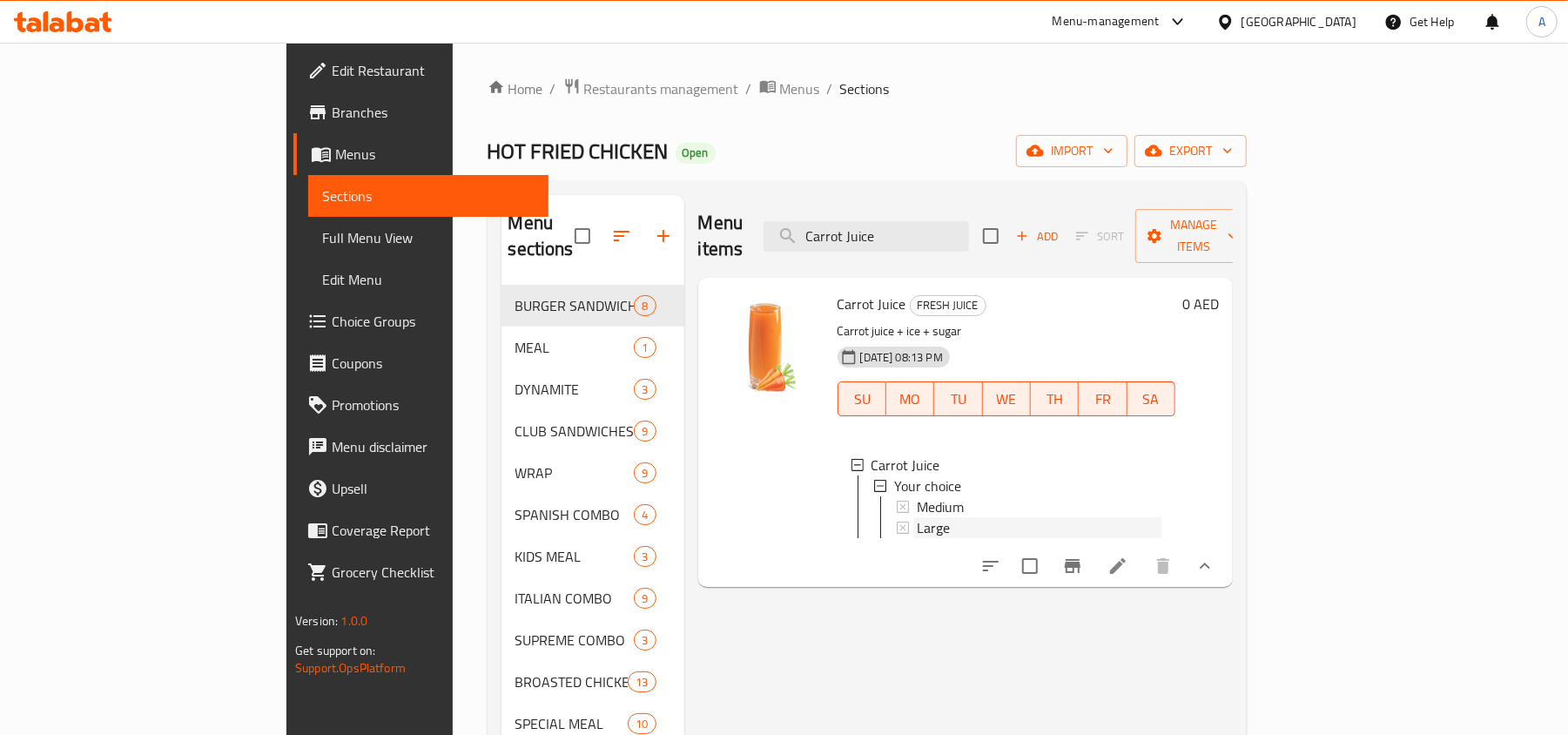
click at [916, 518] on span "Large" at bounding box center [932, 528] width 33 height 21
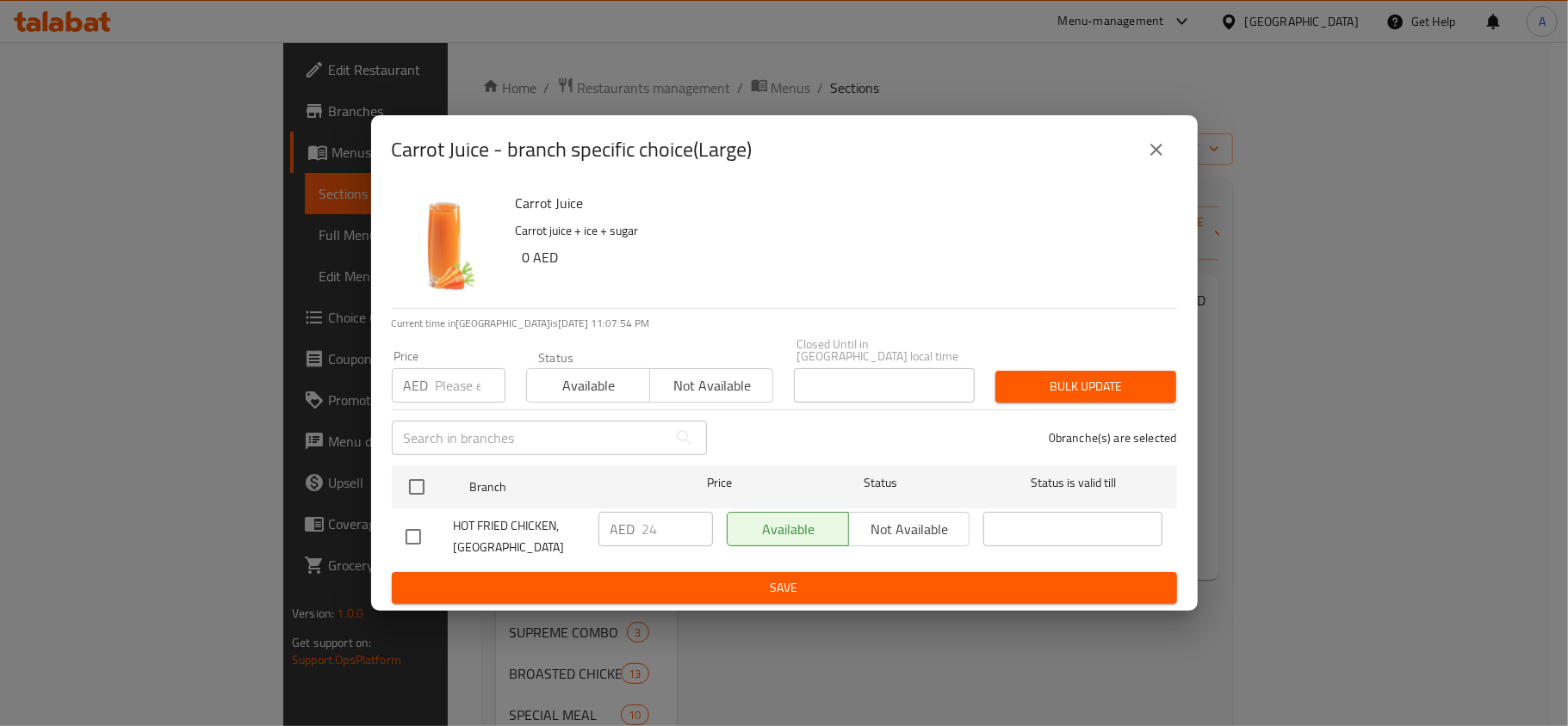
click at [1162, 163] on button "close" at bounding box center [1156, 149] width 41 height 41
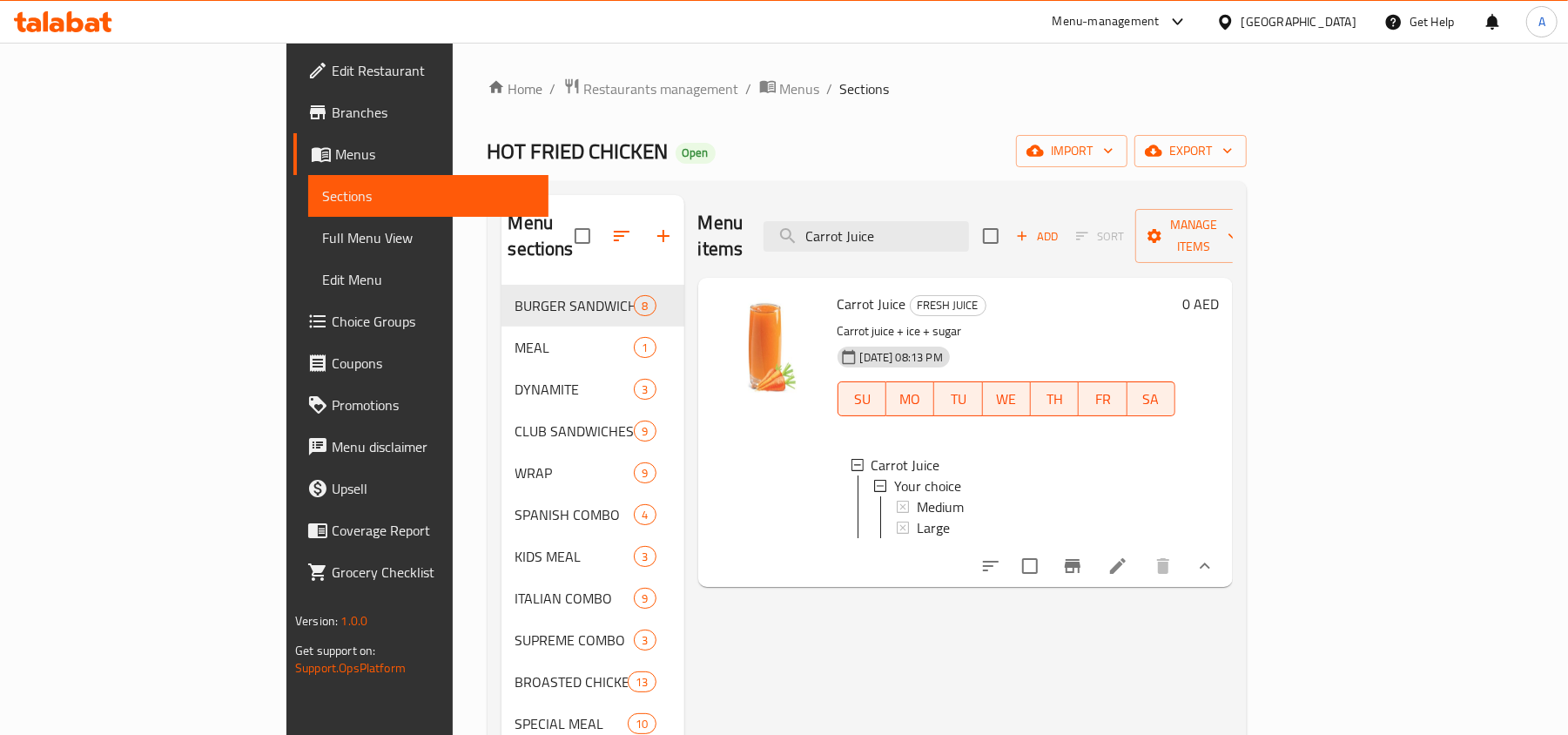
click at [1128, 556] on icon at bounding box center [1118, 566] width 21 height 21
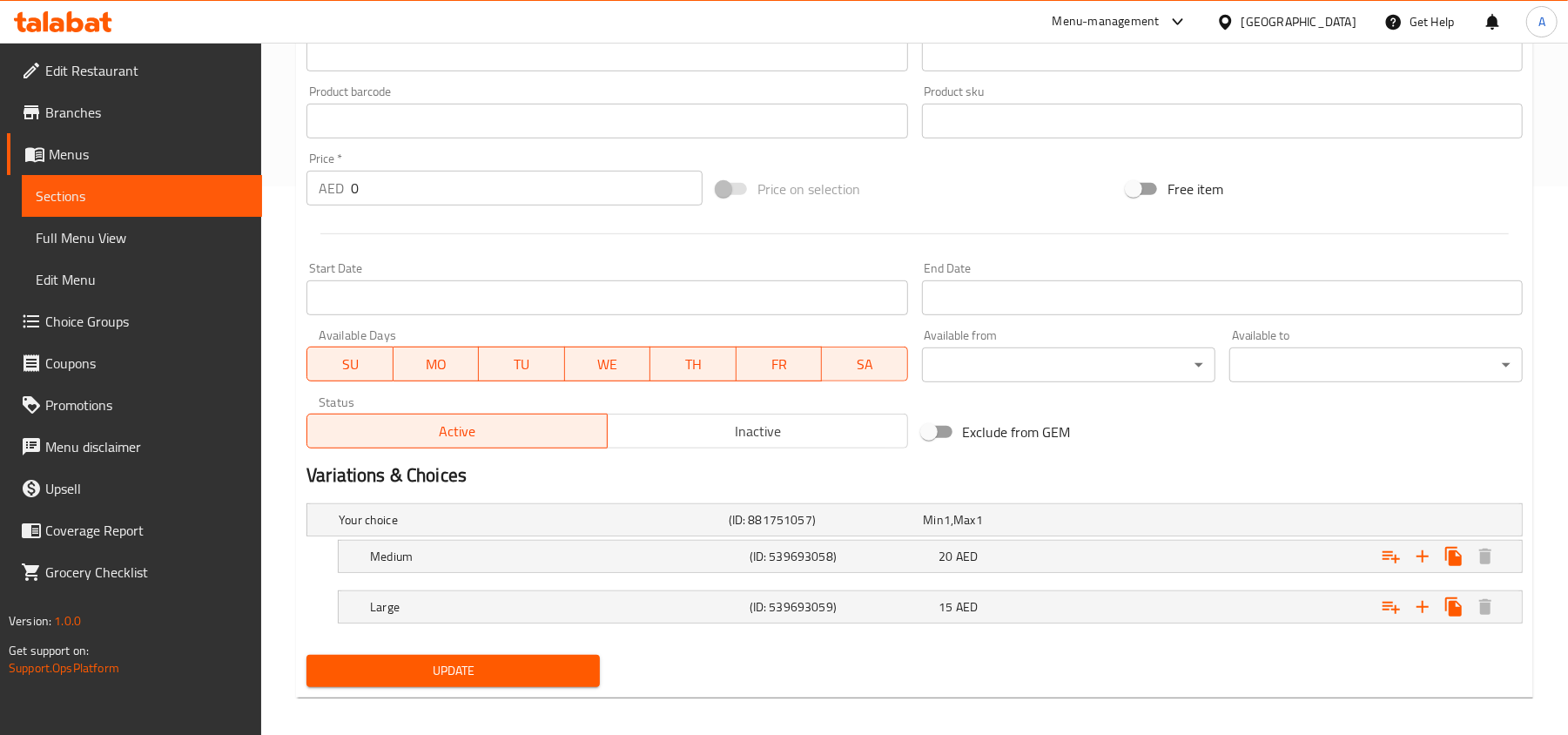
scroll to position [562, 0]
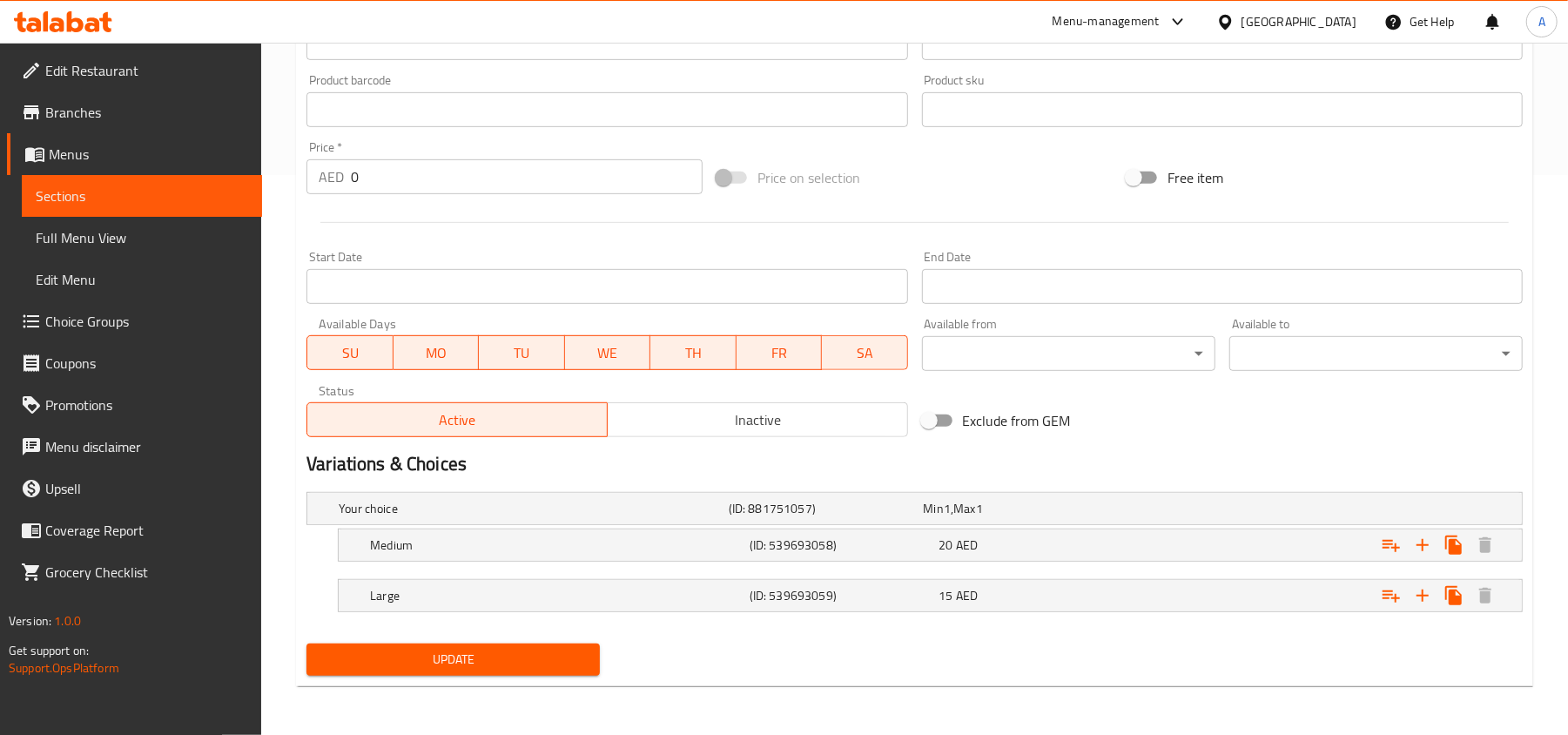
click at [791, 568] on nav at bounding box center [915, 572] width 1217 height 14
click at [789, 540] on h5 "(ID: 539693058)" at bounding box center [841, 545] width 183 height 18
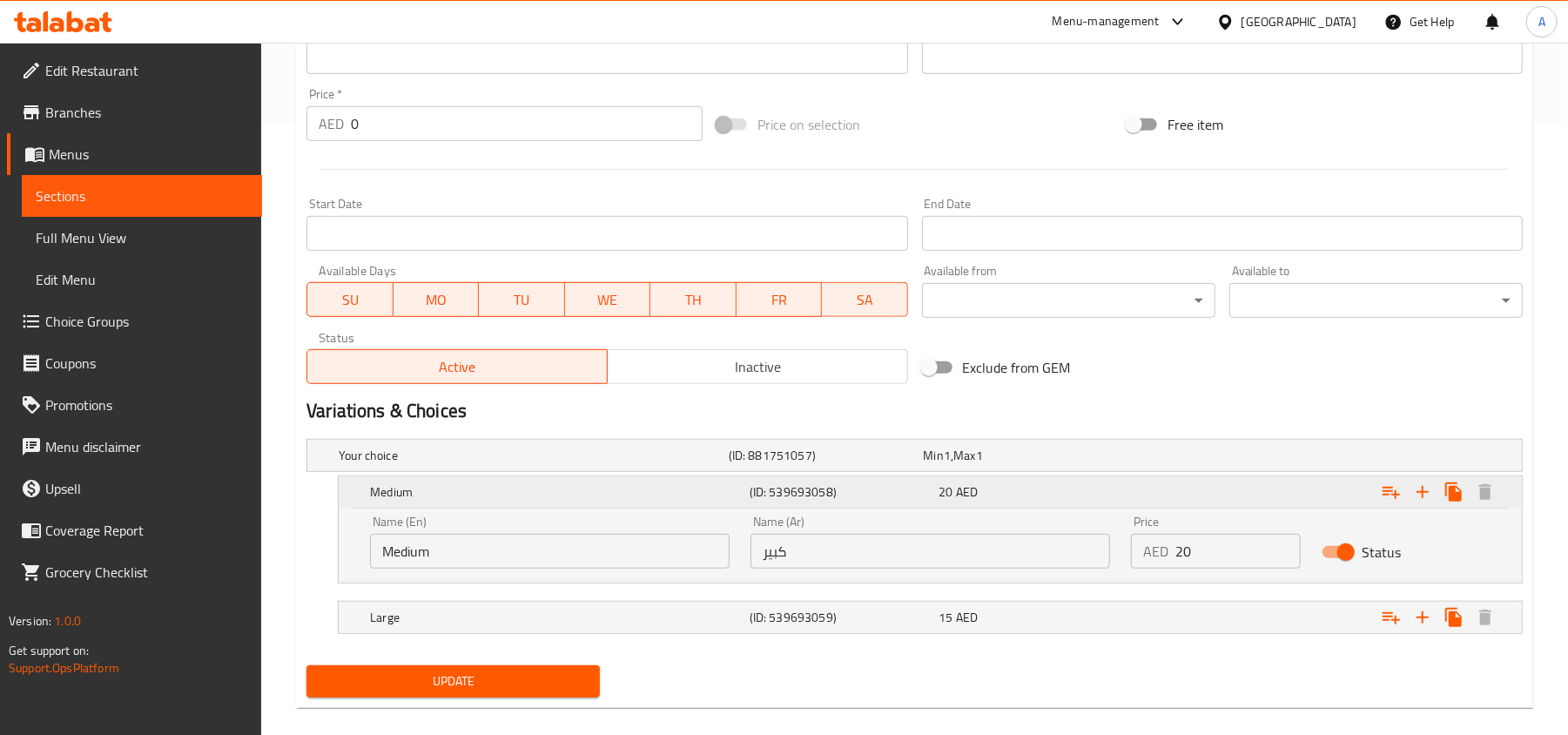
scroll to position [638, 0]
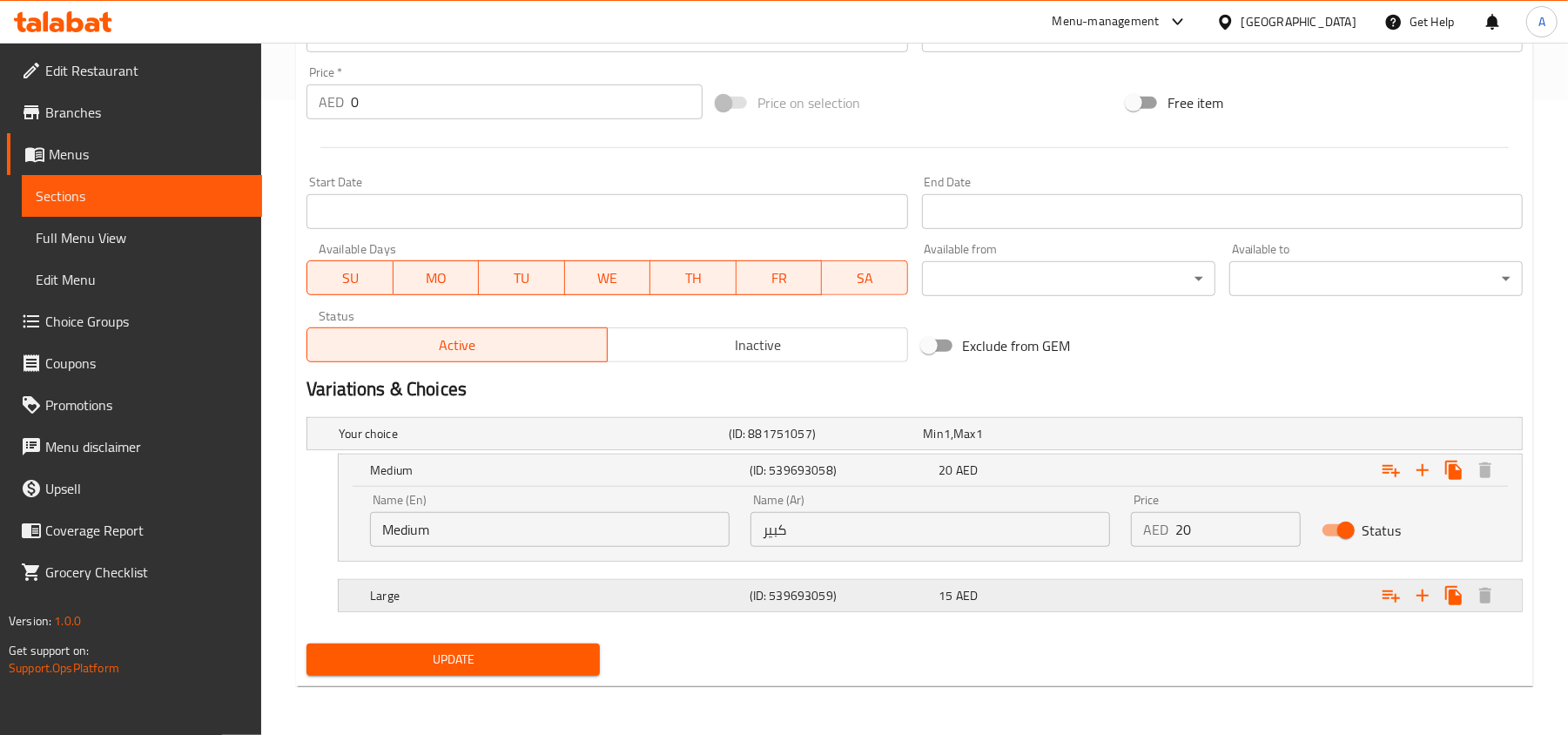
click at [809, 600] on h5 "(ID: 539693059)" at bounding box center [841, 595] width 183 height 18
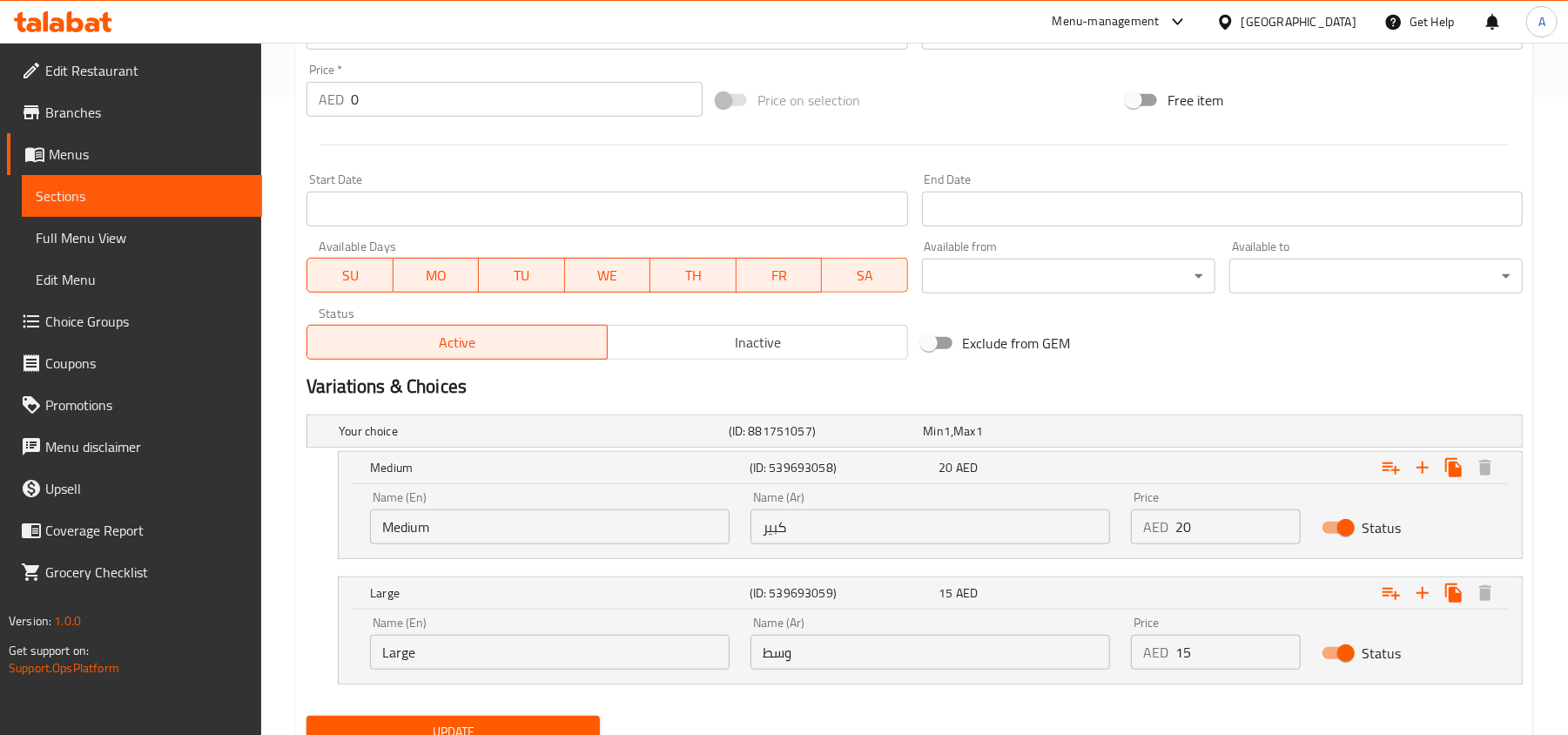
click at [837, 545] on input "كبير" at bounding box center [930, 526] width 360 height 35
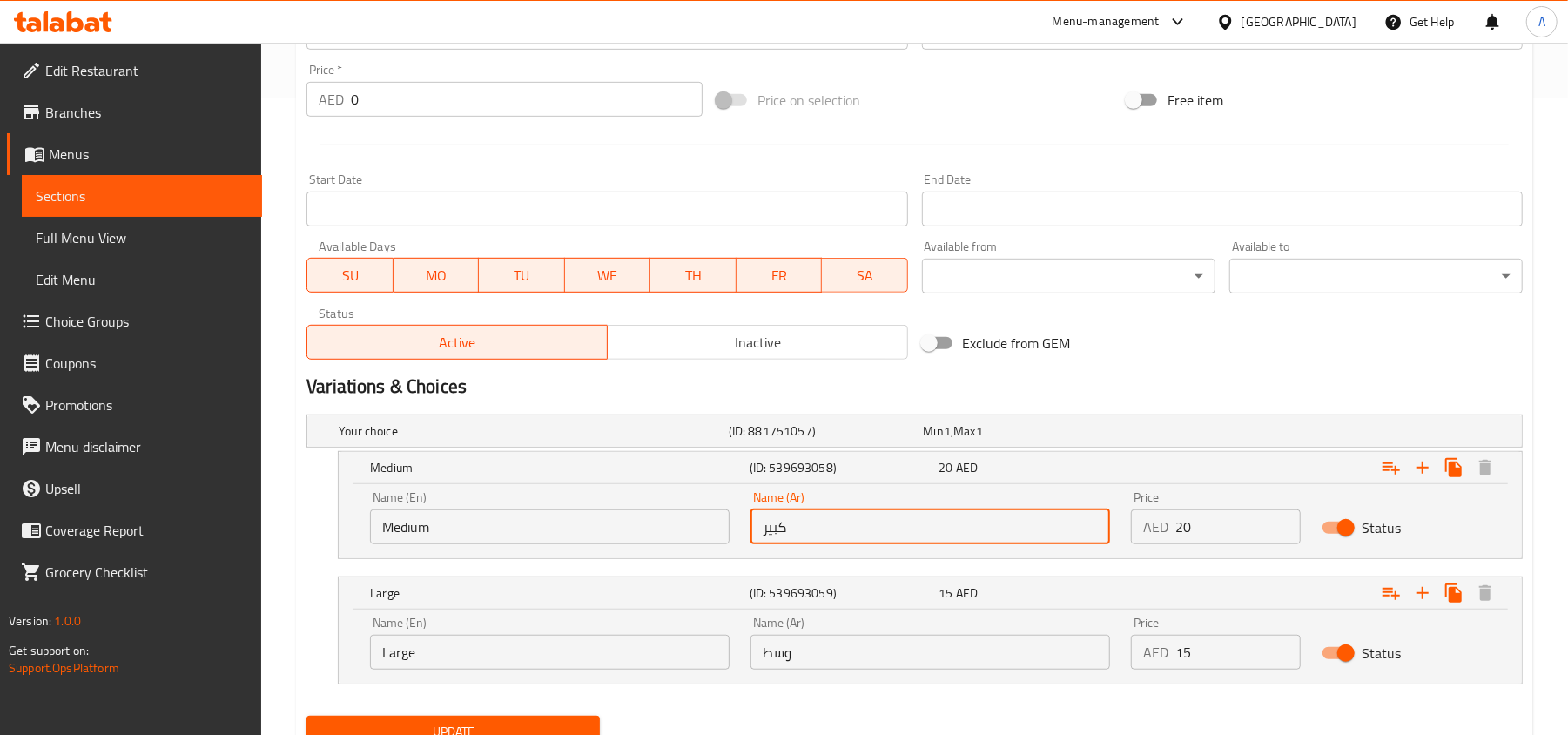
click at [837, 545] on input "كبير" at bounding box center [930, 526] width 360 height 35
type input "وسط"
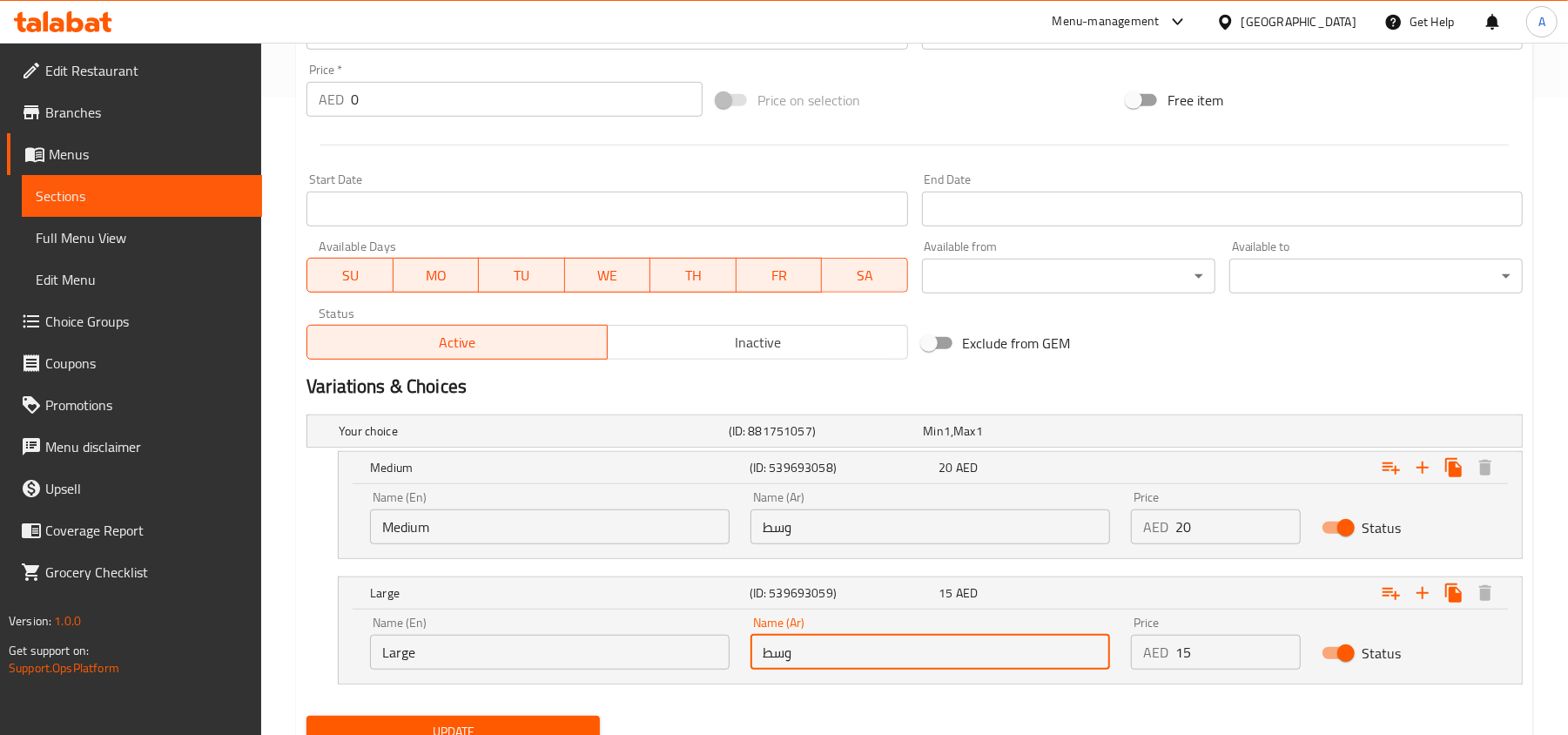
click at [770, 659] on input "وسط" at bounding box center [930, 652] width 360 height 35
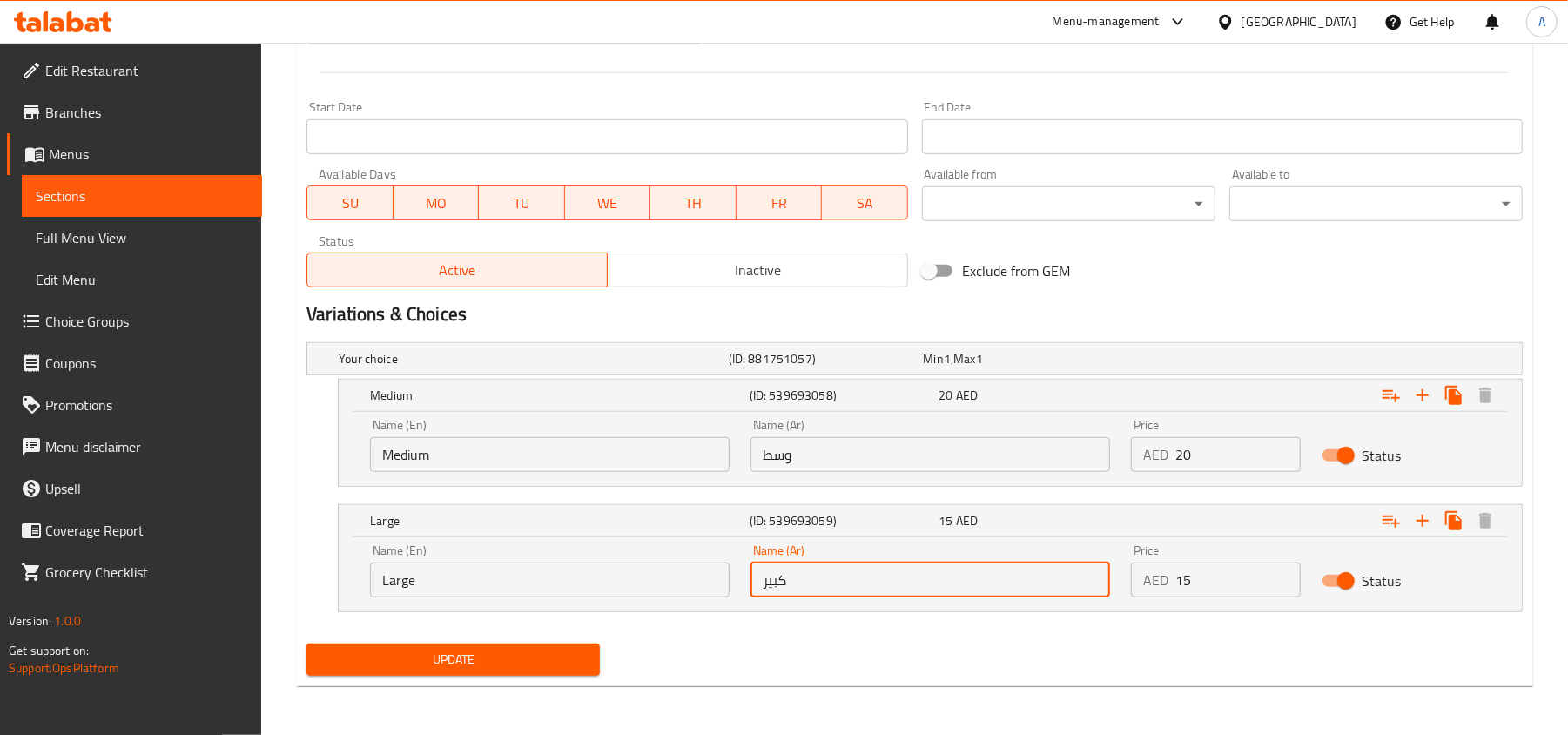
type input "كبير"
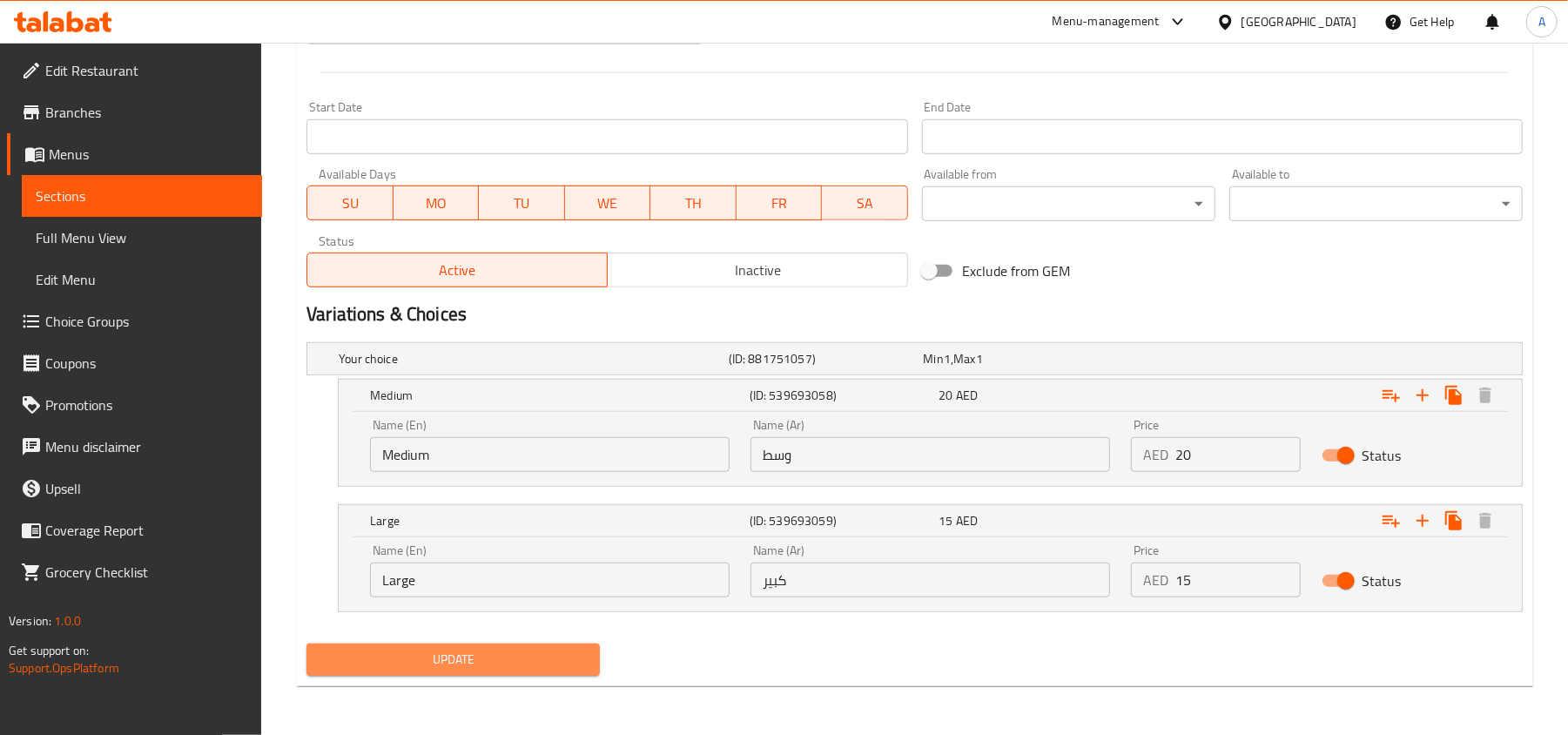
click at [594, 674] on button "Update" at bounding box center [453, 659] width 294 height 33
drag, startPoint x: 80, startPoint y: 53, endPoint x: 77, endPoint y: 38, distance: 15.3
click at [80, 53] on link "Edit Restaurant" at bounding box center [134, 70] width 255 height 42
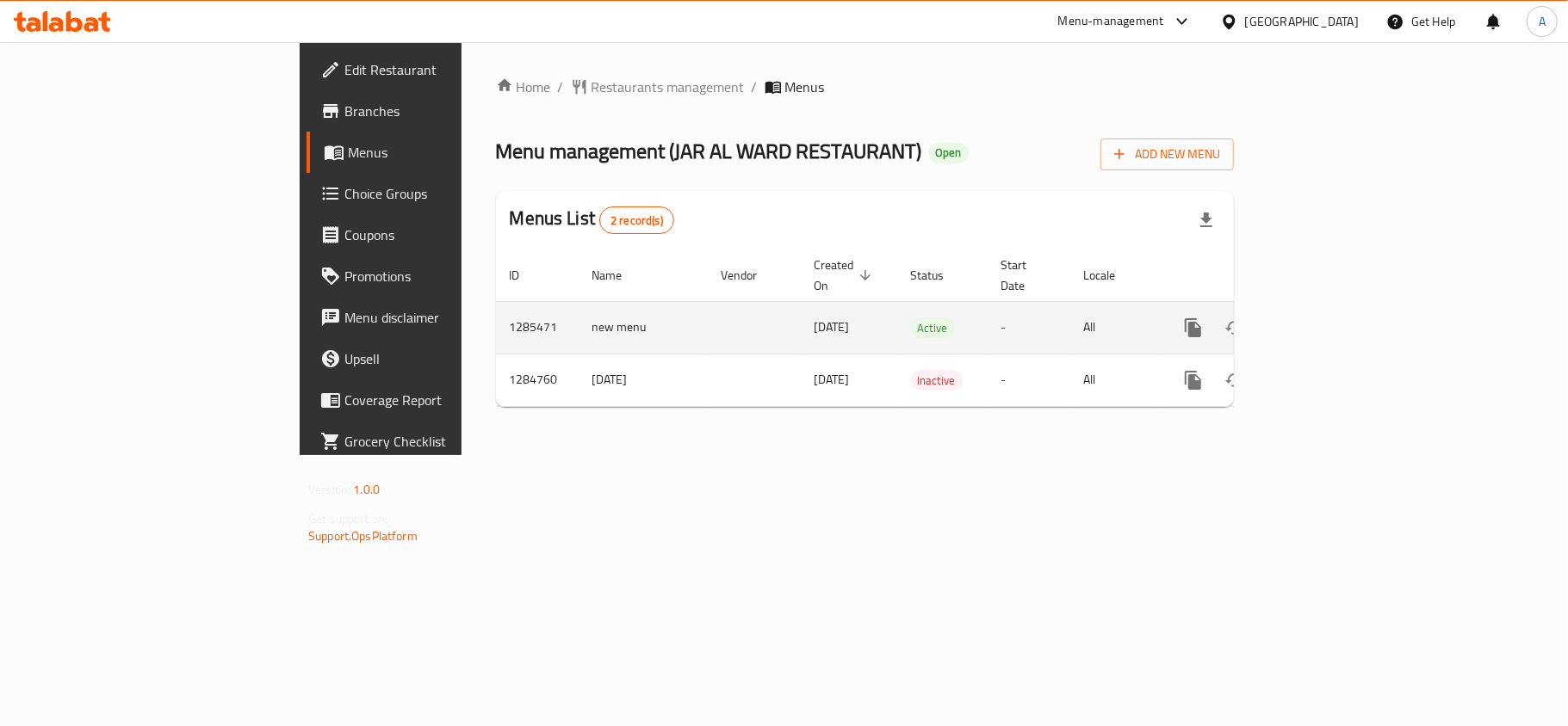
click at [1338, 307] on link "enhanced table" at bounding box center [1317, 327] width 41 height 41
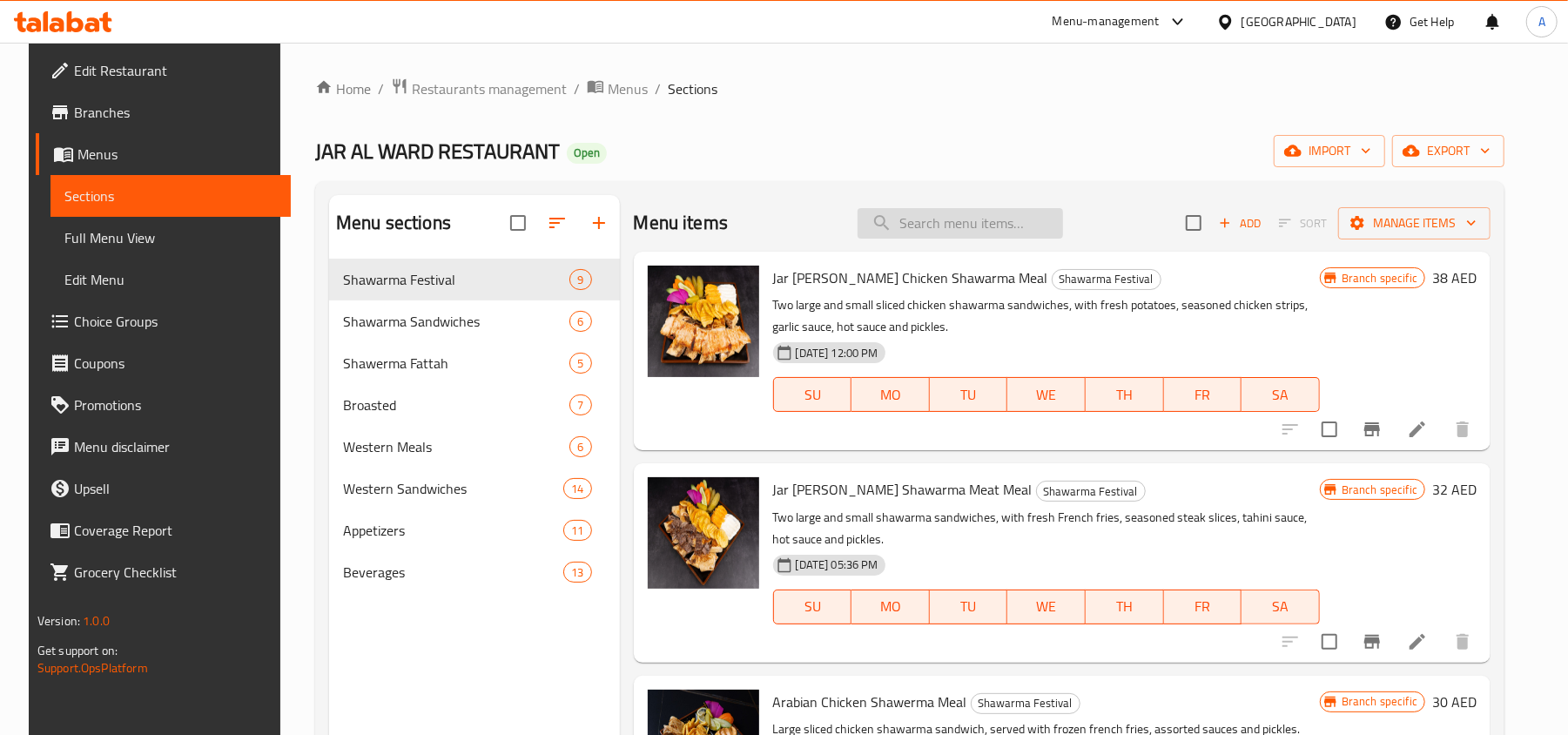
click at [942, 225] on input "search" at bounding box center [960, 223] width 205 height 31
type input "ش"
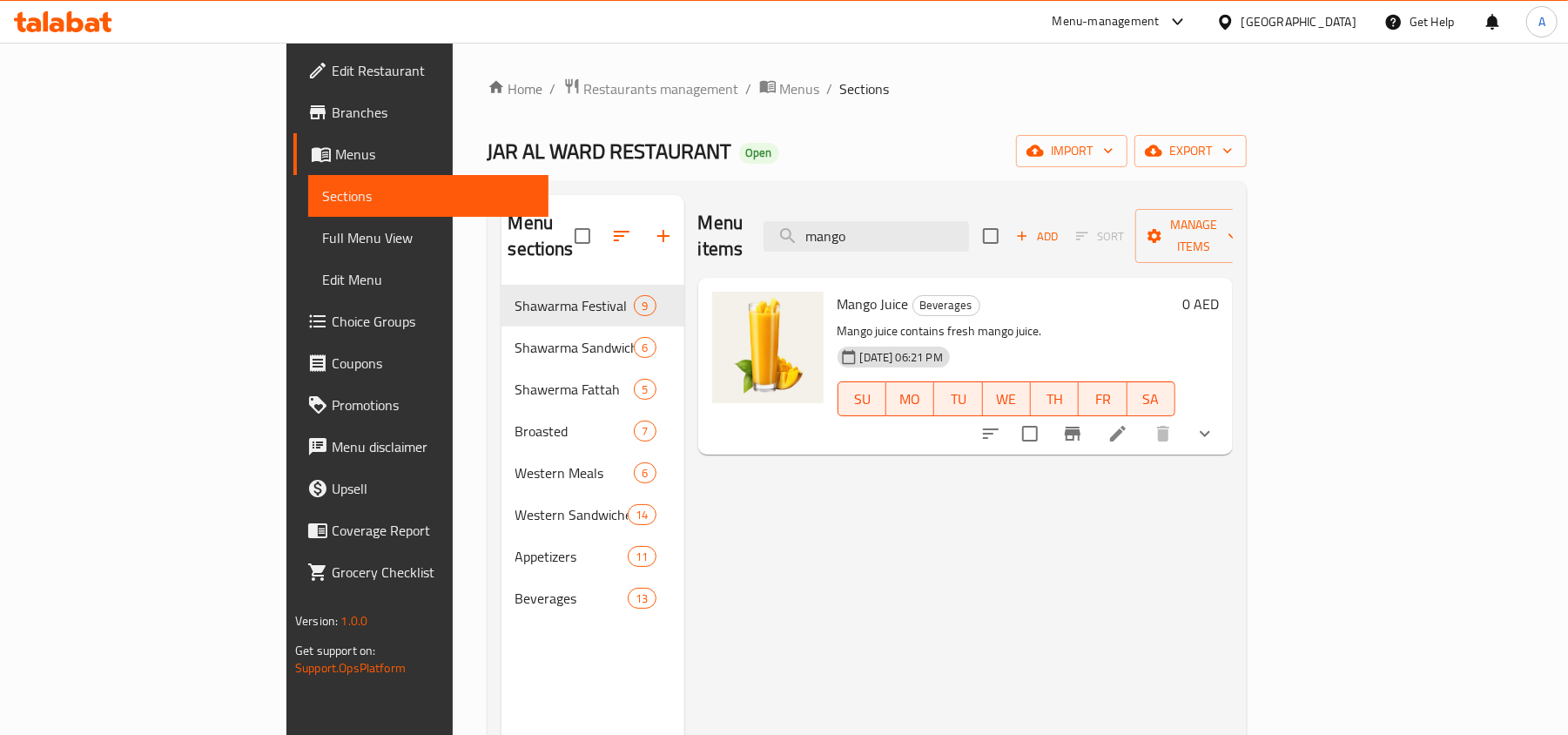
type input "mango"
click at [1226, 418] on button "show more" at bounding box center [1204, 434] width 42 height 42
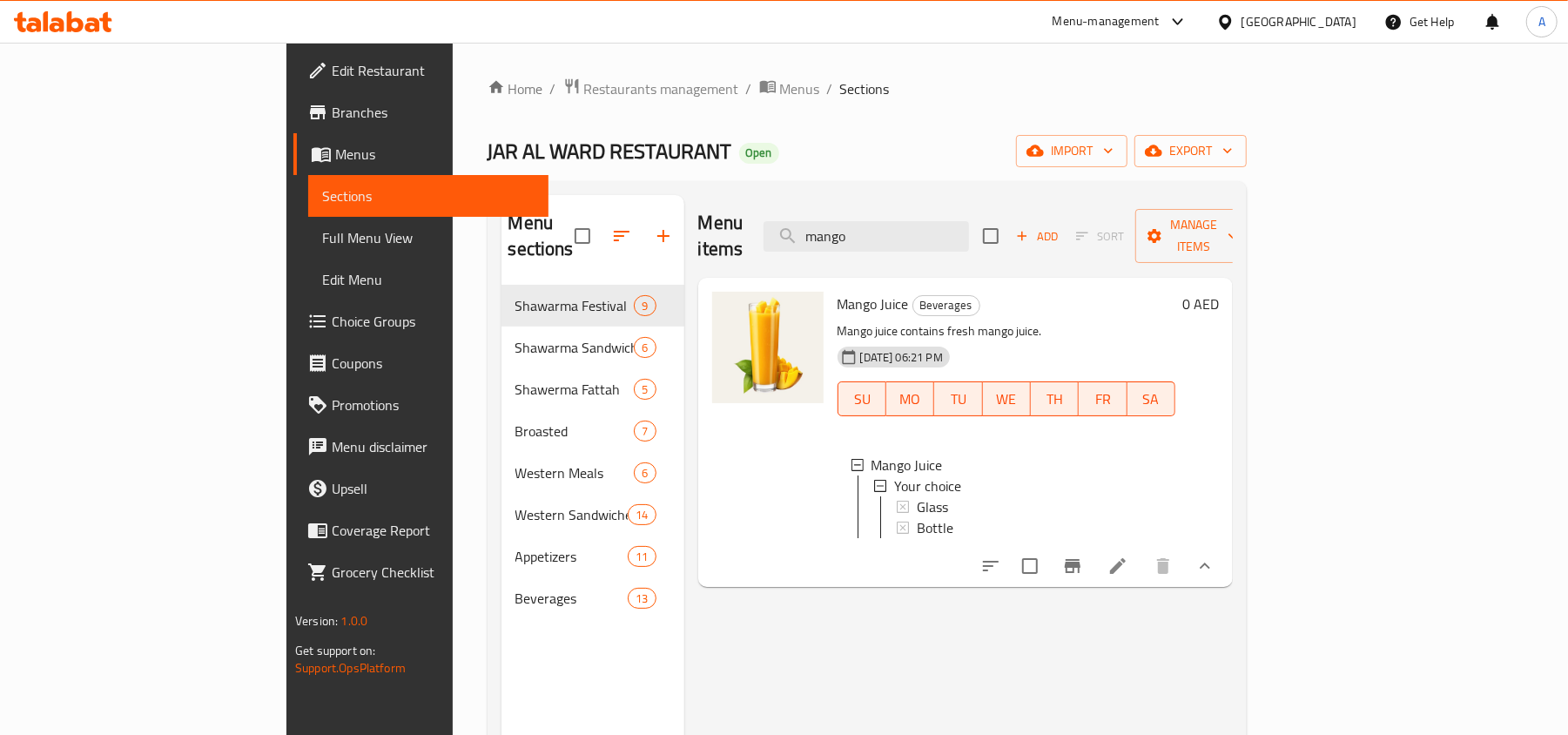
click at [1126, 564] on icon at bounding box center [1118, 566] width 16 height 16
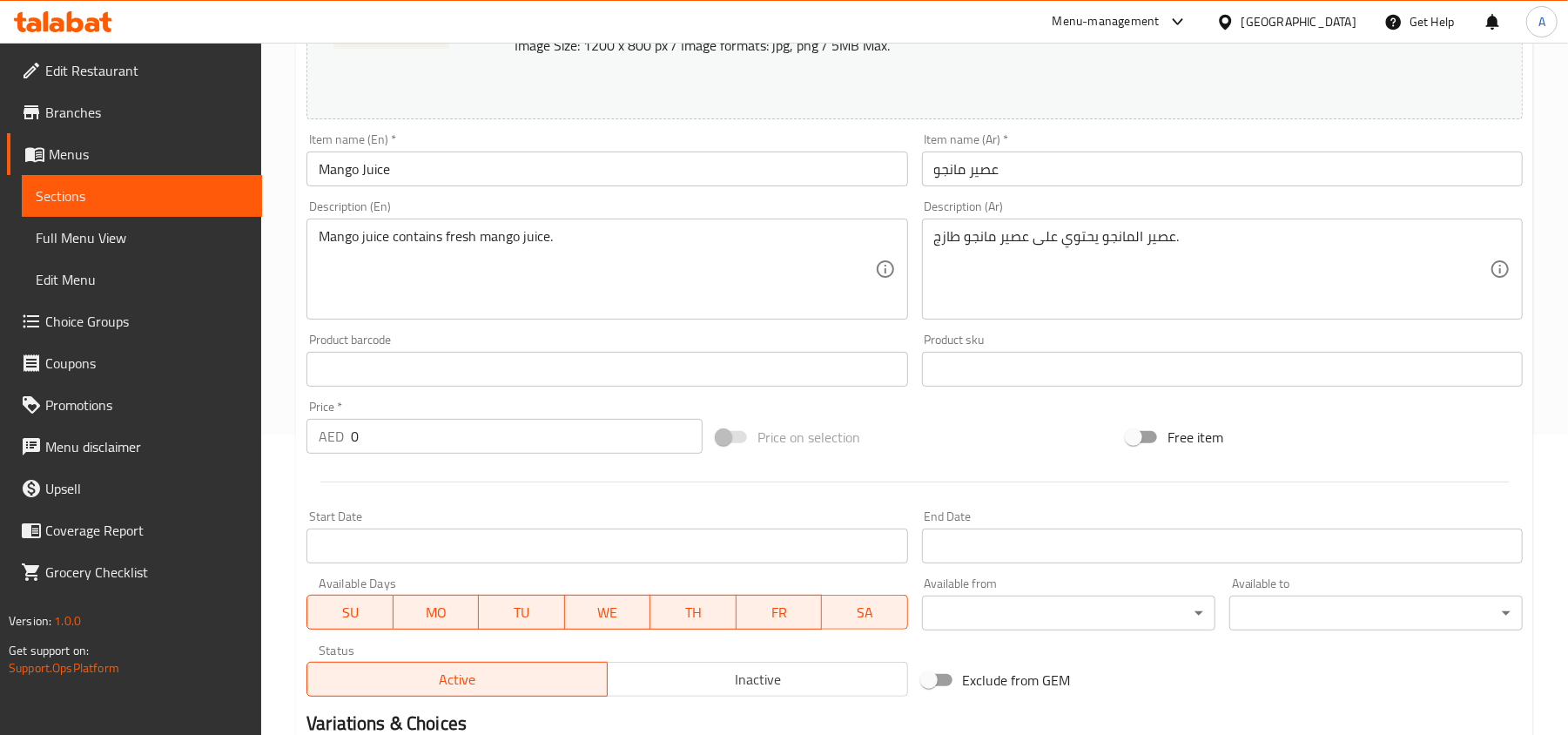
scroll to position [465, 0]
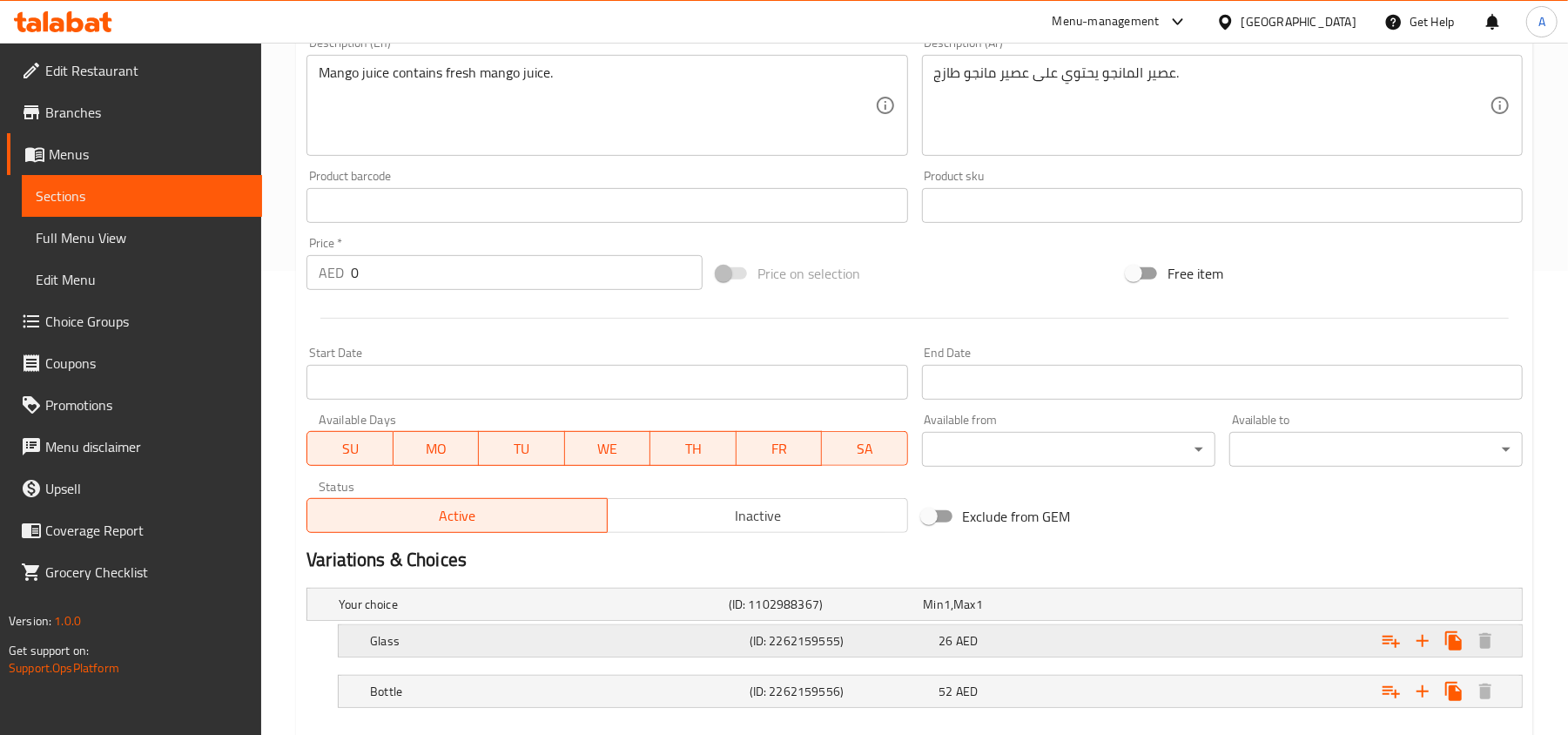
click at [963, 640] on span "AED" at bounding box center [966, 641] width 21 height 22
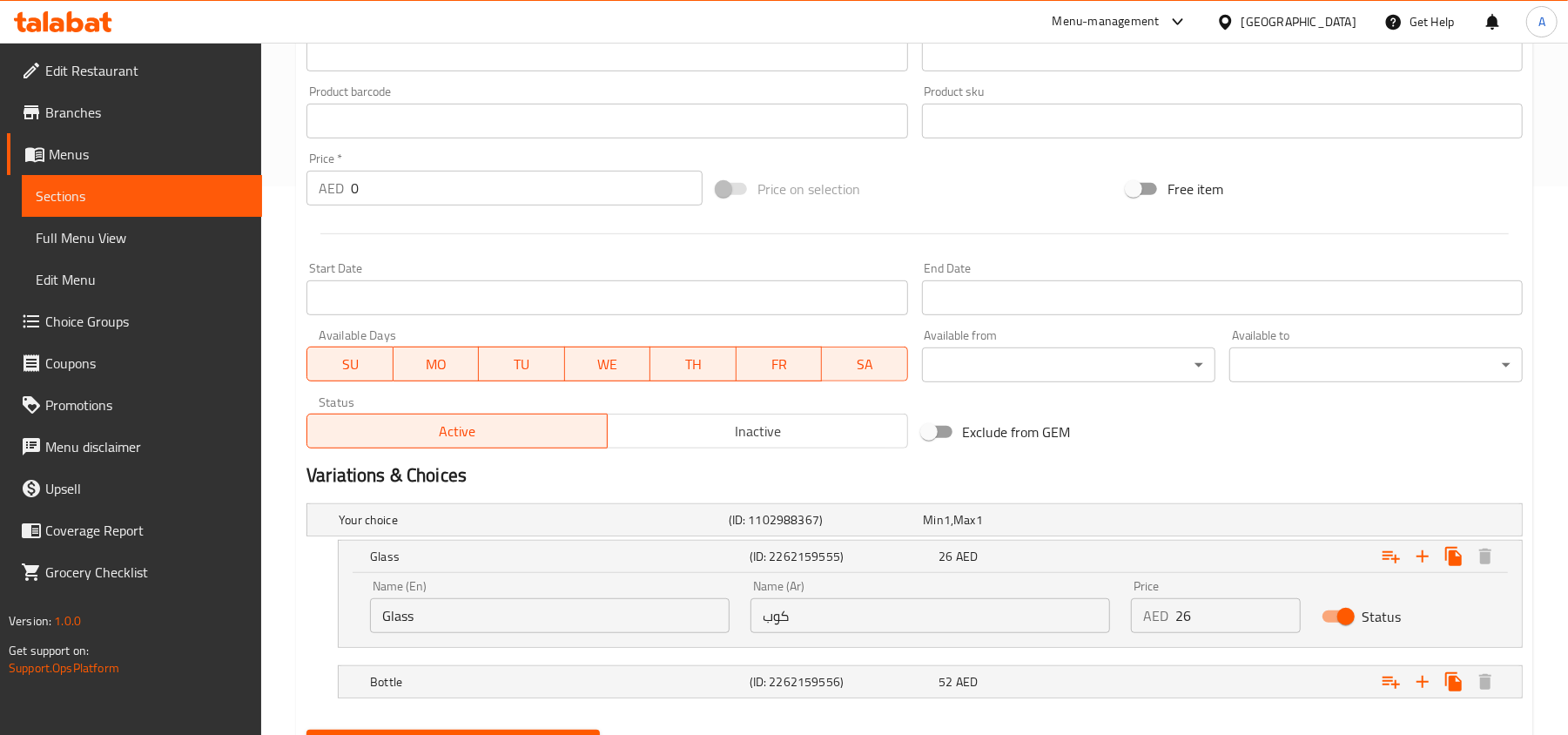
scroll to position [638, 0]
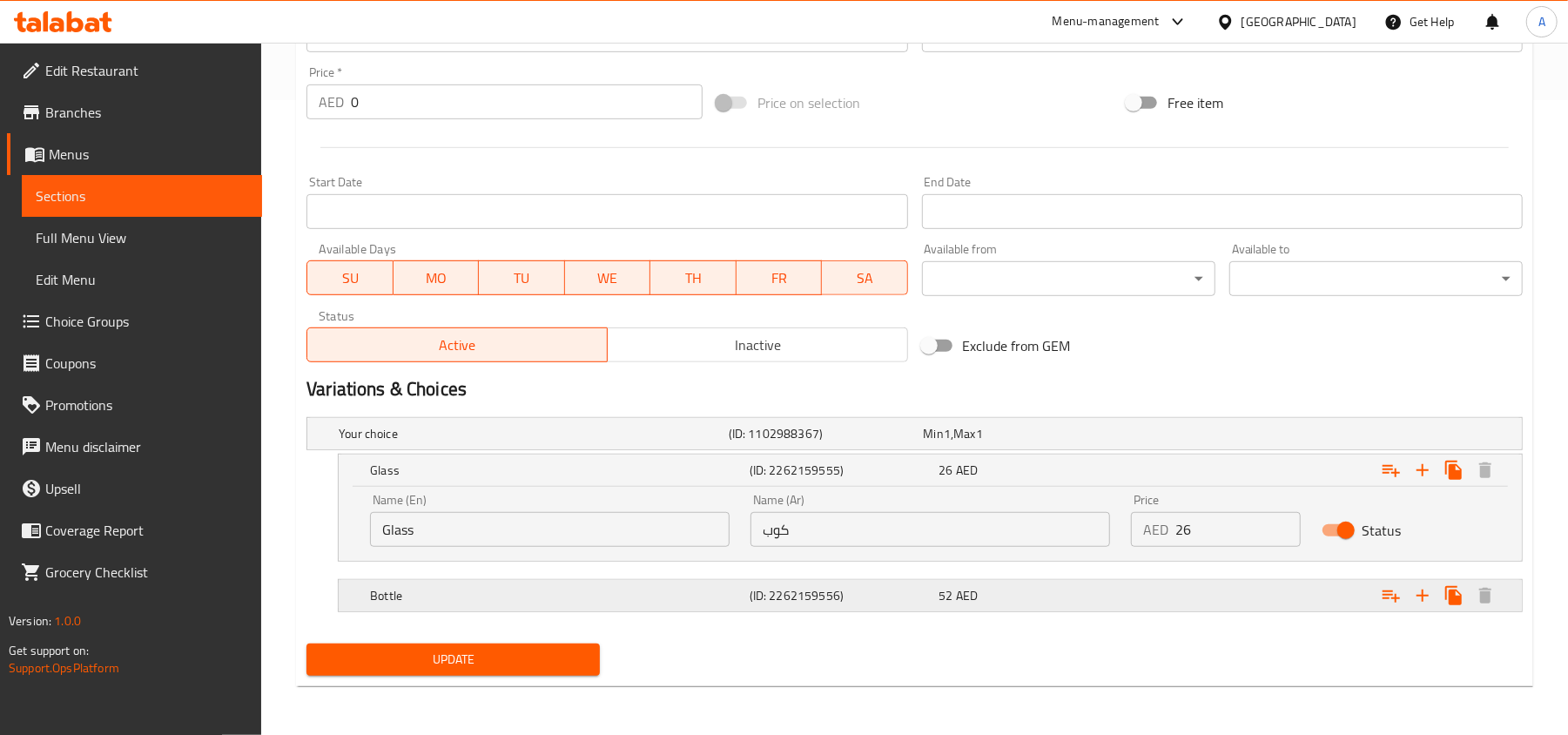
click at [1042, 584] on div "52 AED" at bounding box center [1031, 596] width 190 height 24
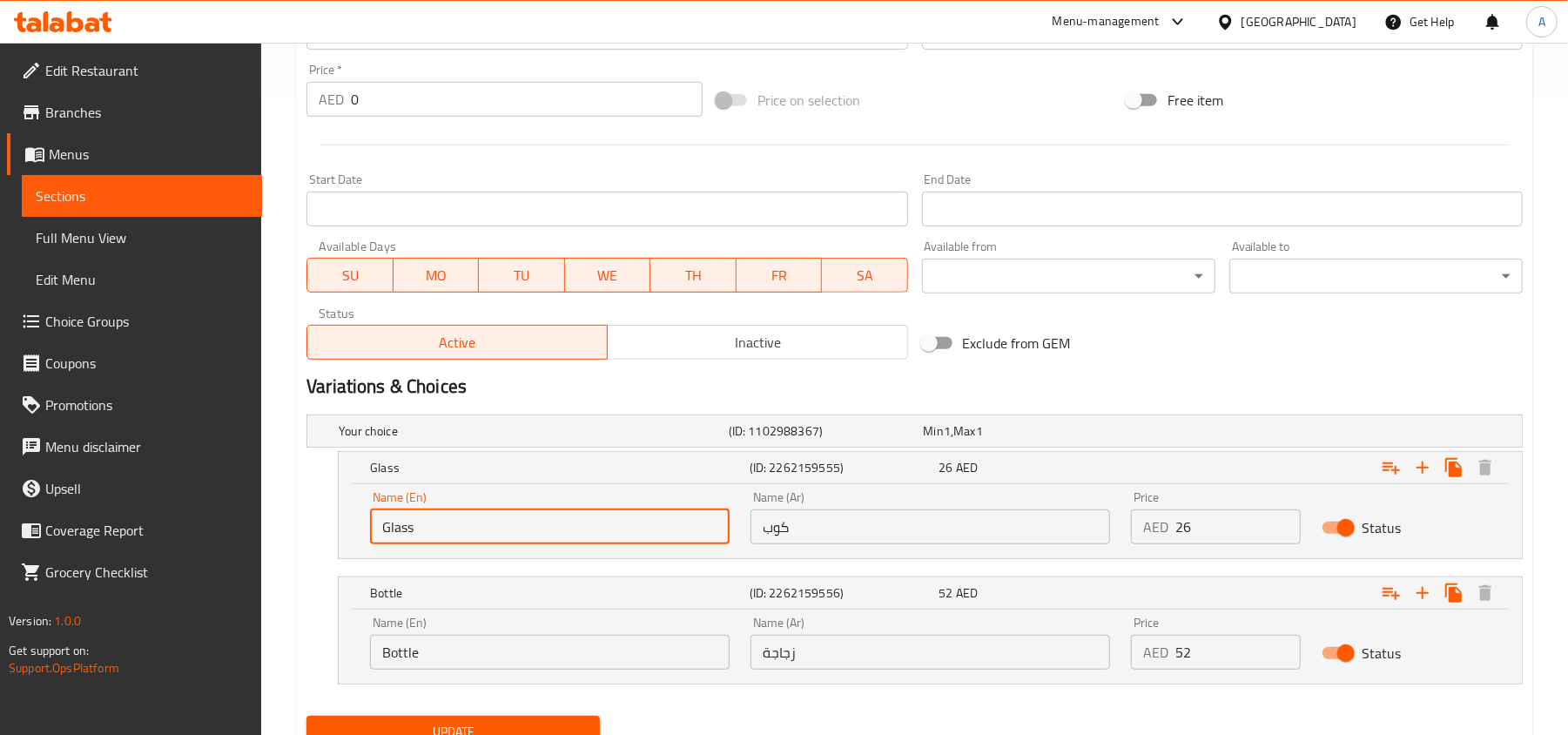
click at [642, 518] on input "Glass" at bounding box center [550, 526] width 360 height 35
click at [785, 524] on input "كوب" at bounding box center [930, 526] width 360 height 35
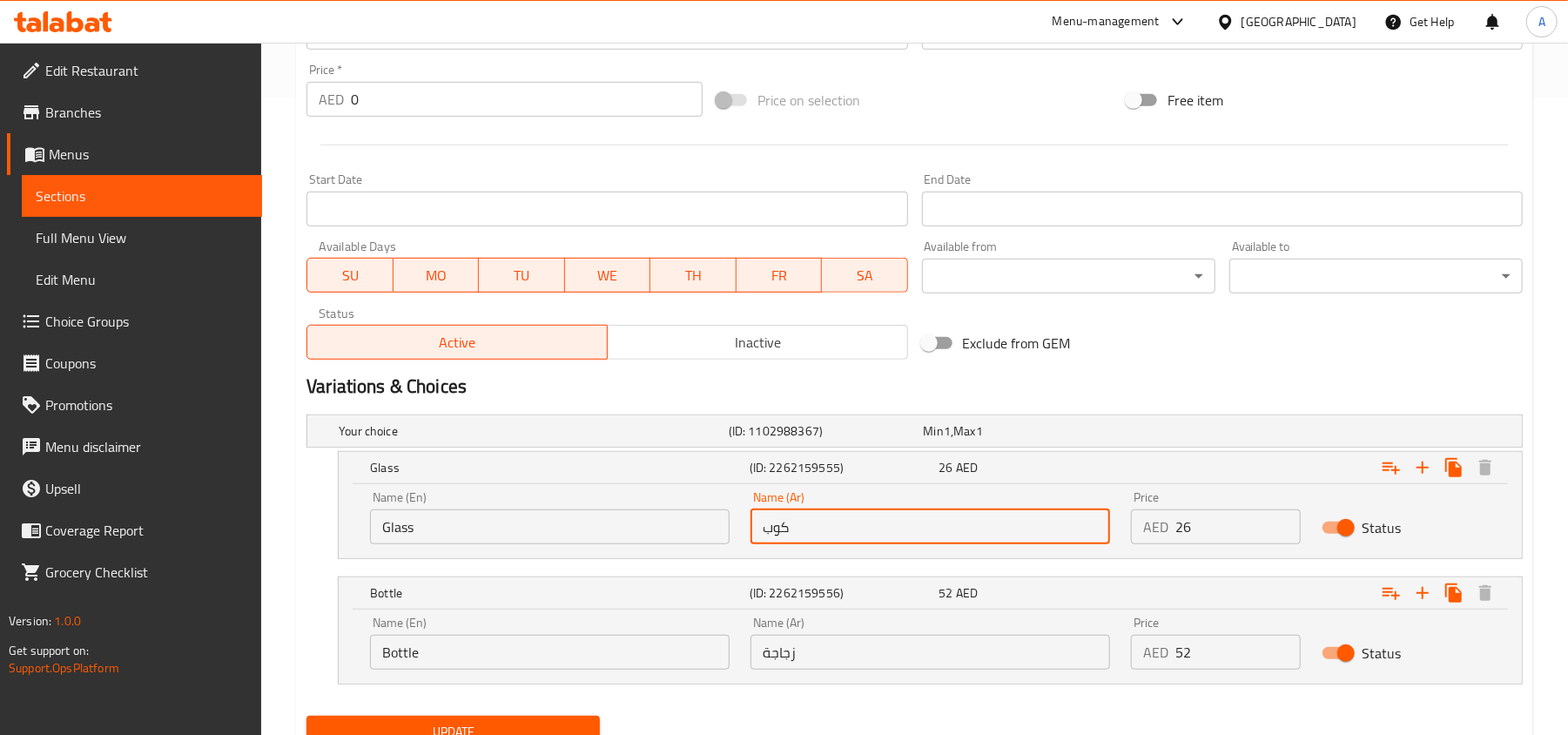
click at [785, 524] on input "كوب" at bounding box center [930, 526] width 360 height 35
click at [822, 532] on input "كوب" at bounding box center [930, 526] width 360 height 35
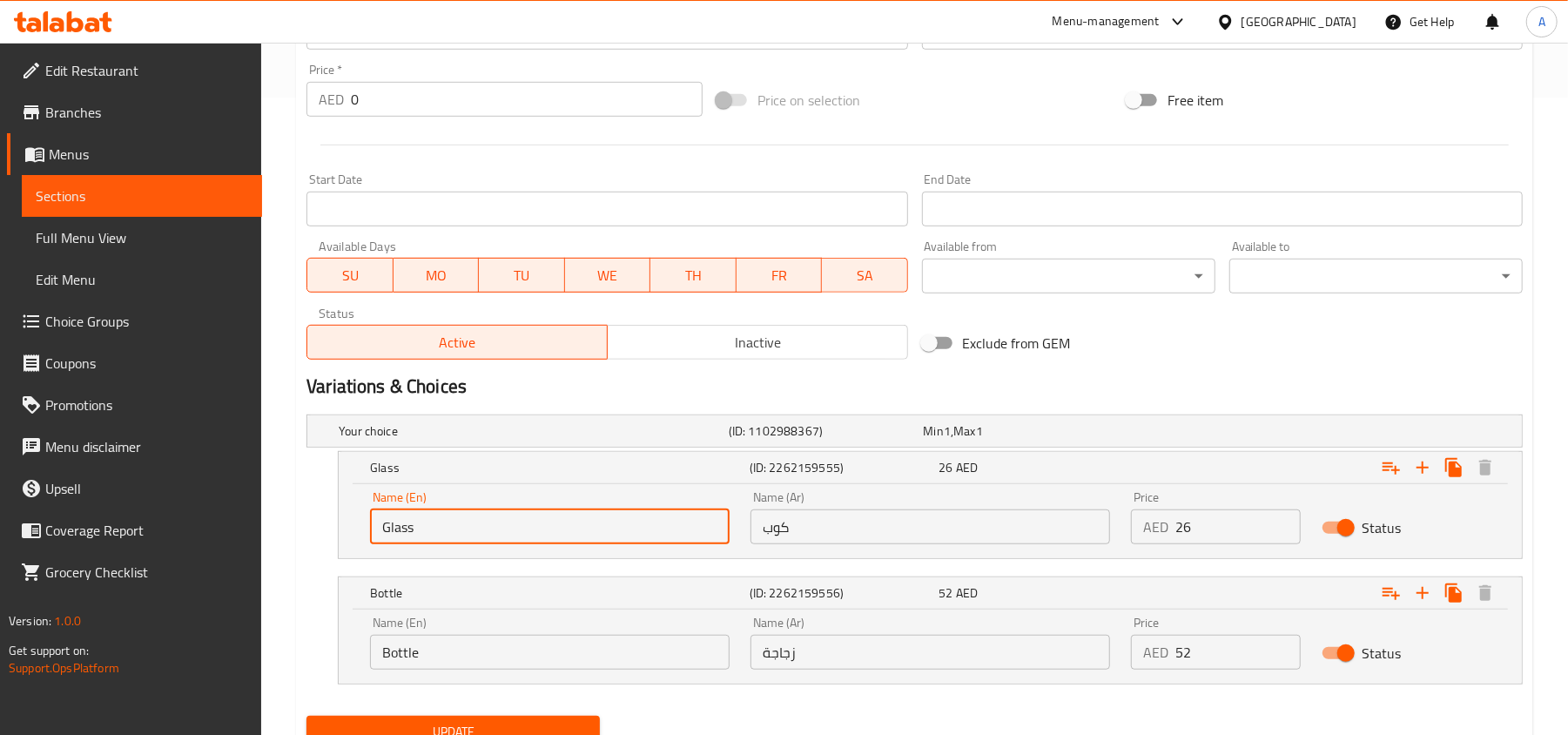
click at [596, 510] on input "Glass" at bounding box center [550, 526] width 360 height 35
paste input "cup"
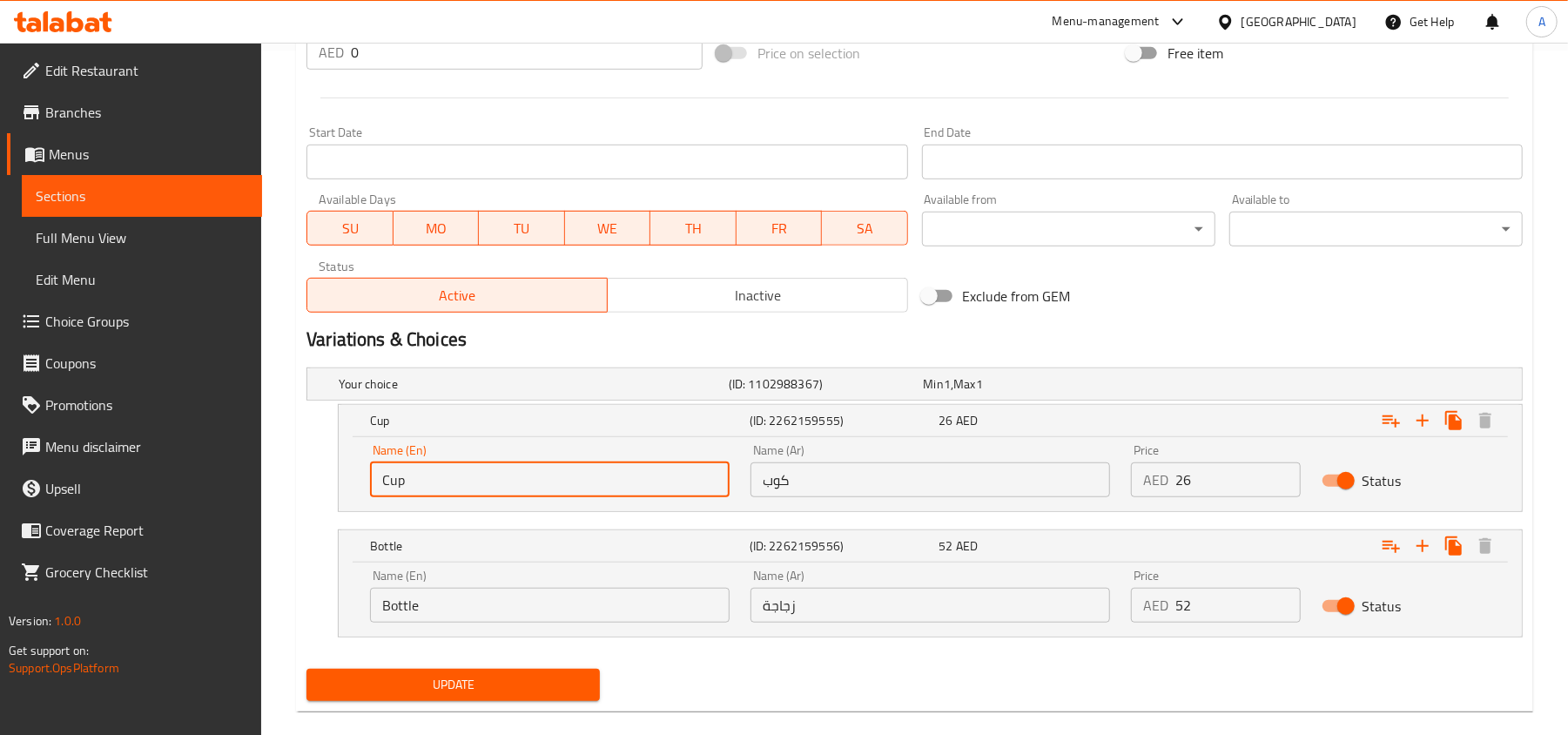
scroll to position [712, 0]
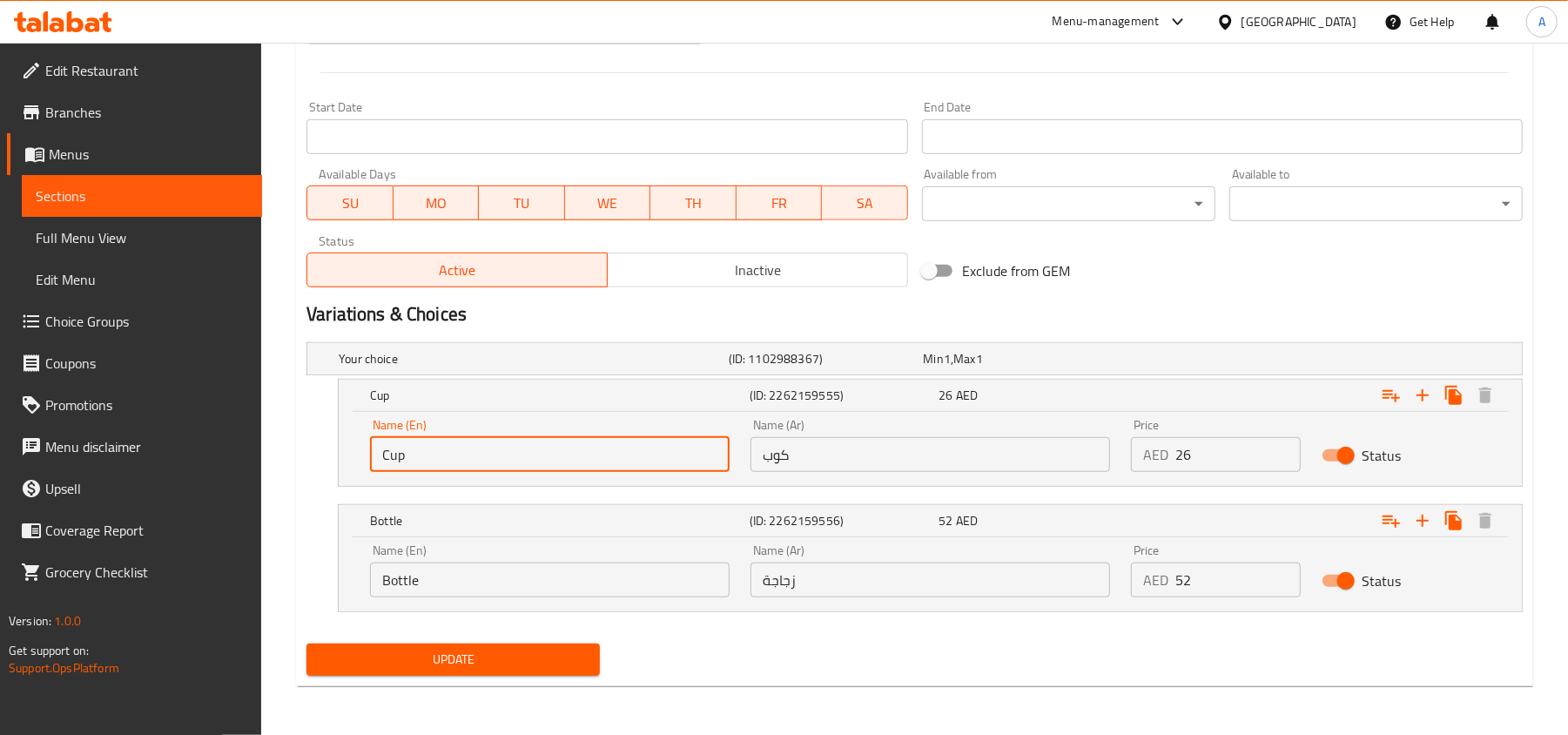
type input "Cup"
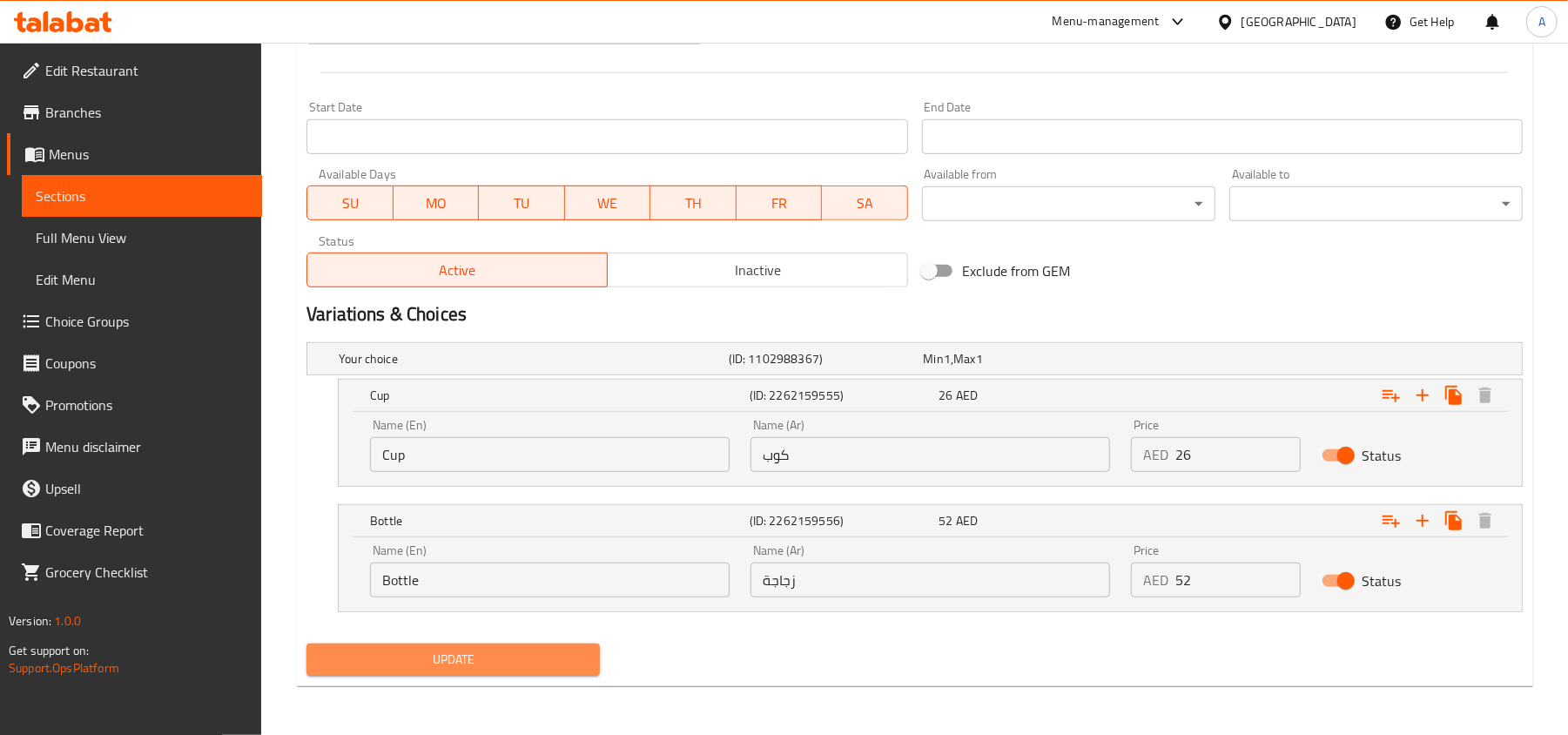
click at [548, 660] on span "Update" at bounding box center [453, 659] width 266 height 21
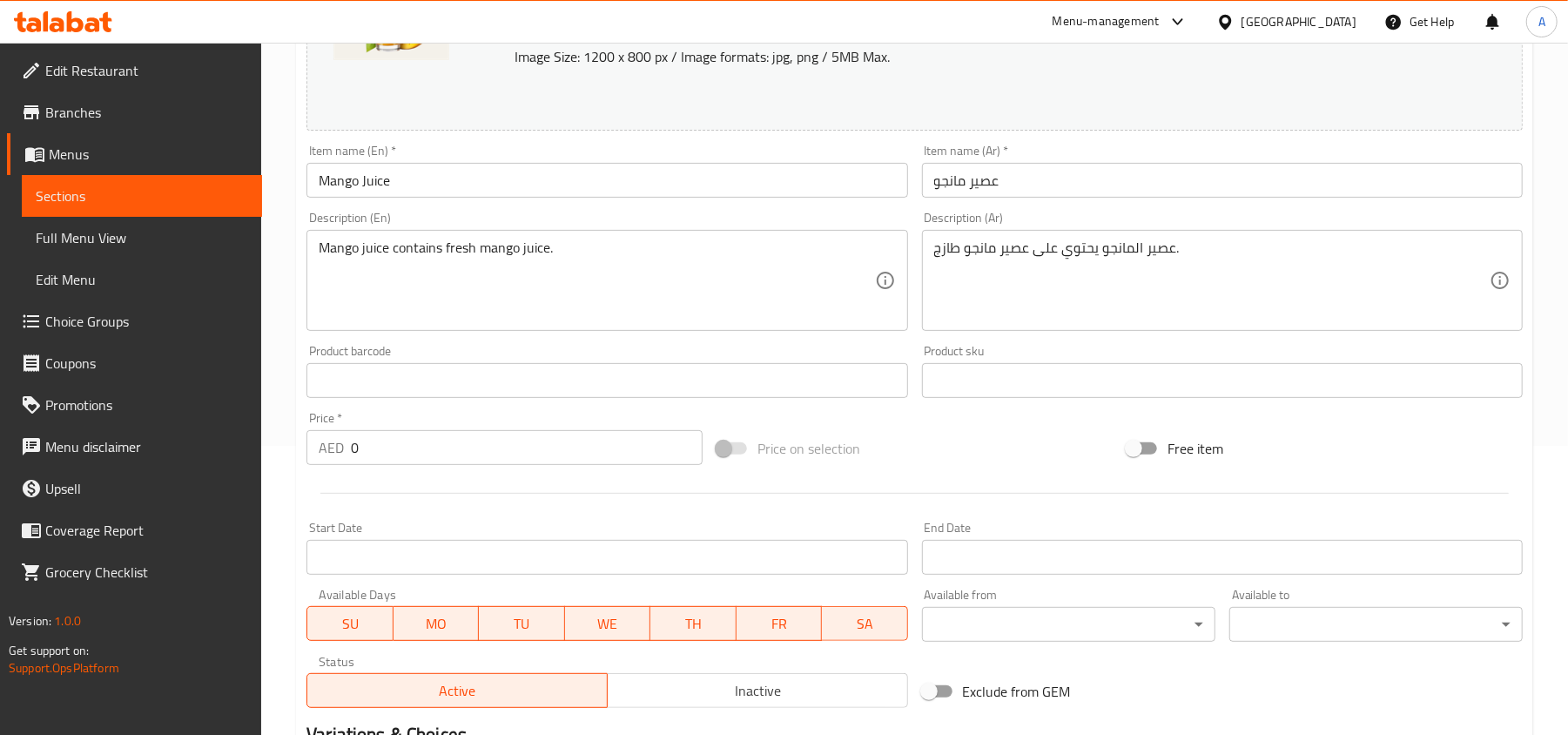
scroll to position [562, 0]
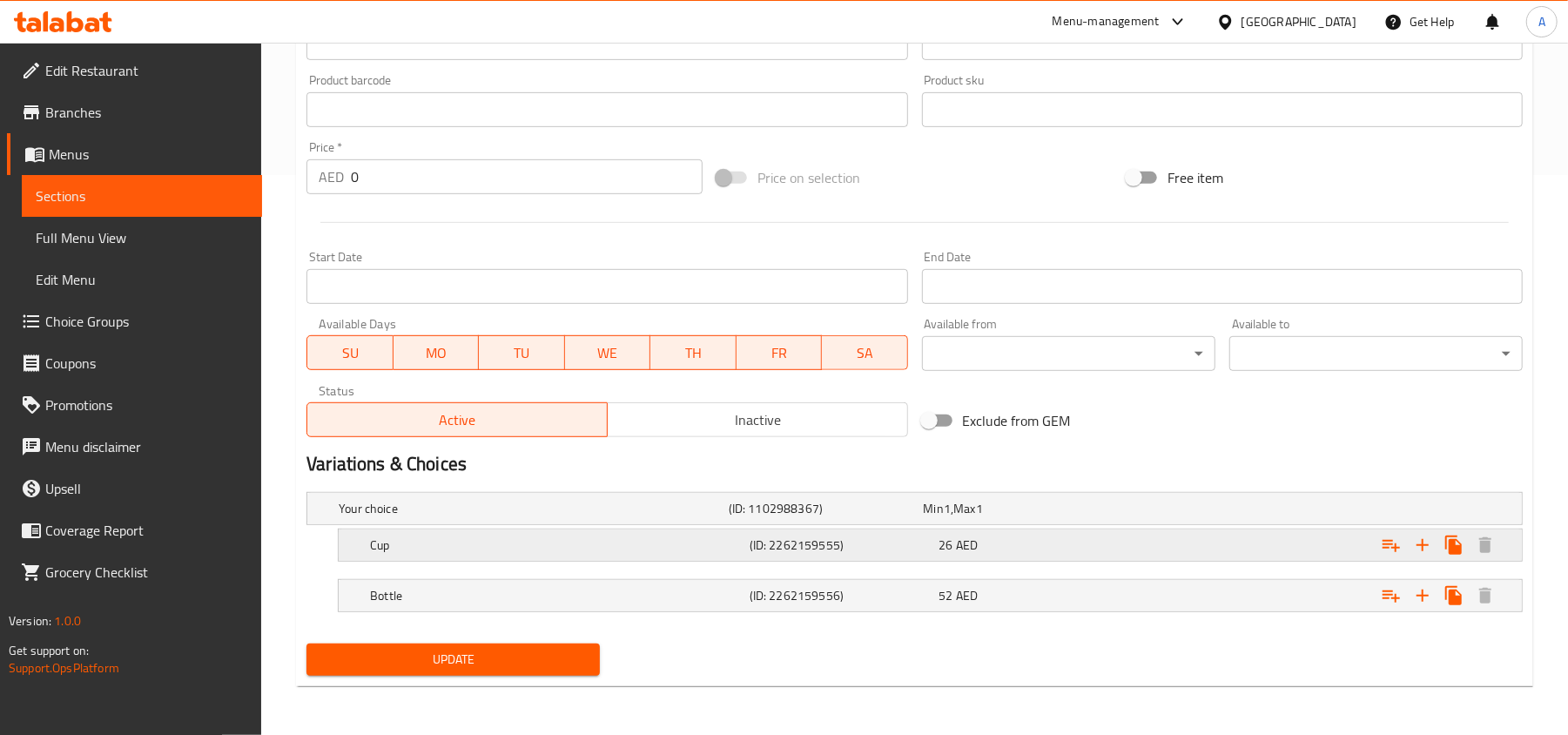
click at [861, 536] on h5 "(ID: 2262159555)" at bounding box center [841, 545] width 183 height 18
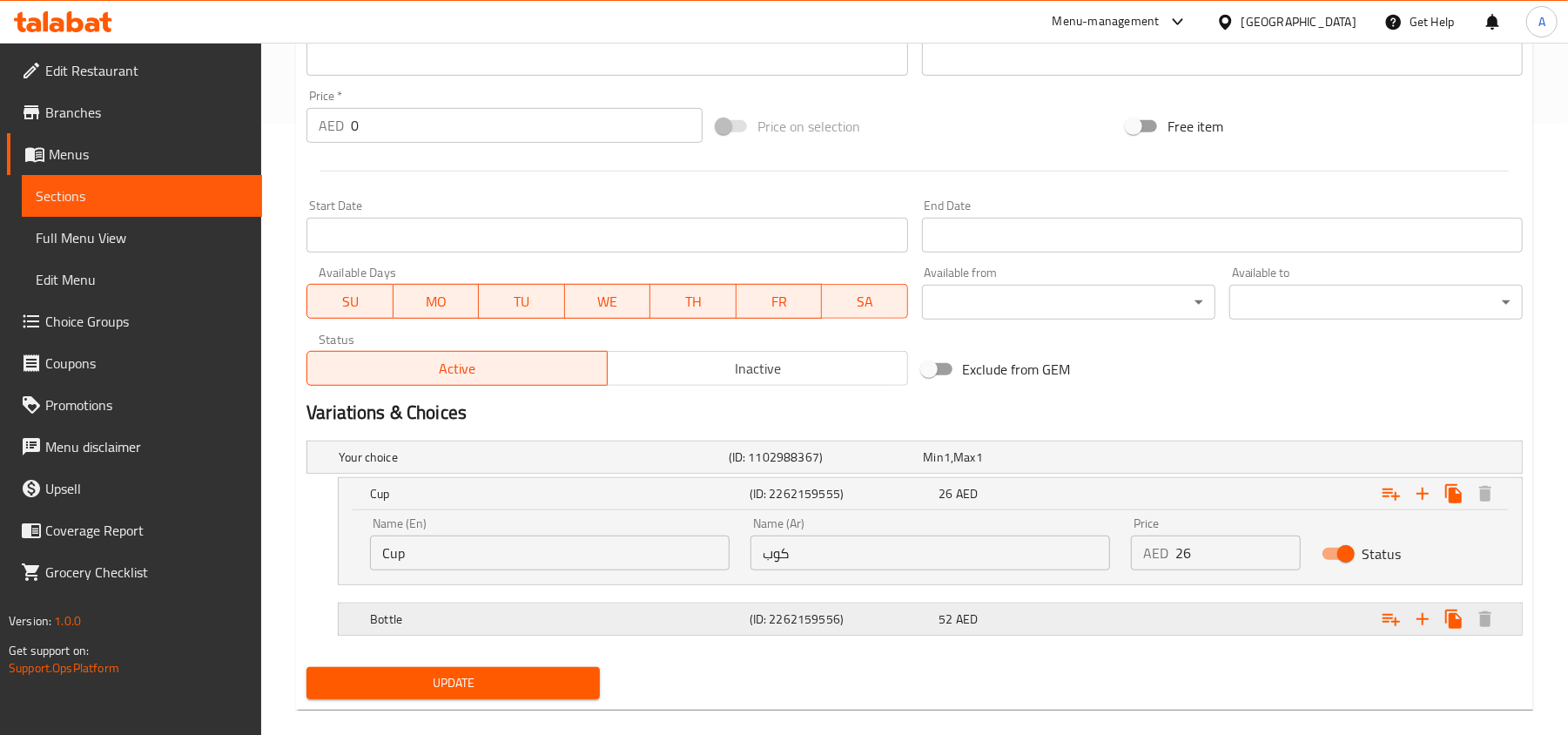
scroll to position [638, 0]
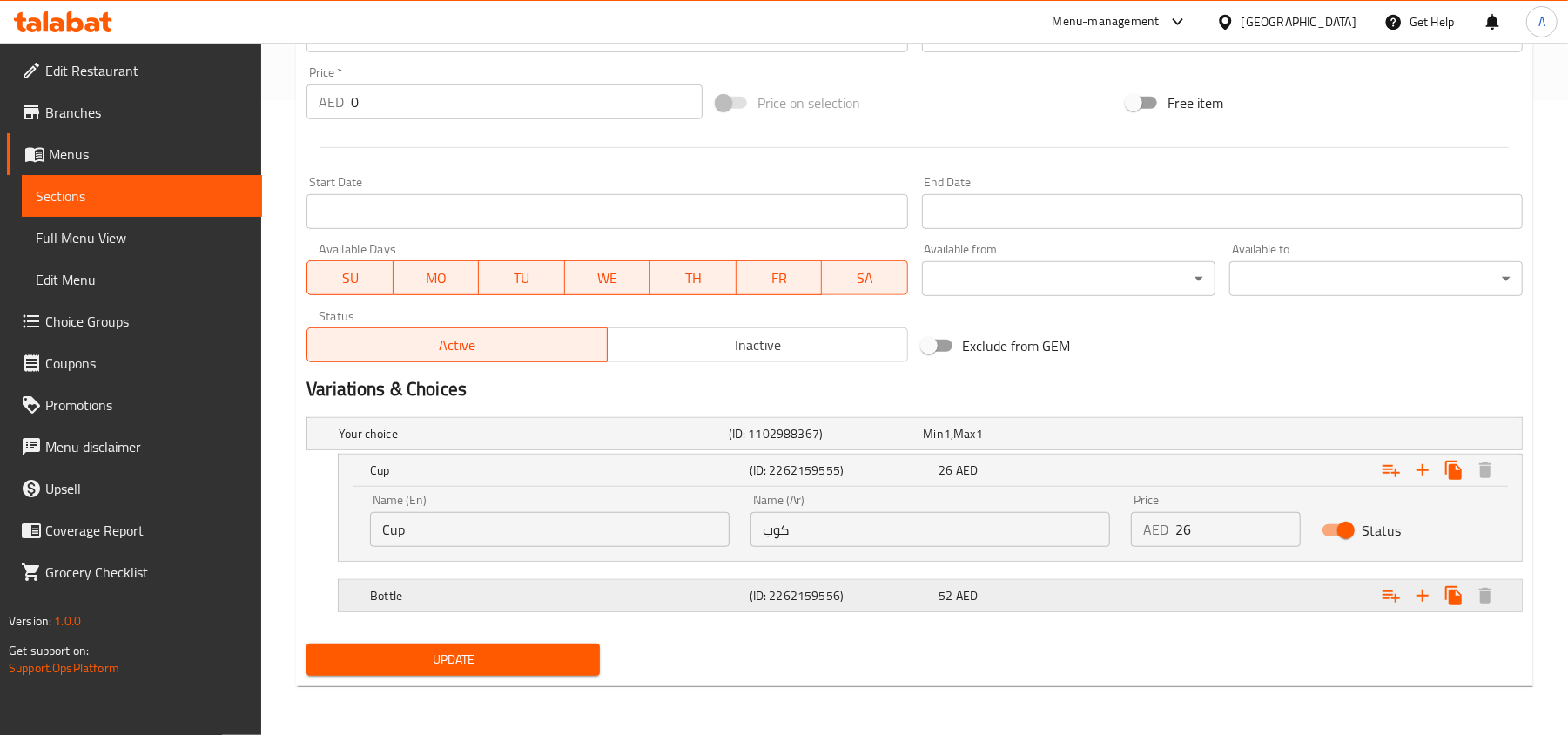
click at [948, 590] on span "52" at bounding box center [946, 596] width 14 height 22
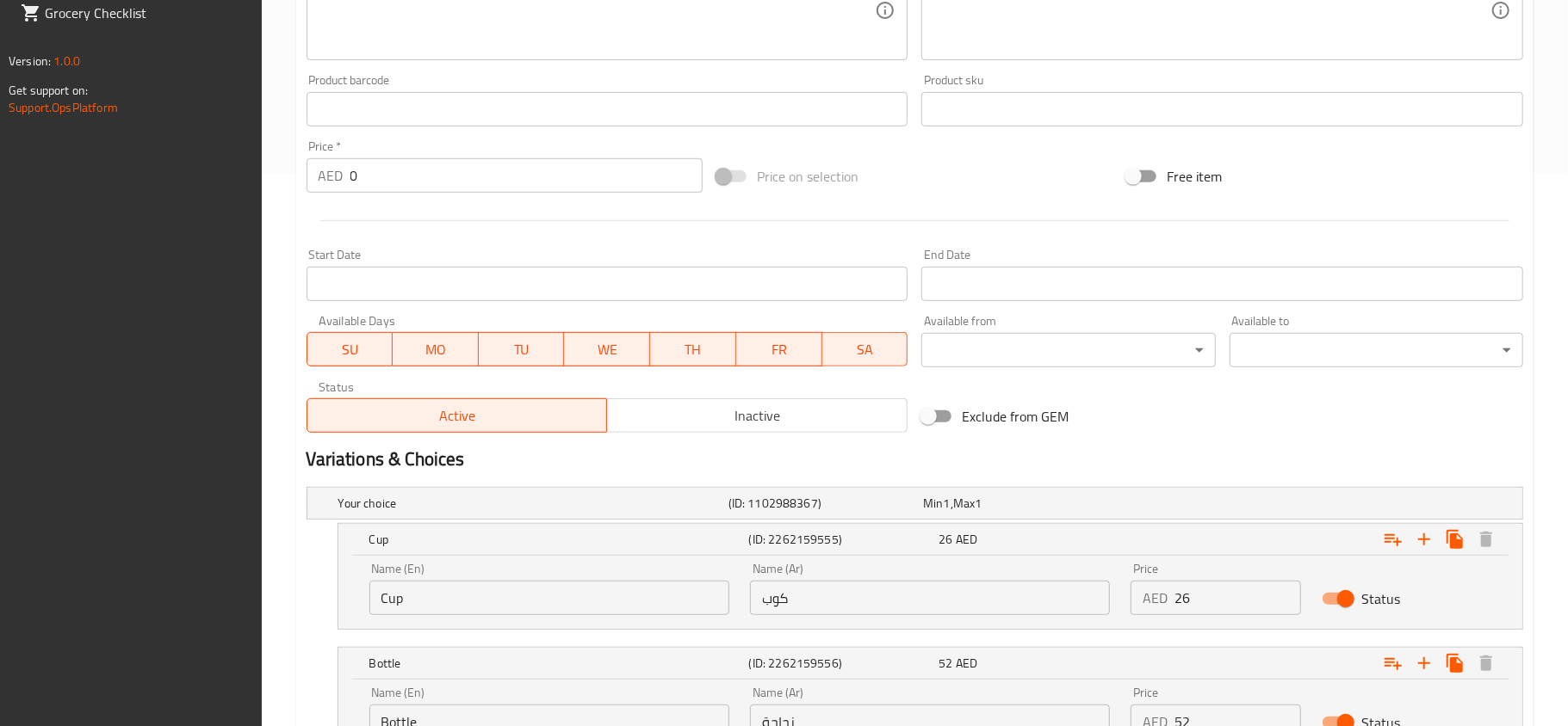
scroll to position [703, 0]
